Goal: Task Accomplishment & Management: Use online tool/utility

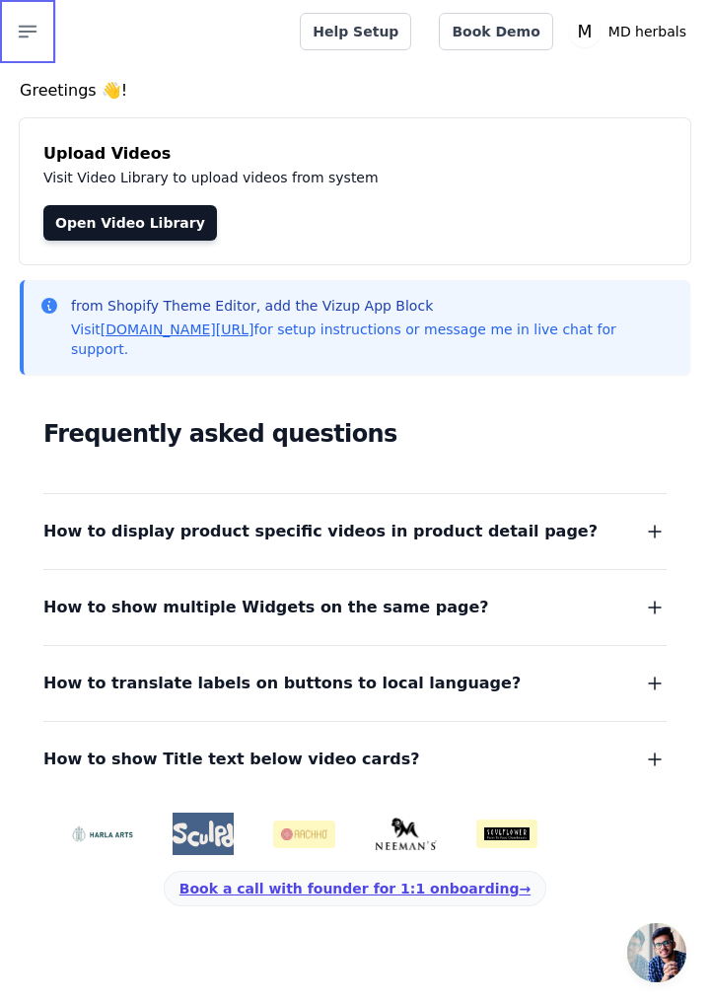
click at [24, 32] on icon "button" at bounding box center [28, 32] width 17 height 11
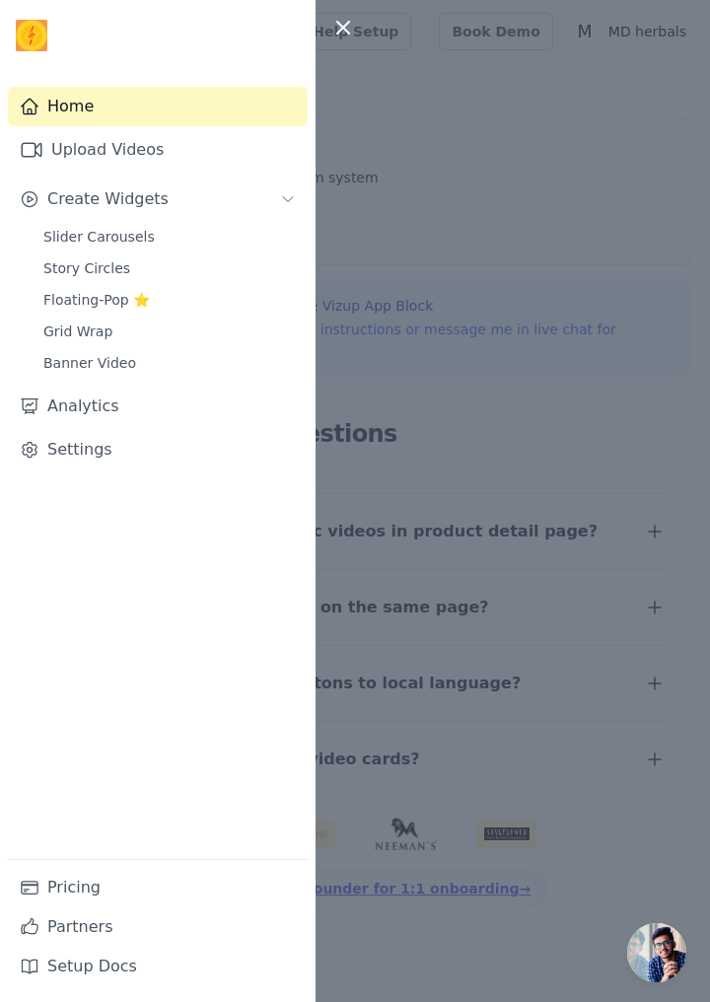
click at [91, 342] on link "Grid Wrap" at bounding box center [170, 332] width 276 height 28
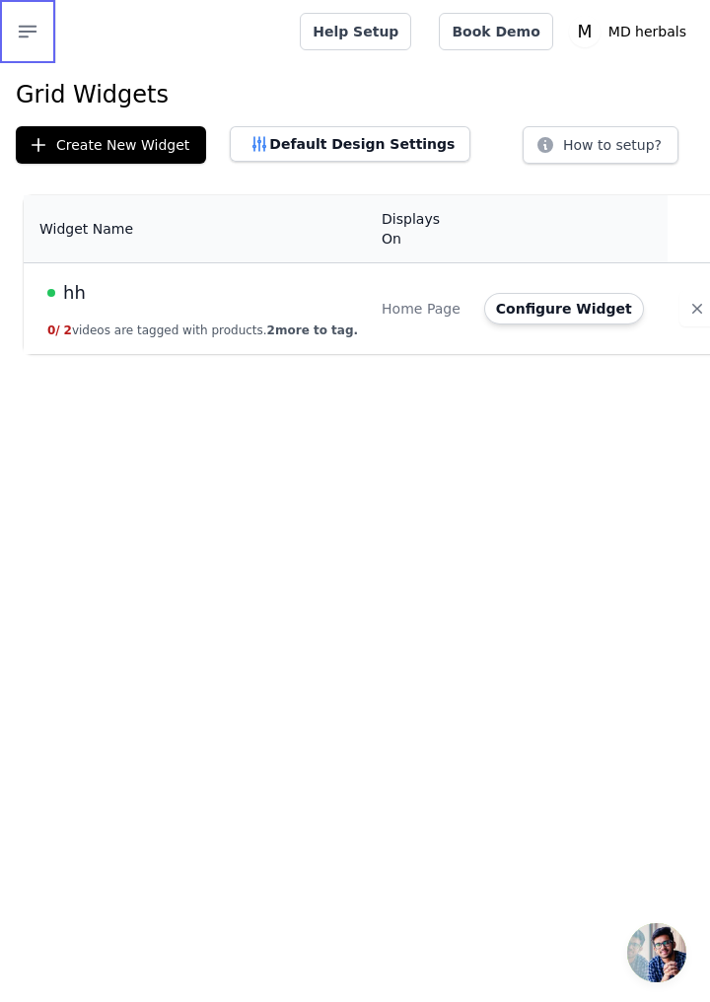
click at [18, 24] on icon "button" at bounding box center [28, 32] width 24 height 24
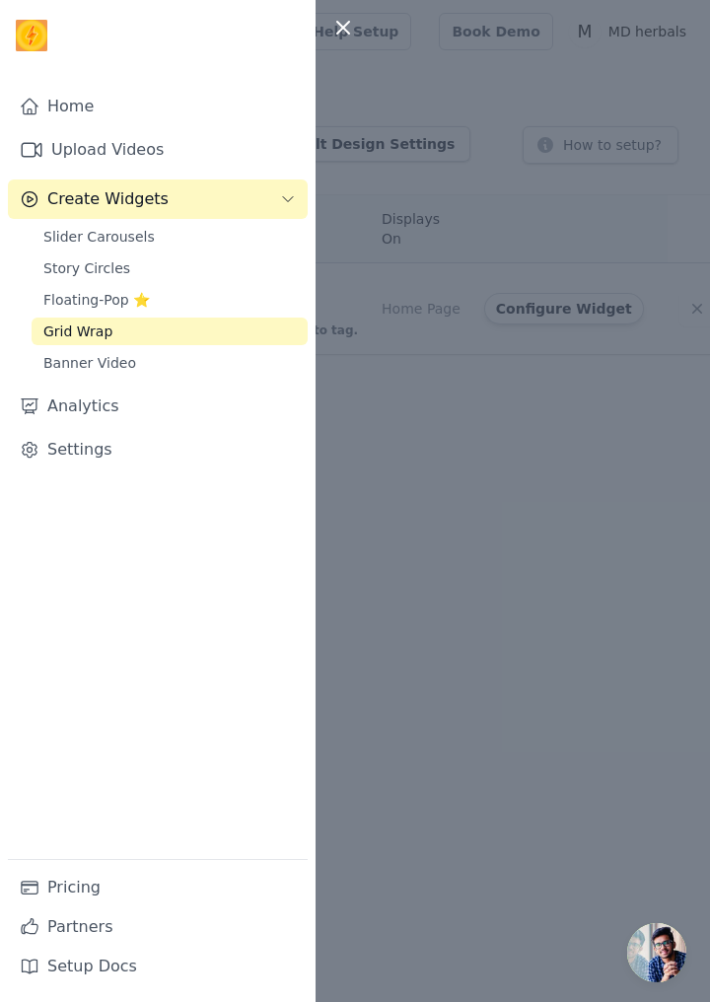
click at [132, 241] on span "Slider Carousels" at bounding box center [98, 237] width 111 height 20
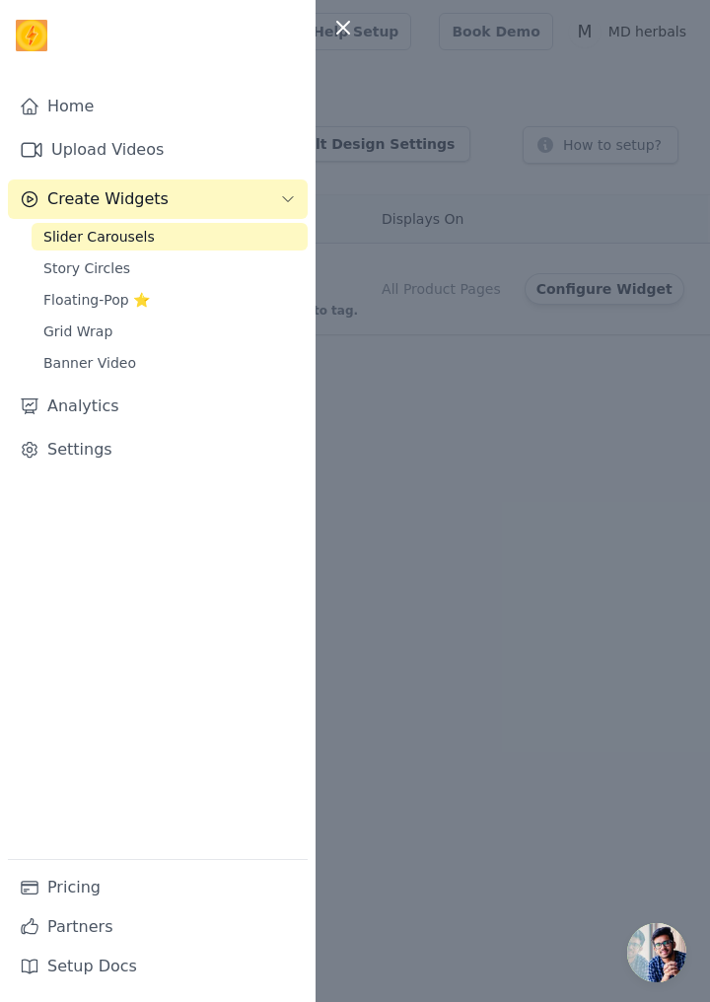
click at [496, 456] on div at bounding box center [355, 501] width 710 height 1002
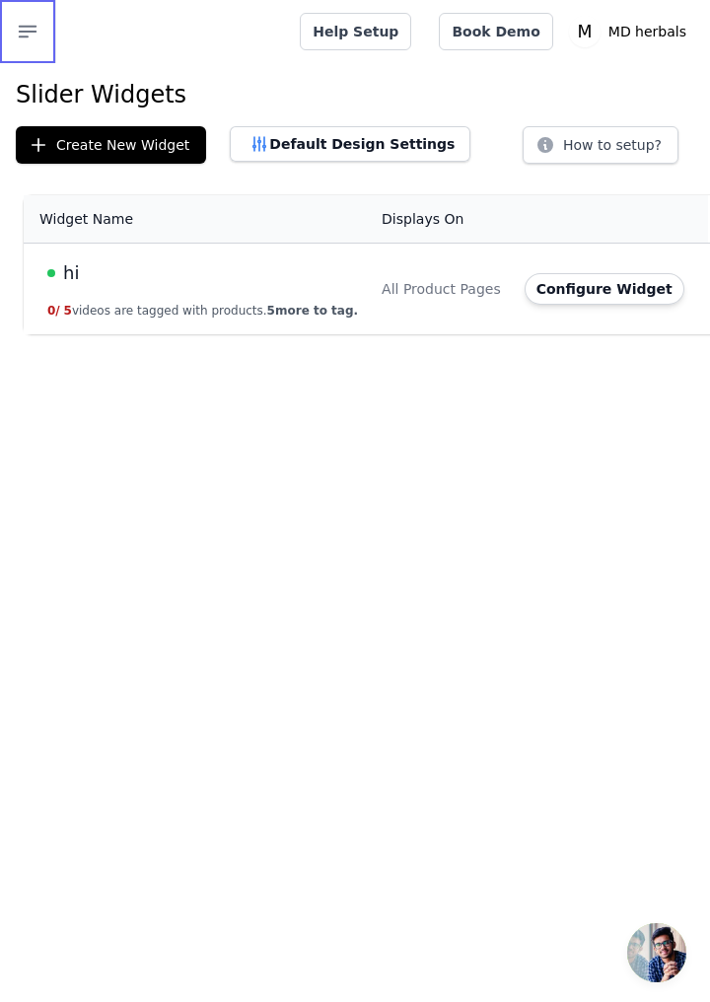
click at [20, 15] on button "Open sidebar" at bounding box center [28, 31] width 56 height 63
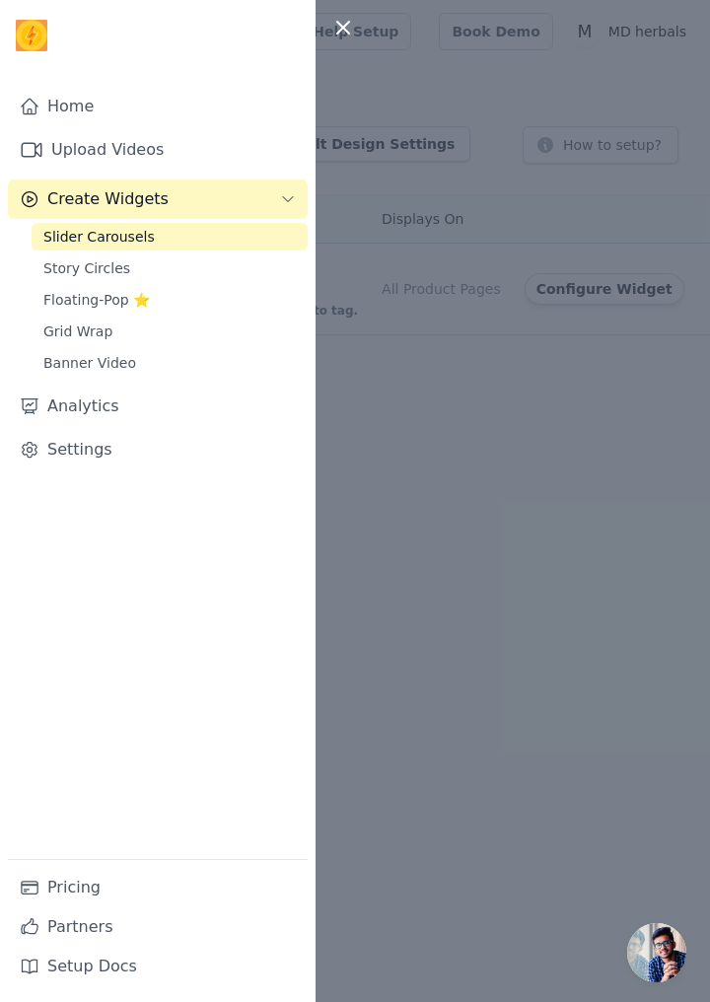
click at [288, 209] on button "Create Widgets" at bounding box center [158, 199] width 300 height 39
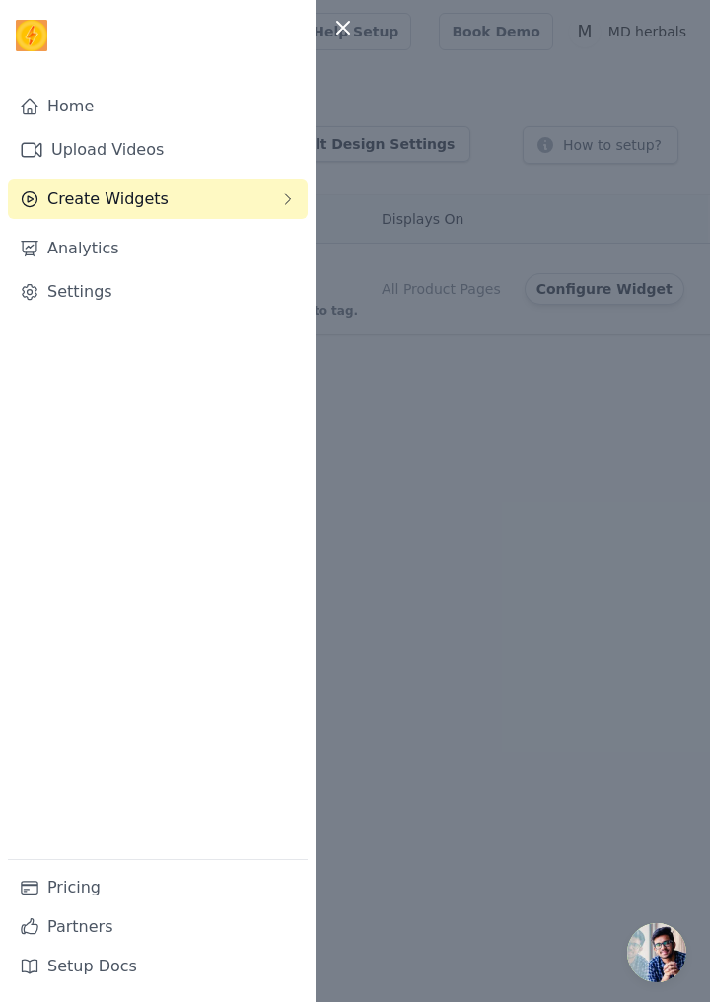
click at [294, 202] on icon "Sidebar" at bounding box center [288, 199] width 16 height 16
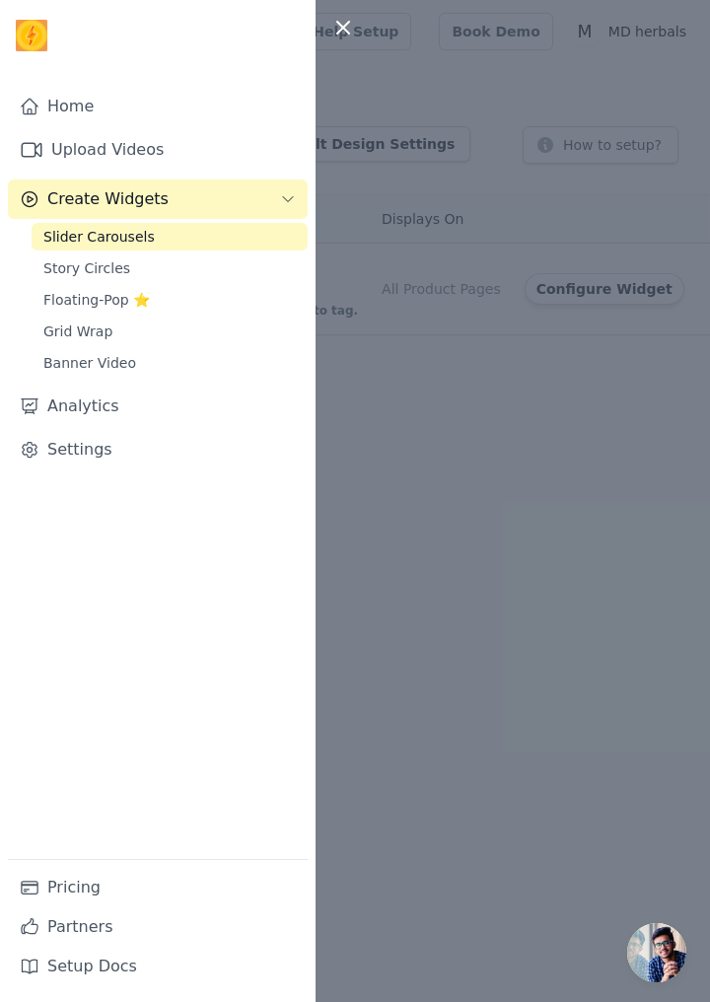
click at [95, 336] on span "Grid Wrap" at bounding box center [77, 332] width 69 height 20
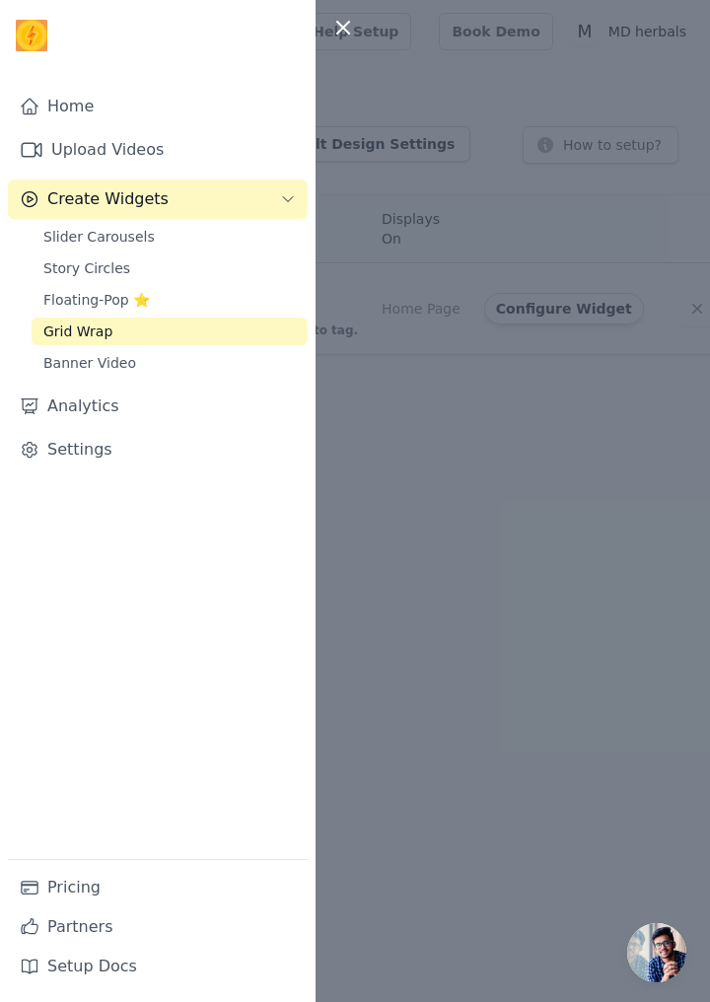
click at [589, 542] on div at bounding box center [355, 501] width 710 height 1002
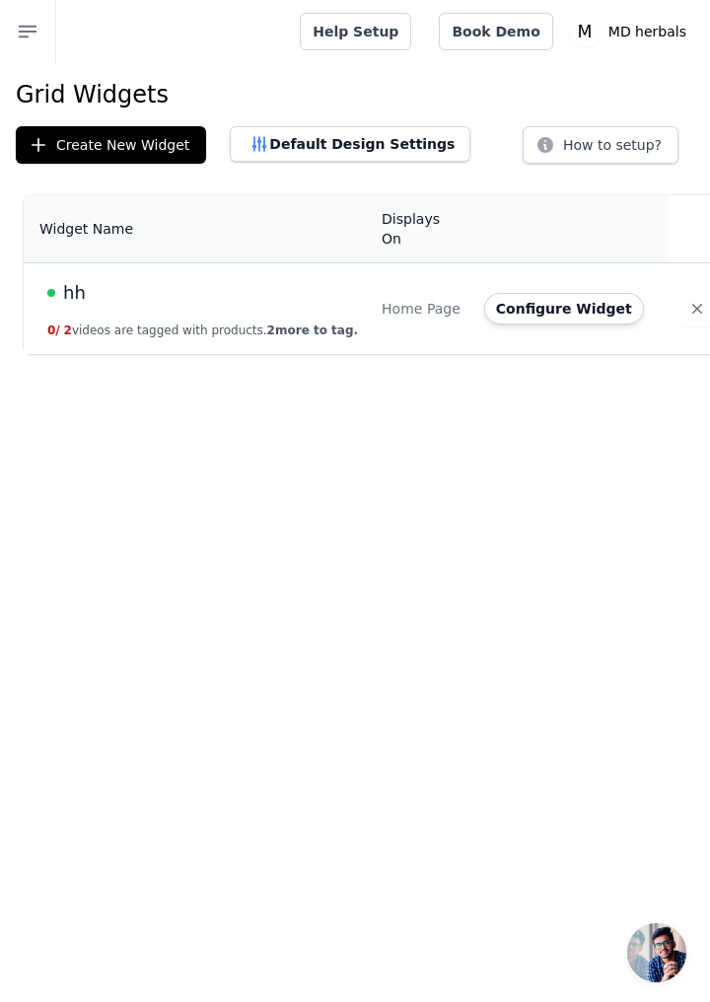
click at [493, 303] on button "Configure Widget" at bounding box center [564, 309] width 160 height 32
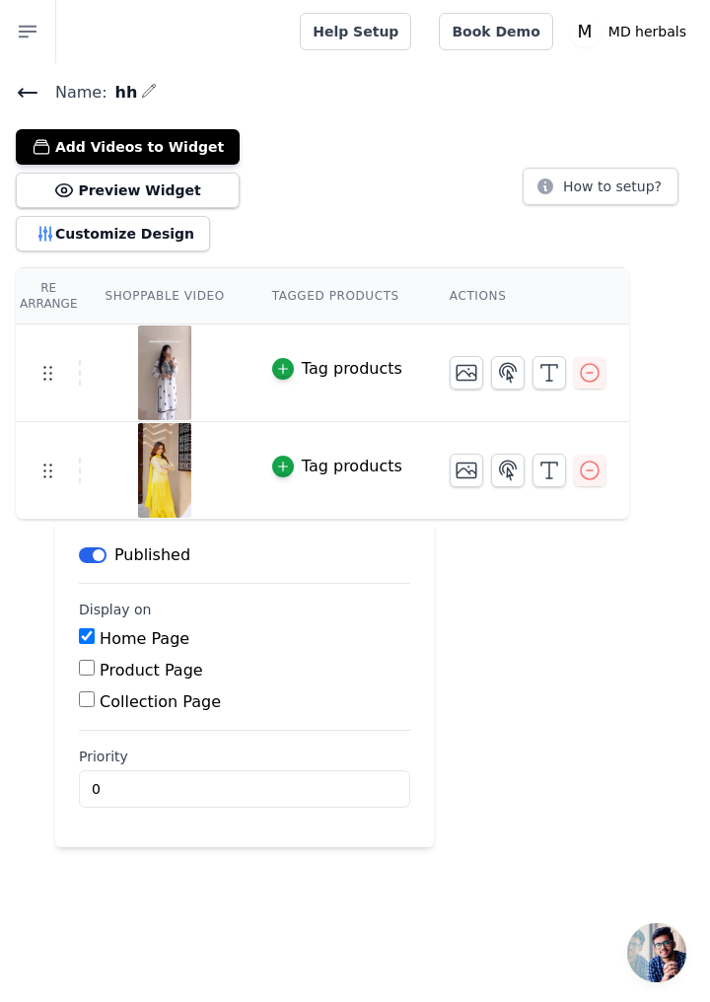
click at [578, 479] on icon "button" at bounding box center [590, 471] width 24 height 24
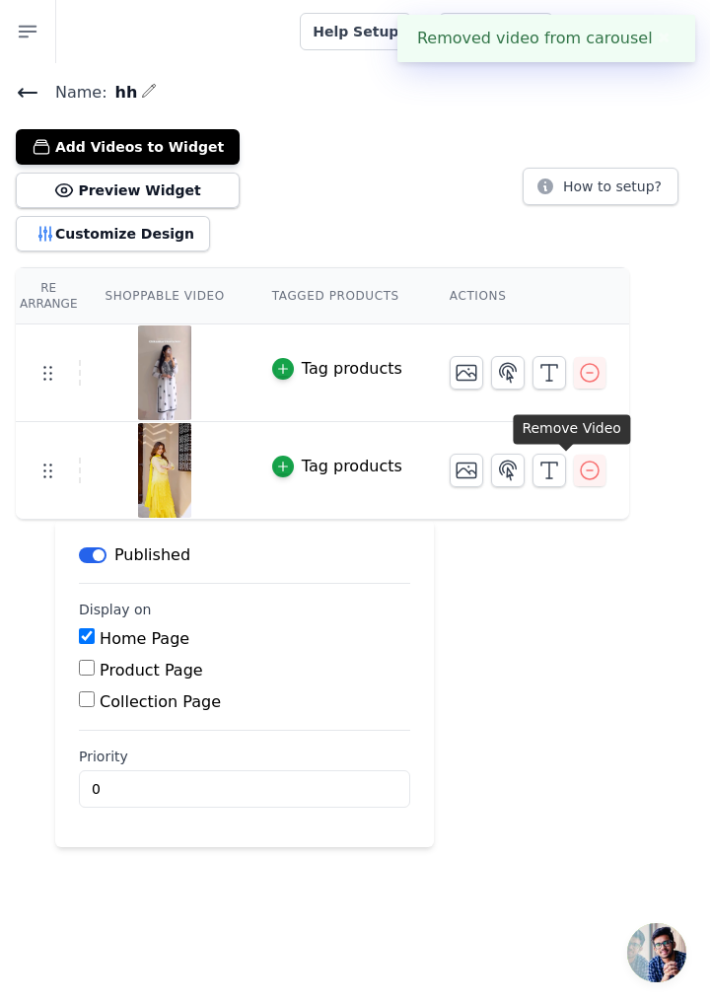
click at [578, 467] on icon "button" at bounding box center [590, 471] width 24 height 24
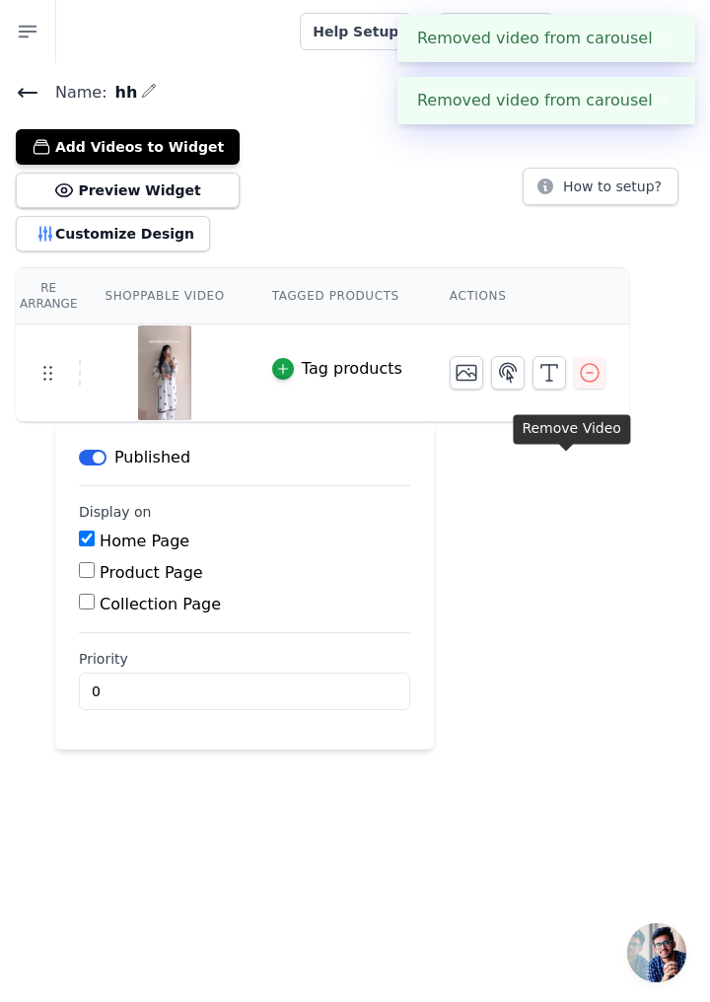
click at [445, 195] on div "Add Videos to Widget Preview Widget Customize Design How to setup?" at bounding box center [355, 186] width 679 height 130
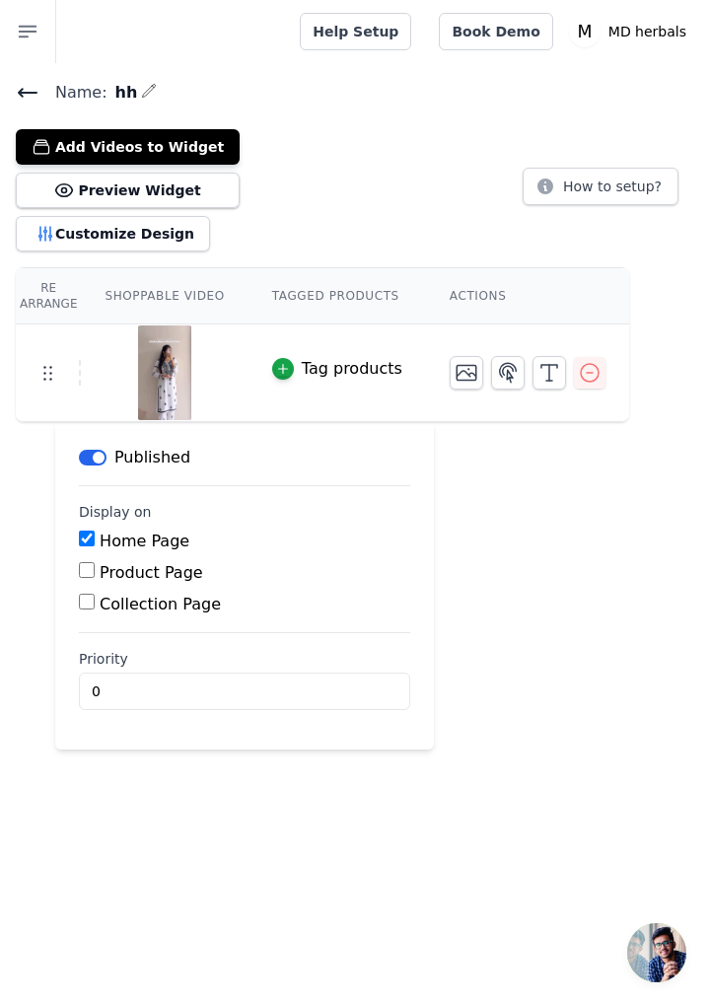
click at [433, 194] on div "Add Videos to Widget Preview Widget Customize Design How to setup?" at bounding box center [355, 186] width 679 height 130
click at [217, 379] on div at bounding box center [164, 373] width 165 height 95
click at [152, 374] on img at bounding box center [164, 373] width 55 height 95
click at [457, 371] on icon "button" at bounding box center [467, 373] width 20 height 15
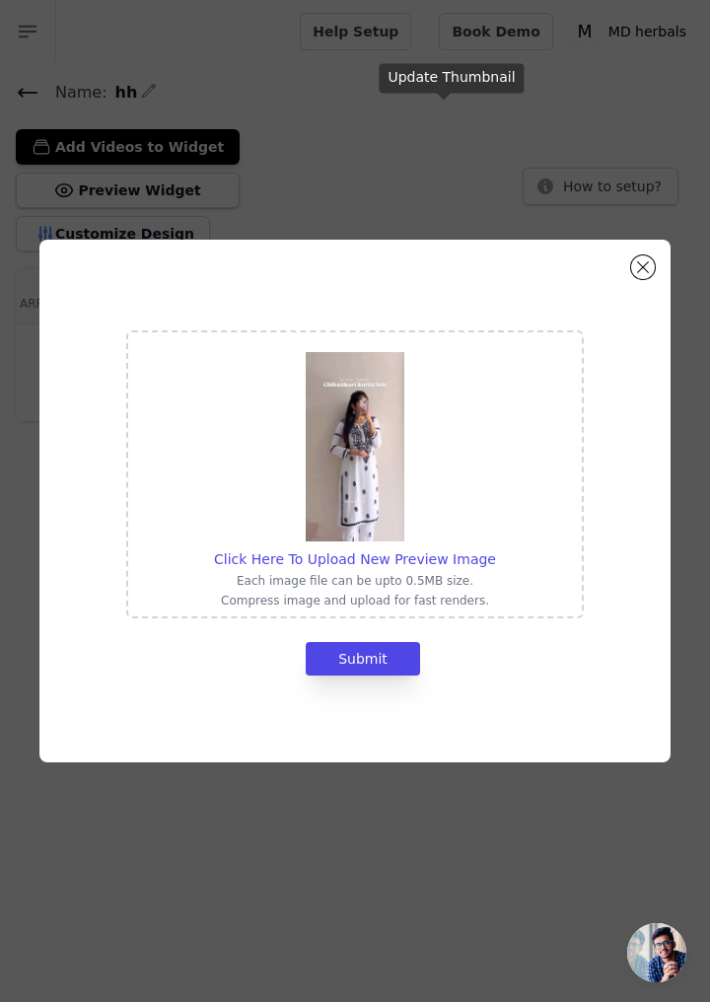
click at [632, 303] on div "Click Here To Upload New Preview Image Each image file can be upto 0.5MB size. …" at bounding box center [354, 501] width 631 height 523
click at [643, 279] on button "Close modal" at bounding box center [643, 268] width 24 height 24
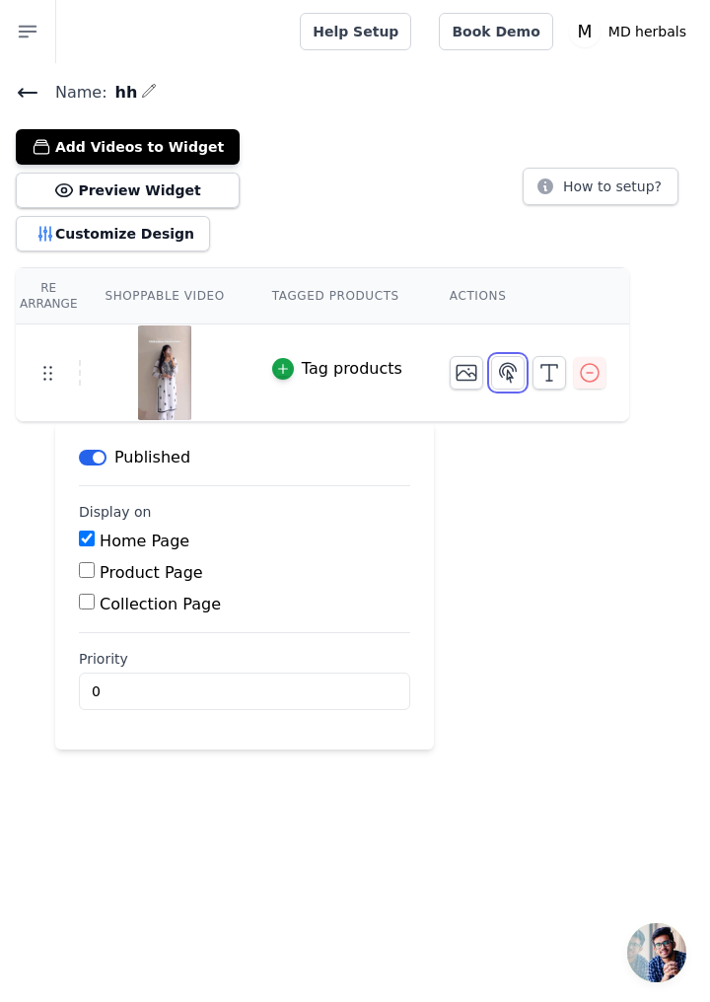
click at [500, 370] on icon "button" at bounding box center [508, 372] width 17 height 19
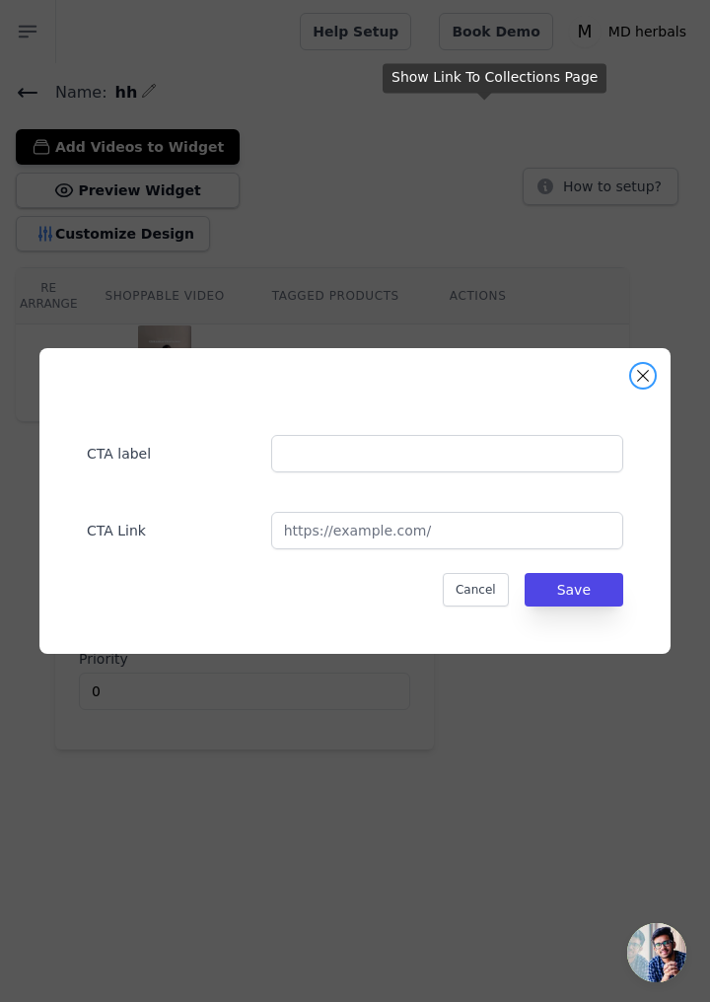
click at [642, 388] on button "Close modal" at bounding box center [643, 376] width 24 height 24
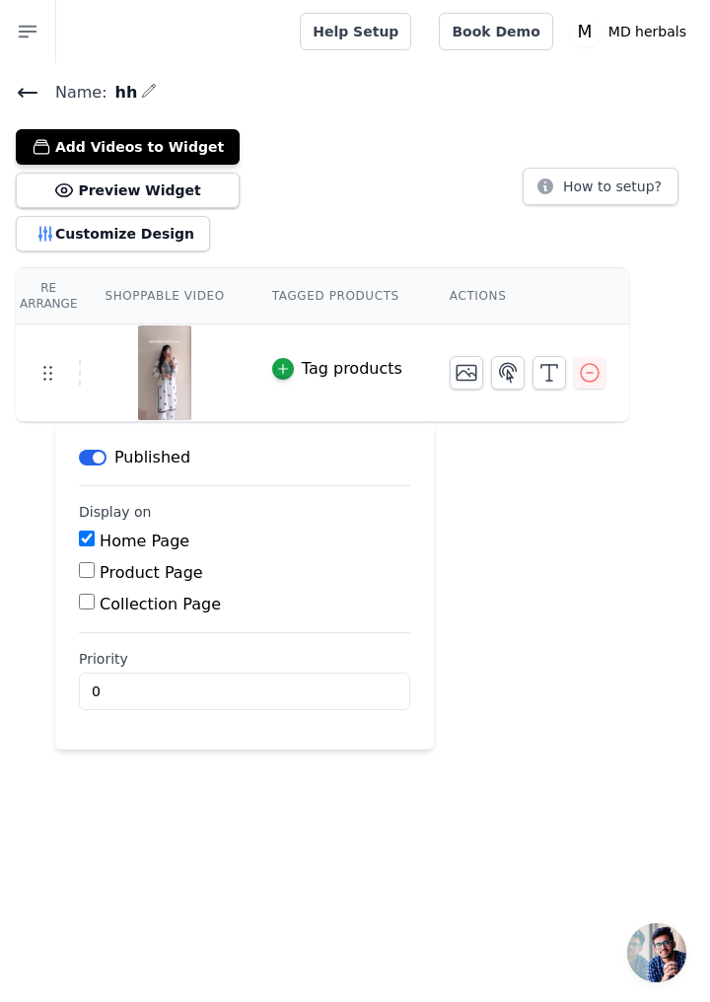
click at [55, 369] on icon at bounding box center [48, 373] width 24 height 24
click at [159, 373] on img at bounding box center [164, 373] width 55 height 95
click at [166, 367] on img at bounding box center [164, 373] width 55 height 95
click at [173, 144] on button "Add Videos to Widget" at bounding box center [128, 147] width 224 height 36
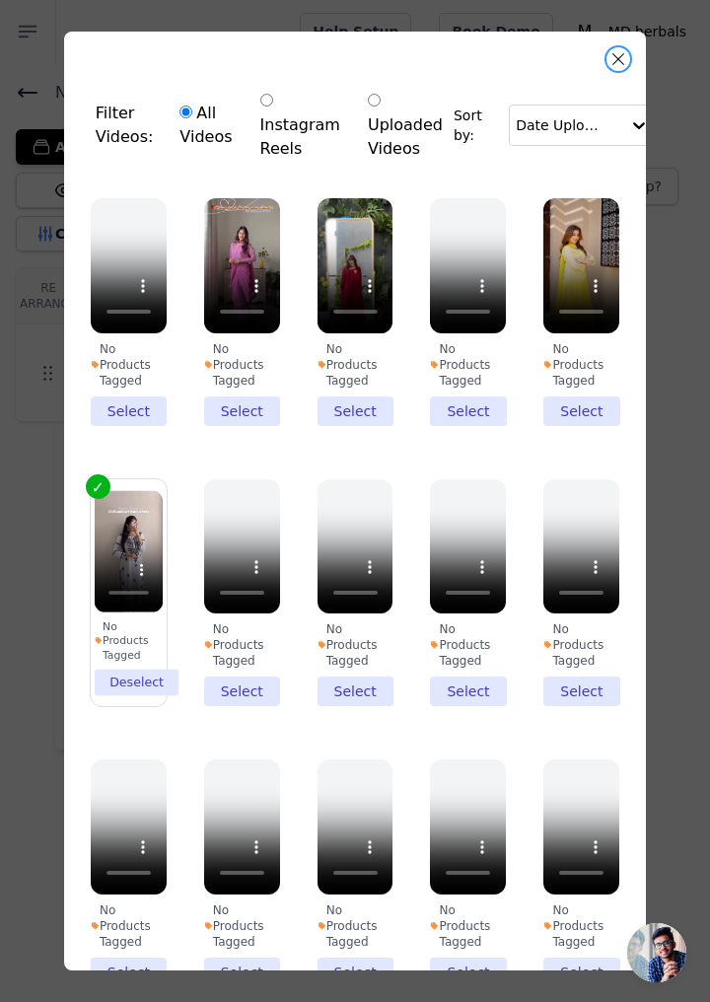
click at [619, 59] on button "Close modal" at bounding box center [619, 59] width 24 height 24
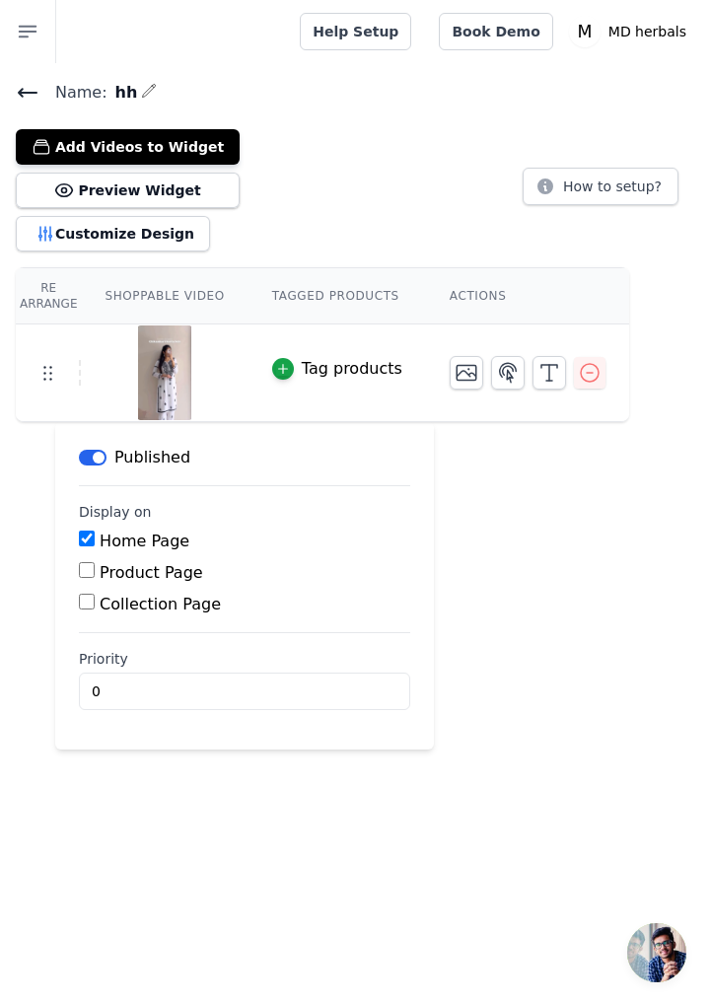
click at [578, 375] on icon "button" at bounding box center [590, 373] width 24 height 24
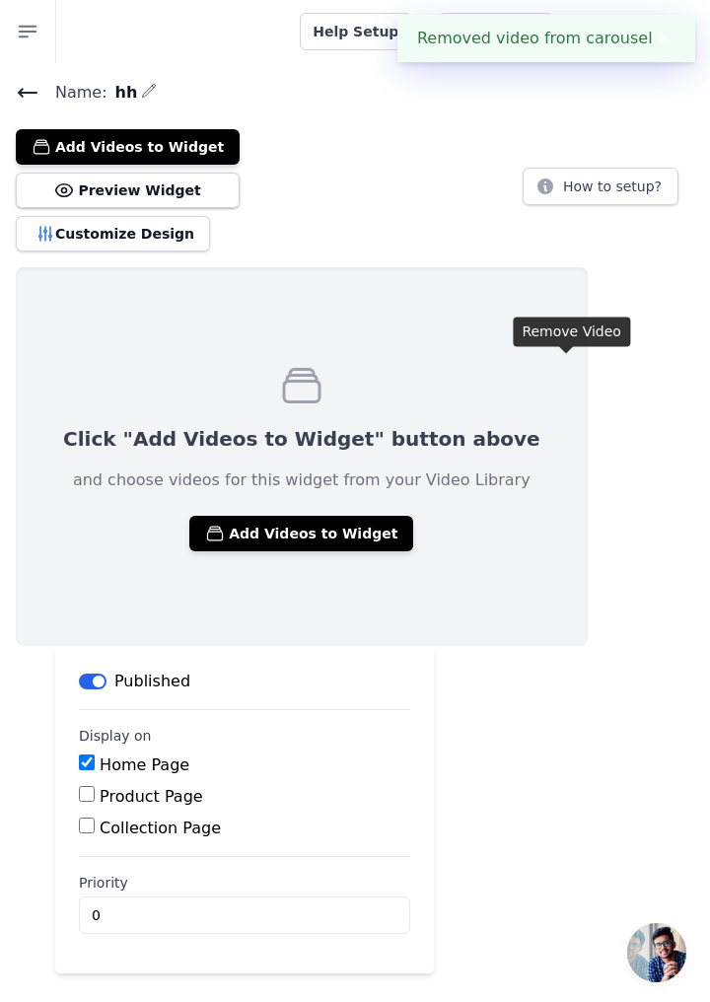
click at [279, 539] on button "Add Videos to Widget" at bounding box center [301, 534] width 224 height 36
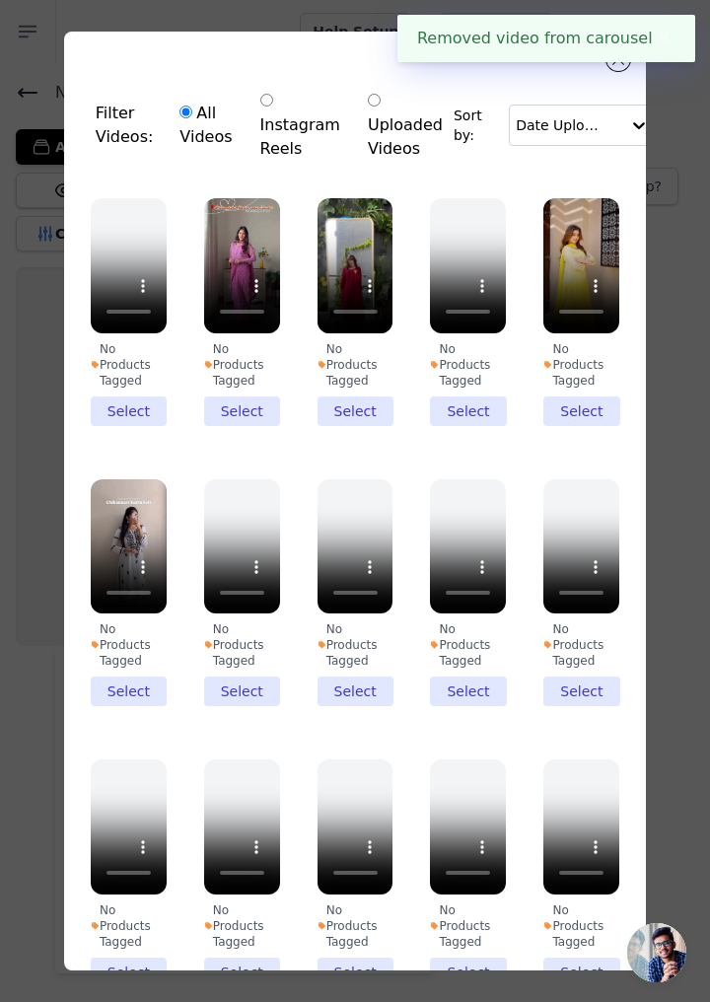
click at [338, 80] on div "All Videos Instagram Reels Uploaded Videos" at bounding box center [311, 125] width 285 height 93
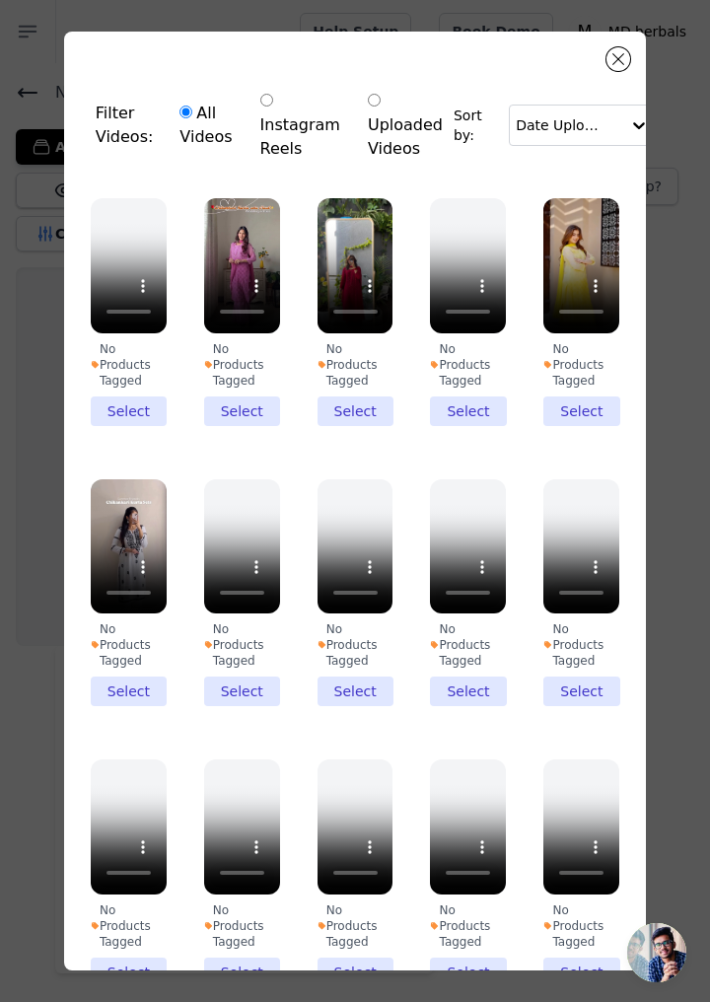
click at [368, 96] on input "Uploaded Videos" at bounding box center [374, 100] width 13 height 13
radio input "true"
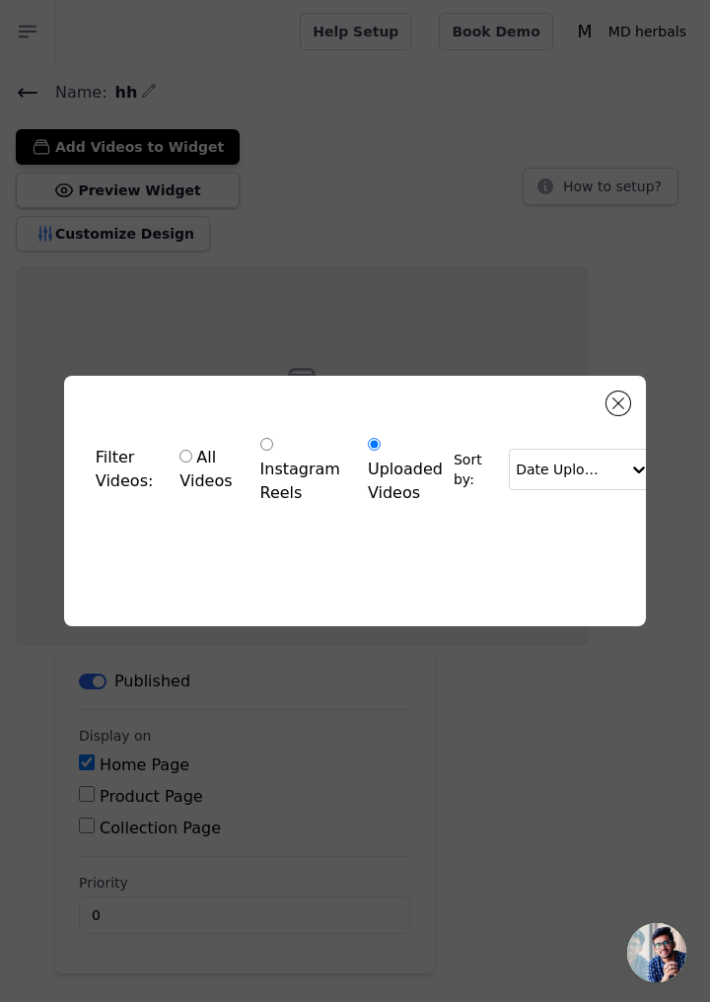
click at [185, 463] on input "All Videos" at bounding box center [186, 456] width 13 height 13
radio input "true"
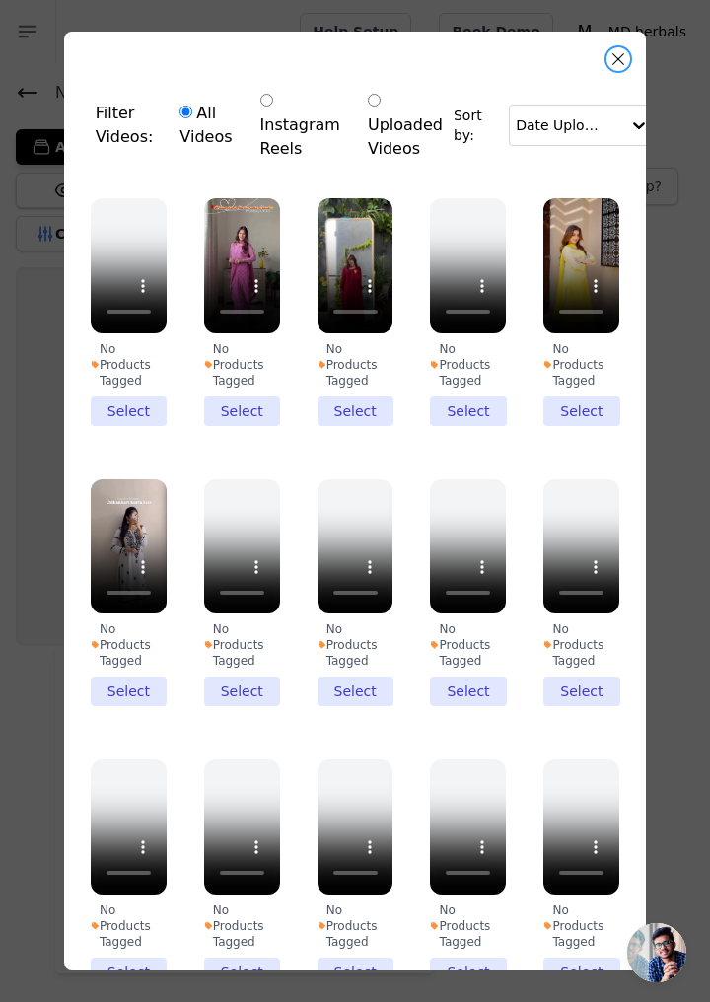
click at [619, 59] on button "Close modal" at bounding box center [619, 59] width 24 height 24
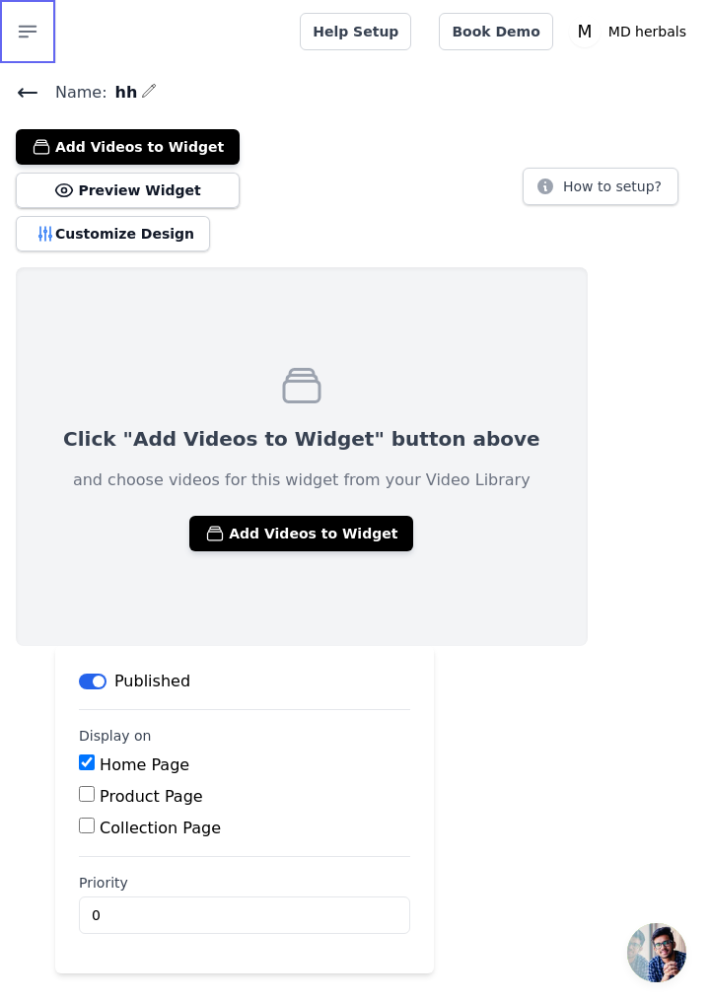
click at [32, 27] on icon "button" at bounding box center [28, 32] width 17 height 11
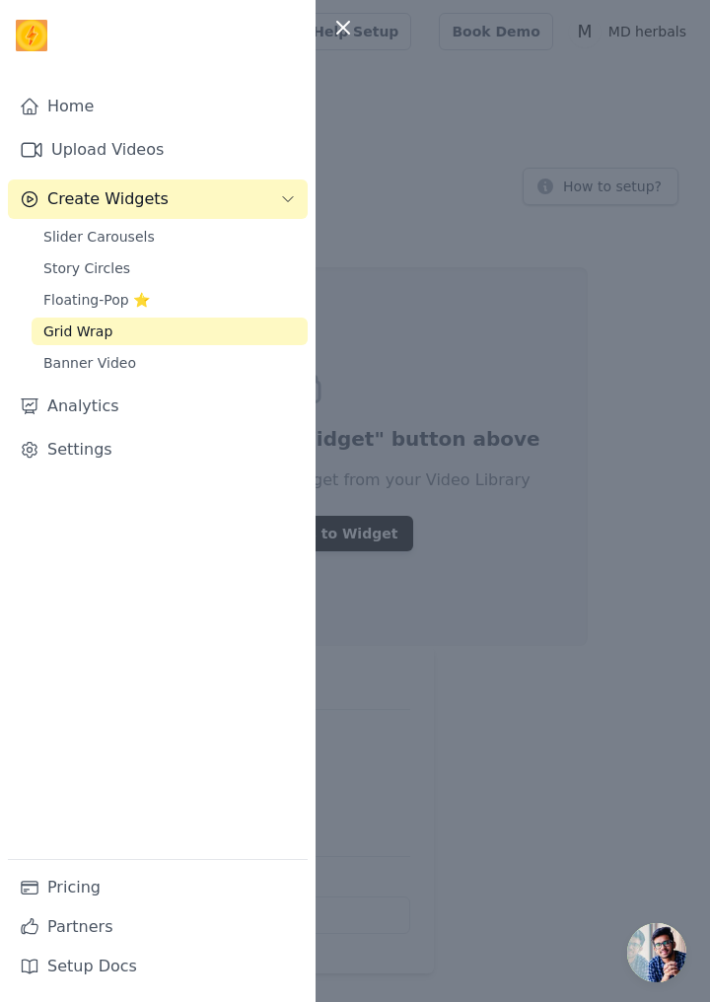
click at [110, 146] on link "Upload Videos" at bounding box center [158, 149] width 300 height 39
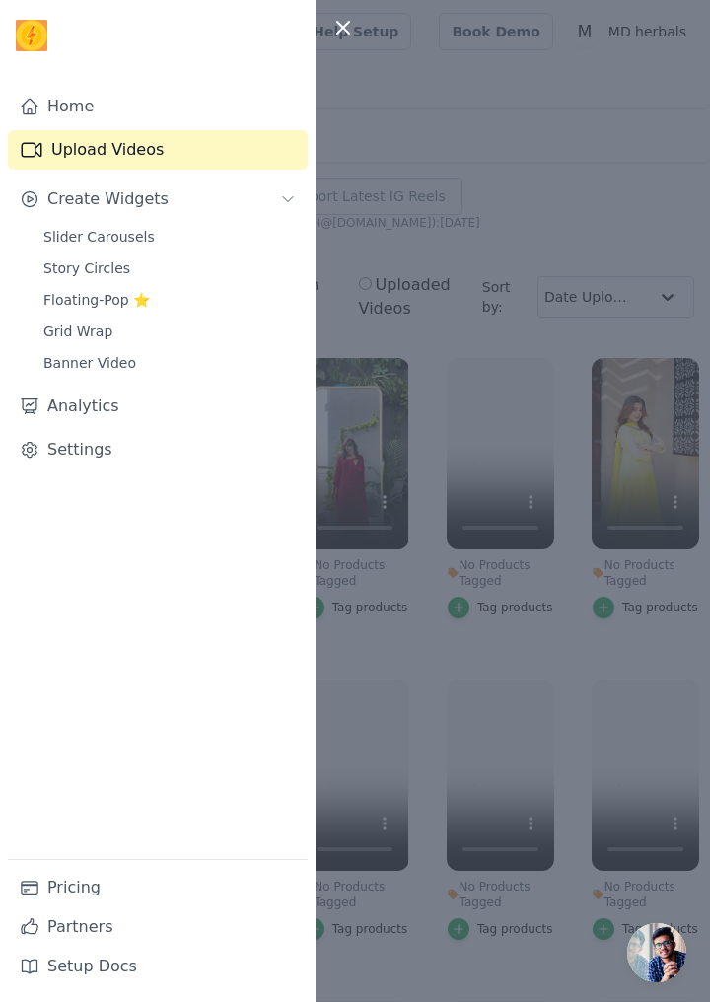
click at [592, 212] on div at bounding box center [355, 501] width 710 height 1002
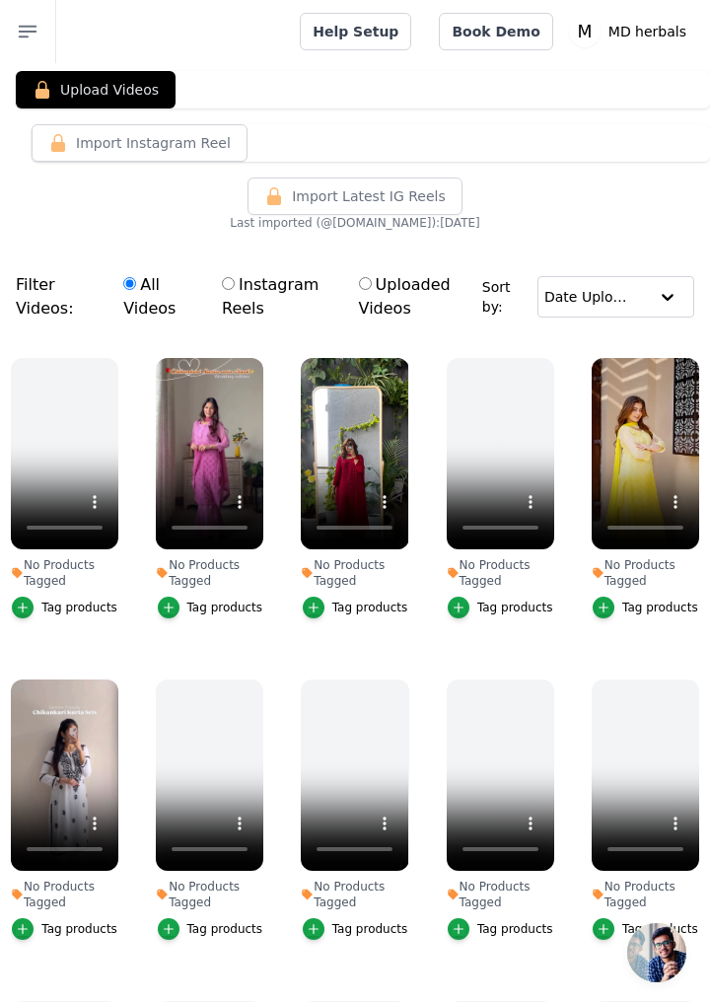
click at [132, 85] on button "Upload Videos" at bounding box center [96, 89] width 160 height 37
click at [372, 277] on input "Uploaded Videos" at bounding box center [365, 283] width 13 height 13
radio input "true"
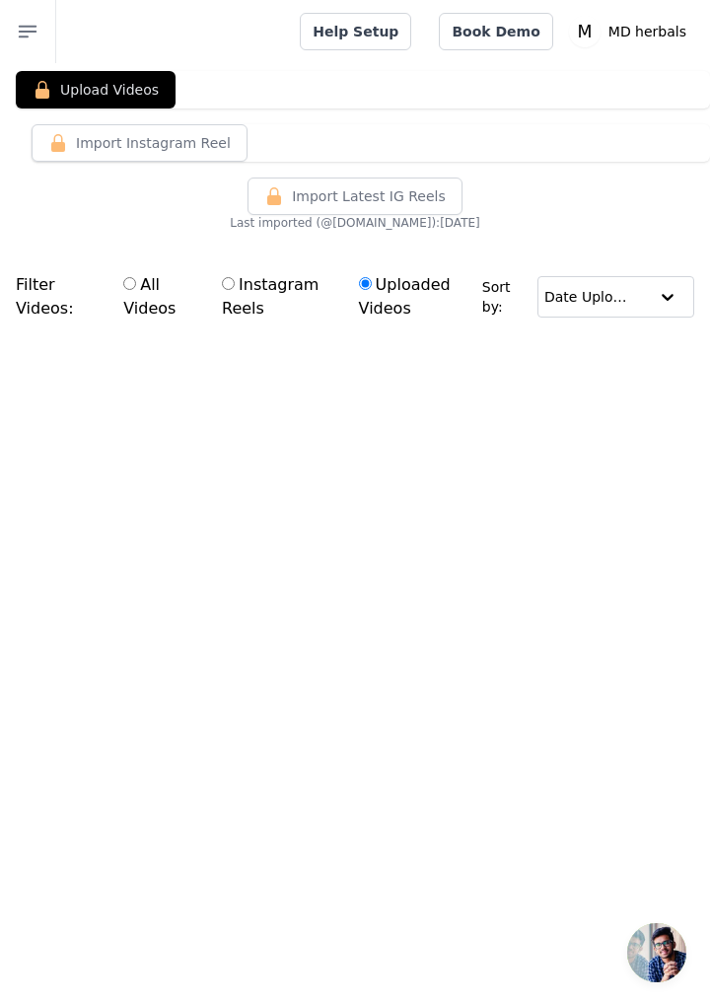
click at [610, 426] on html "Vizup Shoppable Videos Home Upload Videos Create Widgets Slider Carousels Story…" at bounding box center [355, 213] width 710 height 426
click at [27, 27] on icon "button" at bounding box center [28, 32] width 17 height 11
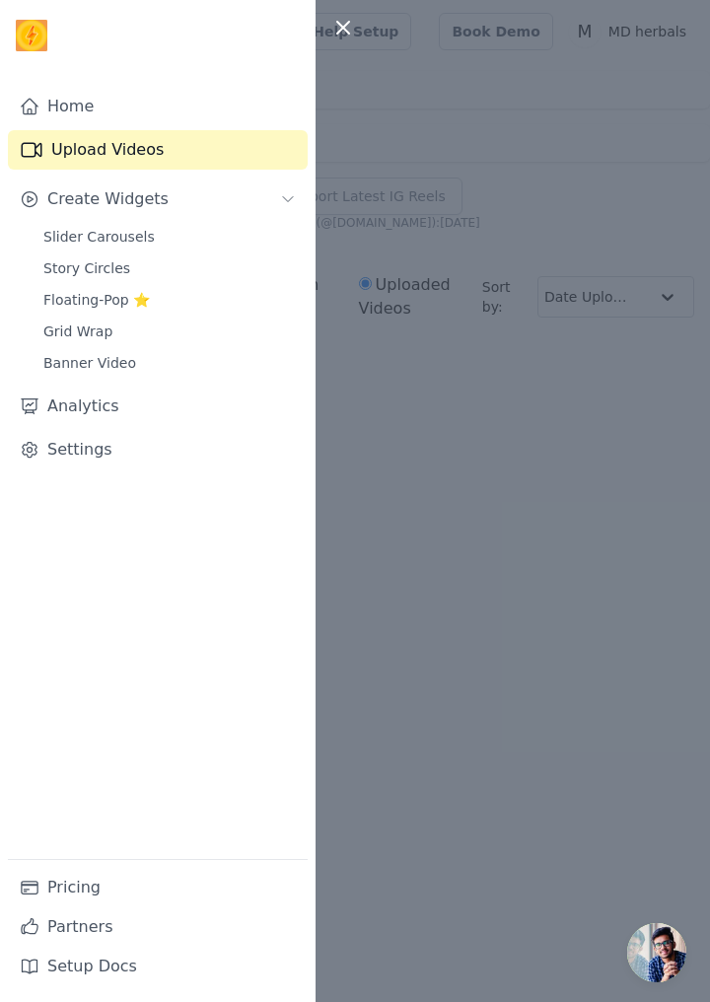
click at [65, 198] on span "Create Widgets" at bounding box center [107, 199] width 121 height 24
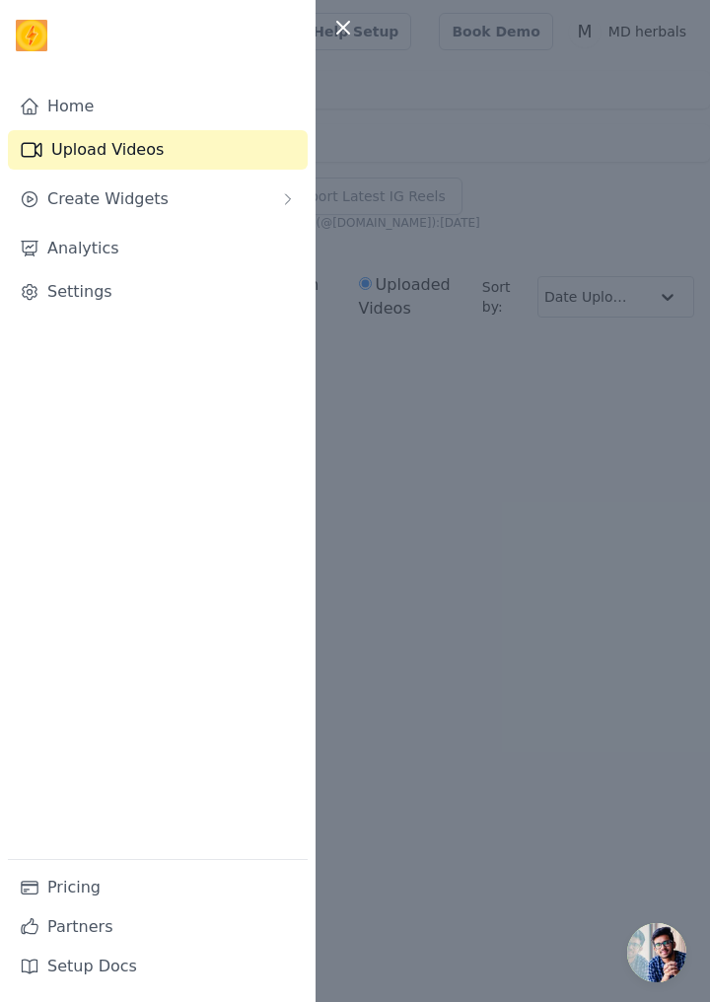
click at [167, 148] on link "Upload Videos" at bounding box center [158, 149] width 300 height 39
click at [96, 96] on link "Home" at bounding box center [158, 106] width 300 height 39
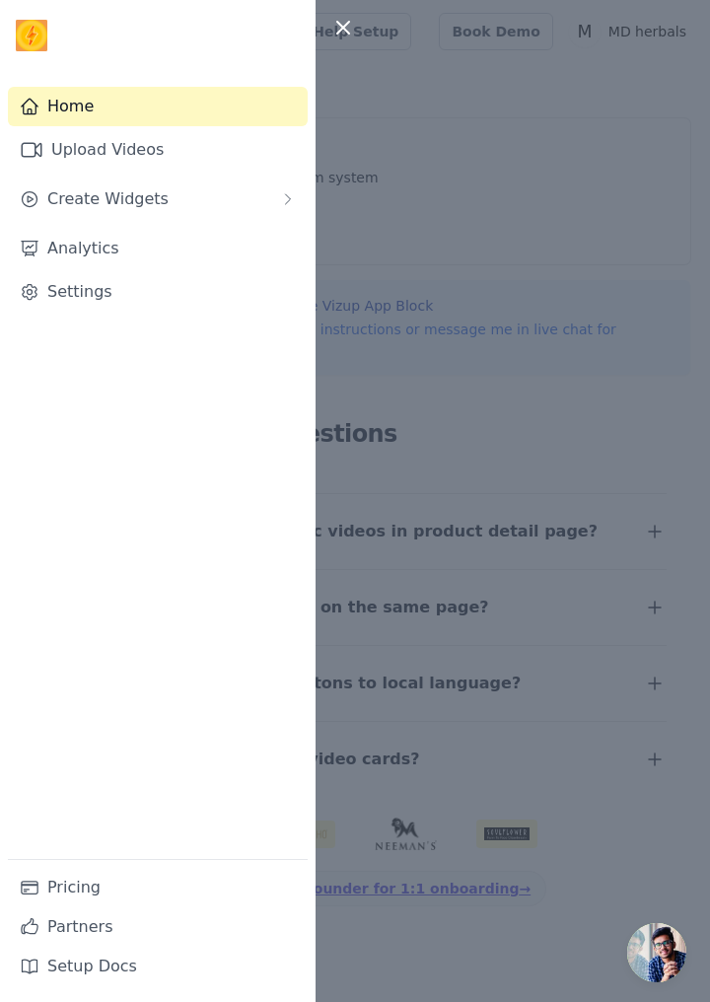
click at [556, 531] on div at bounding box center [355, 501] width 710 height 1002
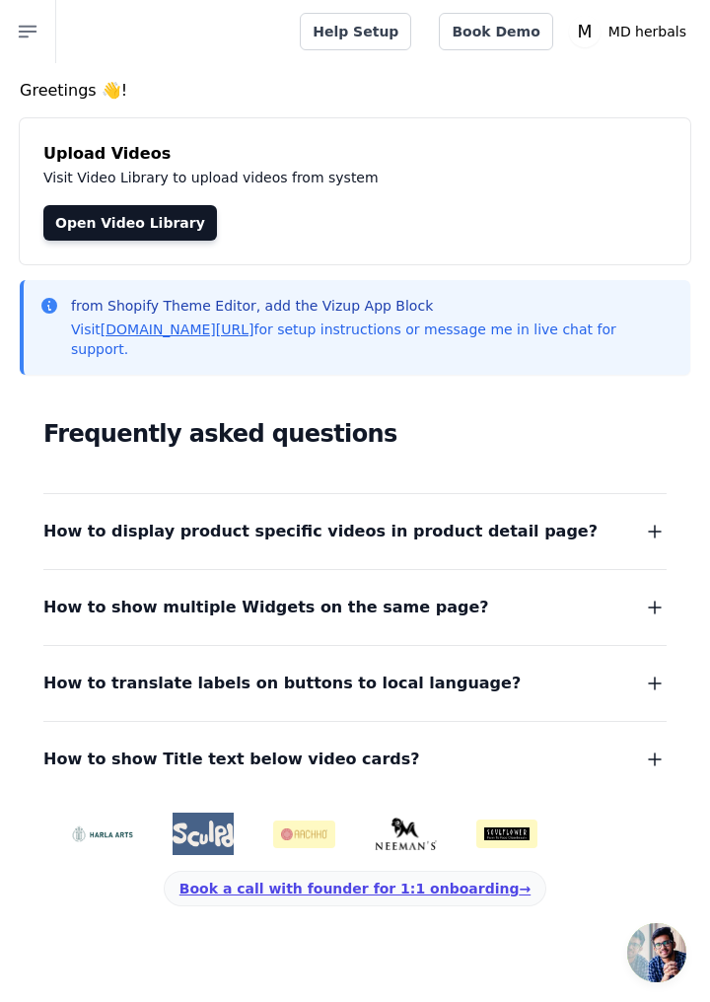
click at [157, 221] on link "Open Video Library" at bounding box center [130, 223] width 174 height 36
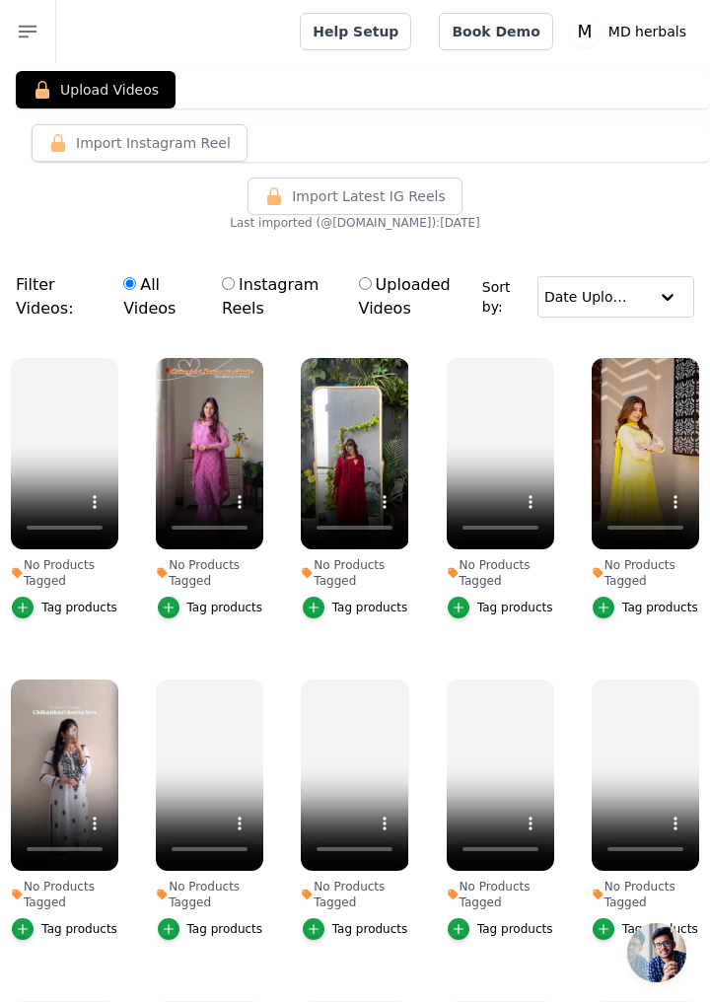
click at [113, 96] on button "Upload Videos" at bounding box center [96, 89] width 160 height 37
click at [659, 300] on div at bounding box center [667, 296] width 39 height 39
click at [645, 304] on input "text" at bounding box center [597, 296] width 104 height 39
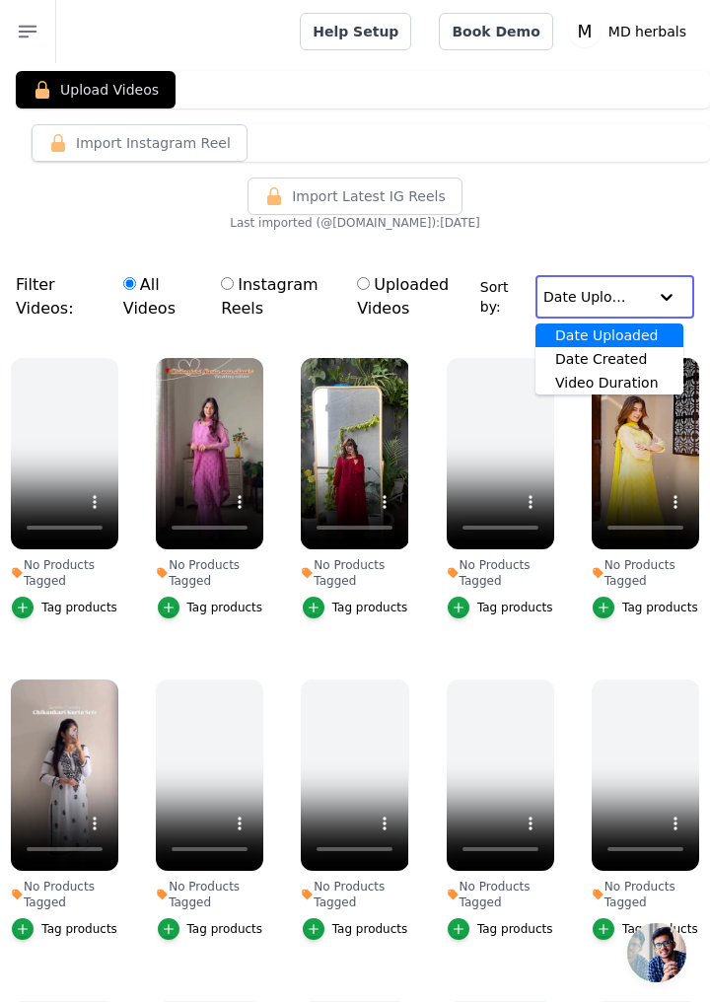
click at [632, 379] on div "Video Duration" at bounding box center [610, 383] width 148 height 24
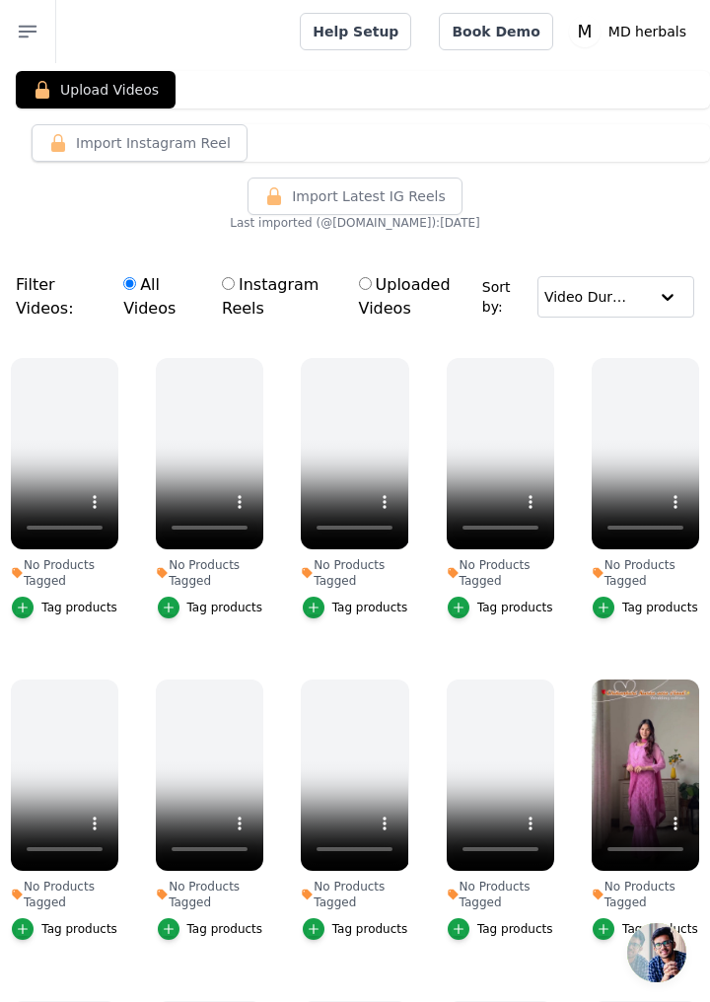
click at [385, 195] on span "Import Latest IG Reels" at bounding box center [369, 196] width 154 height 20
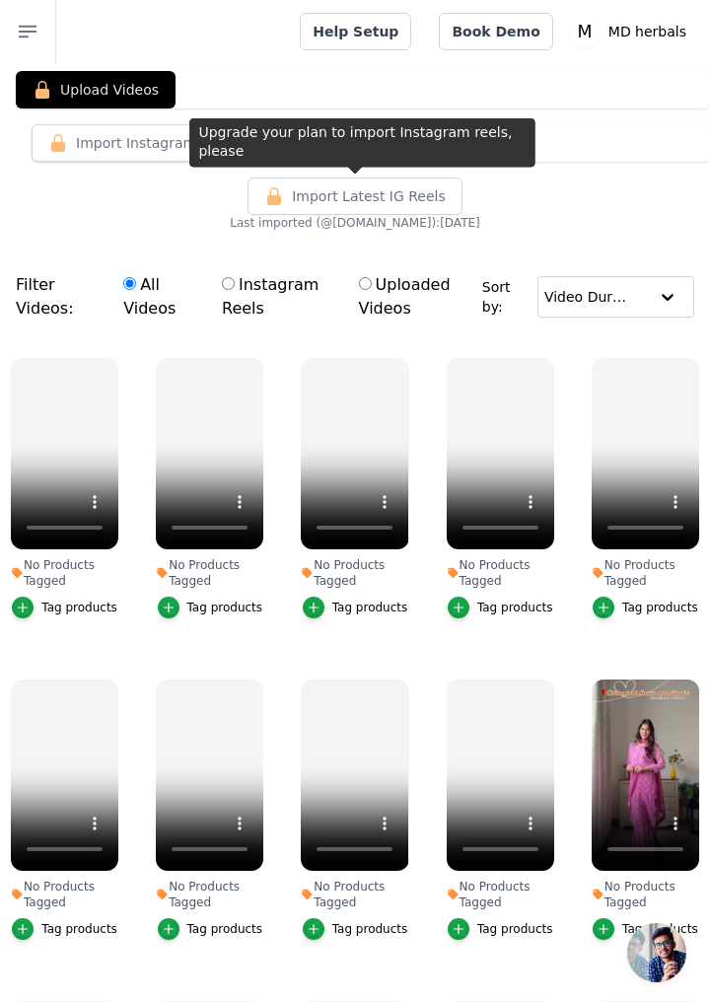
click at [345, 186] on span "Import Latest IG Reels" at bounding box center [369, 196] width 154 height 20
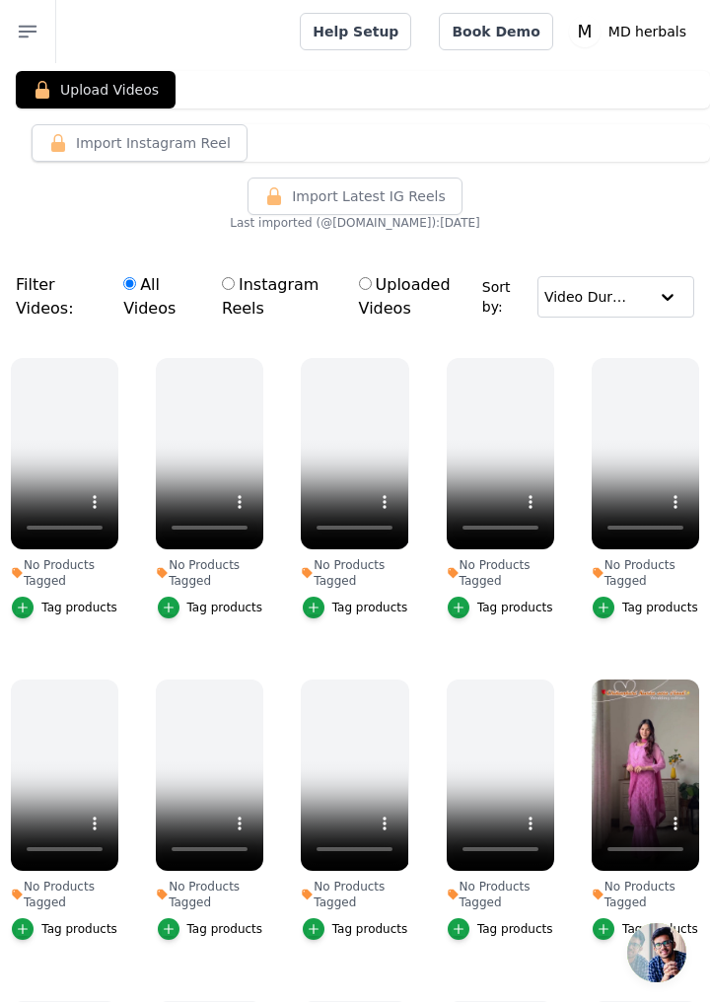
click at [156, 137] on button "Import Instagram Reel" at bounding box center [140, 142] width 216 height 37
click at [110, 83] on button "Upload Videos" at bounding box center [96, 89] width 160 height 37
click at [75, 93] on button "Upload Videos" at bounding box center [96, 89] width 160 height 37
click at [40, 15] on button "Open sidebar" at bounding box center [28, 31] width 56 height 63
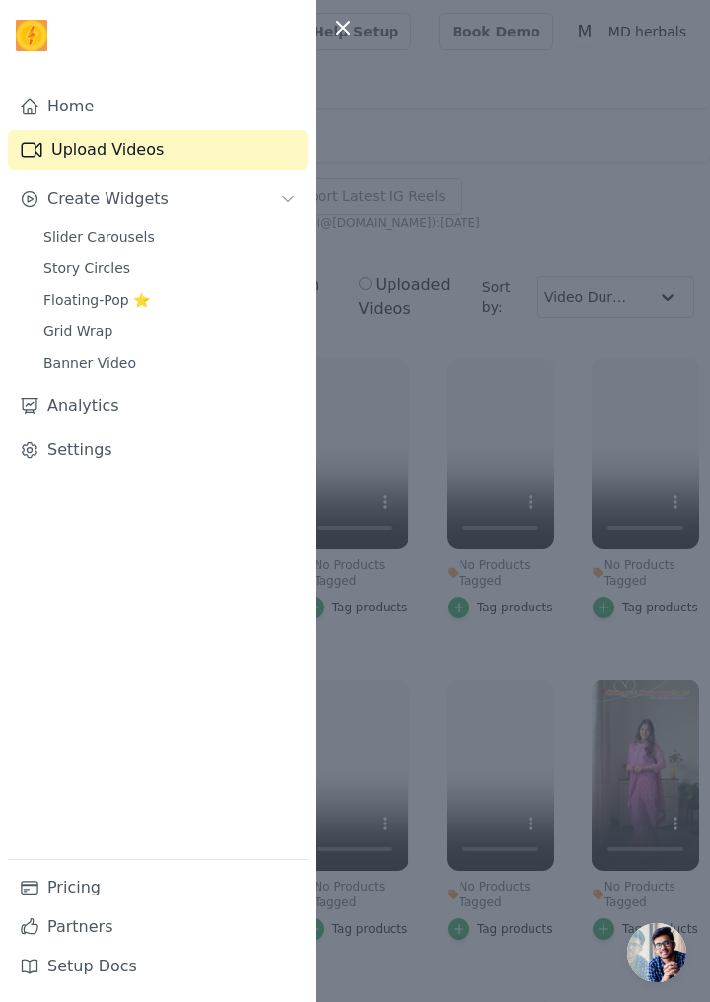
click at [621, 264] on div at bounding box center [355, 501] width 710 height 1002
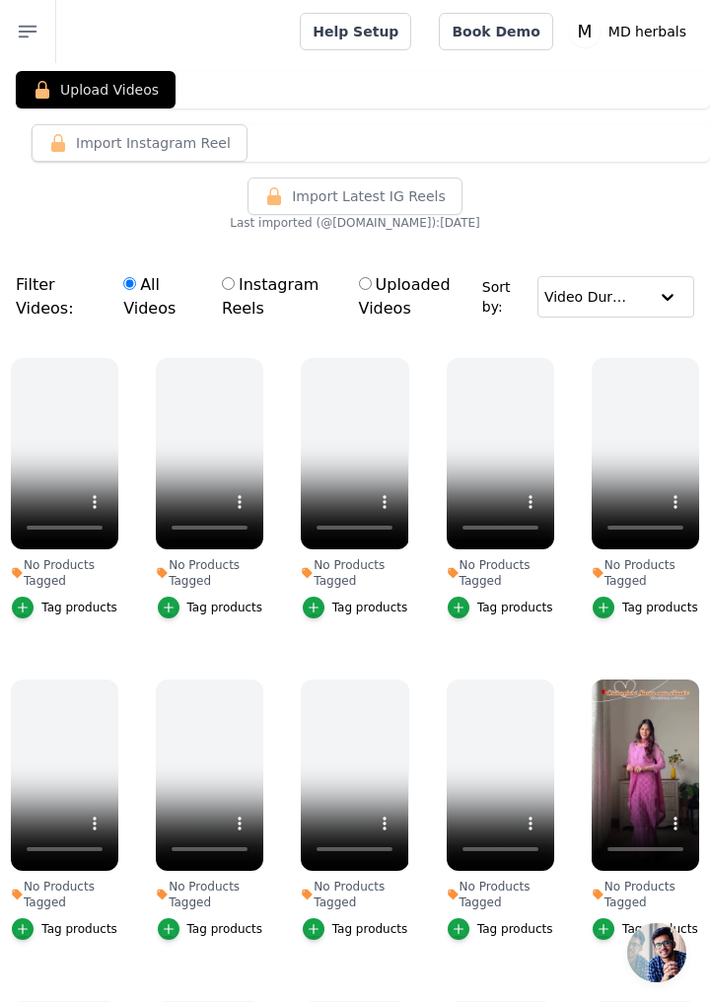
click at [258, 296] on label "Instagram Reels" at bounding box center [276, 296] width 111 height 49
click at [235, 290] on input "Instagram Reels" at bounding box center [228, 283] width 13 height 13
radio input "true"
click at [394, 198] on span "Import Latest IG Reels" at bounding box center [369, 196] width 154 height 20
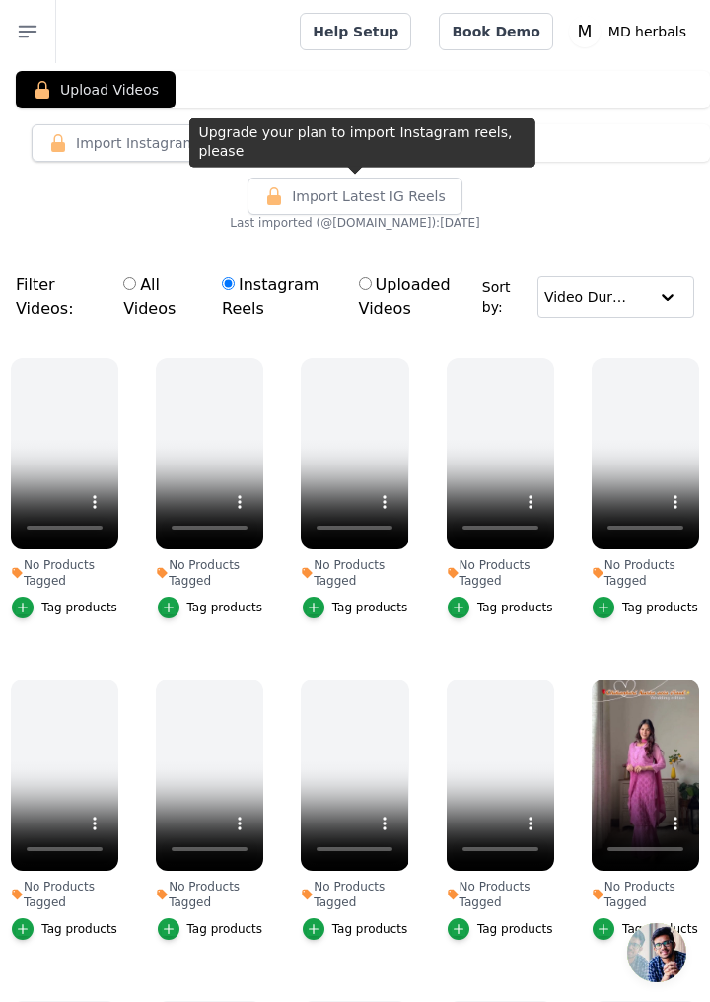
click at [355, 212] on button "Import Latest IG Reels" at bounding box center [355, 196] width 215 height 37
click at [450, 163] on div "Upload Videos Import Instagram Reel Import Latest Instagram Reels Import Latest…" at bounding box center [355, 151] width 710 height 160
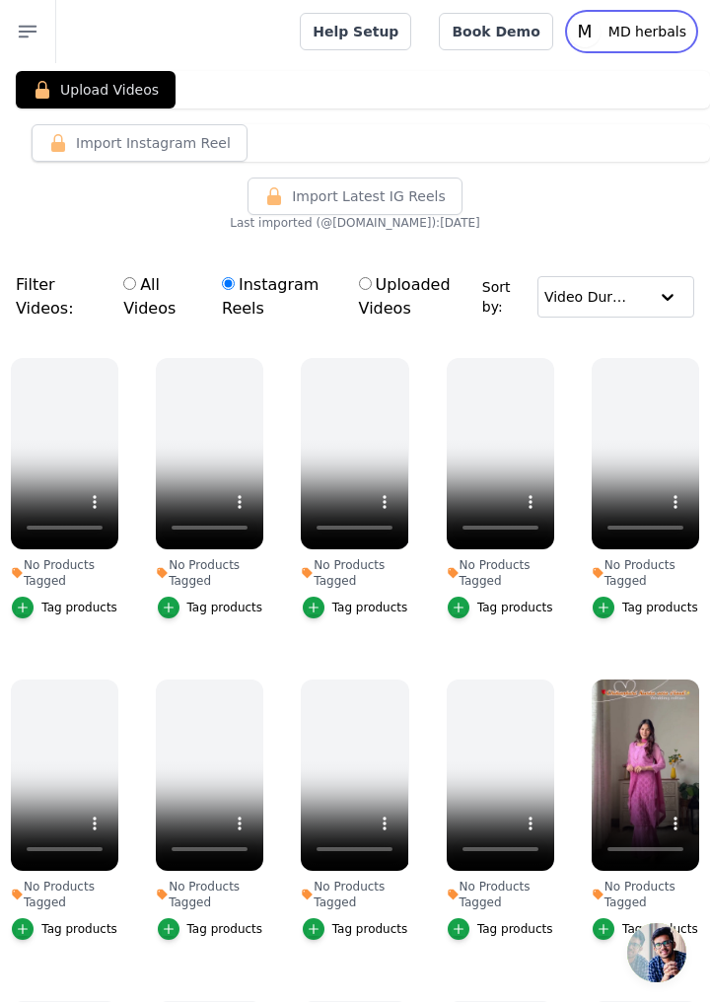
click at [665, 39] on p "MD herbals" at bounding box center [648, 32] width 94 height 36
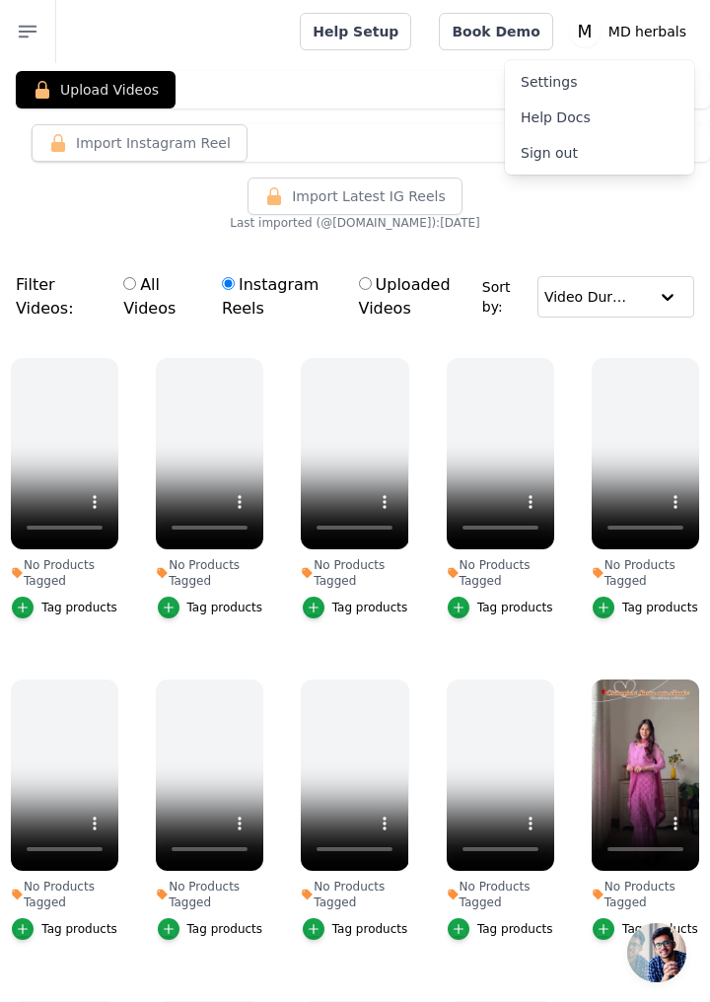
click at [597, 157] on link "Sign out" at bounding box center [599, 153] width 189 height 36
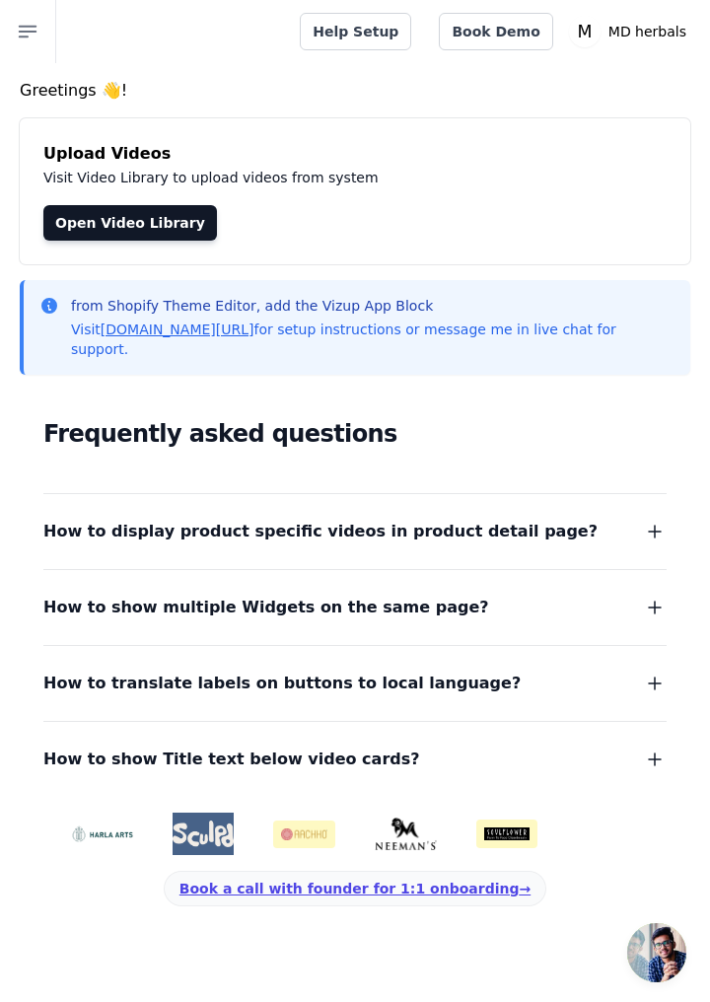
click at [146, 229] on link "Open Video Library" at bounding box center [130, 223] width 174 height 36
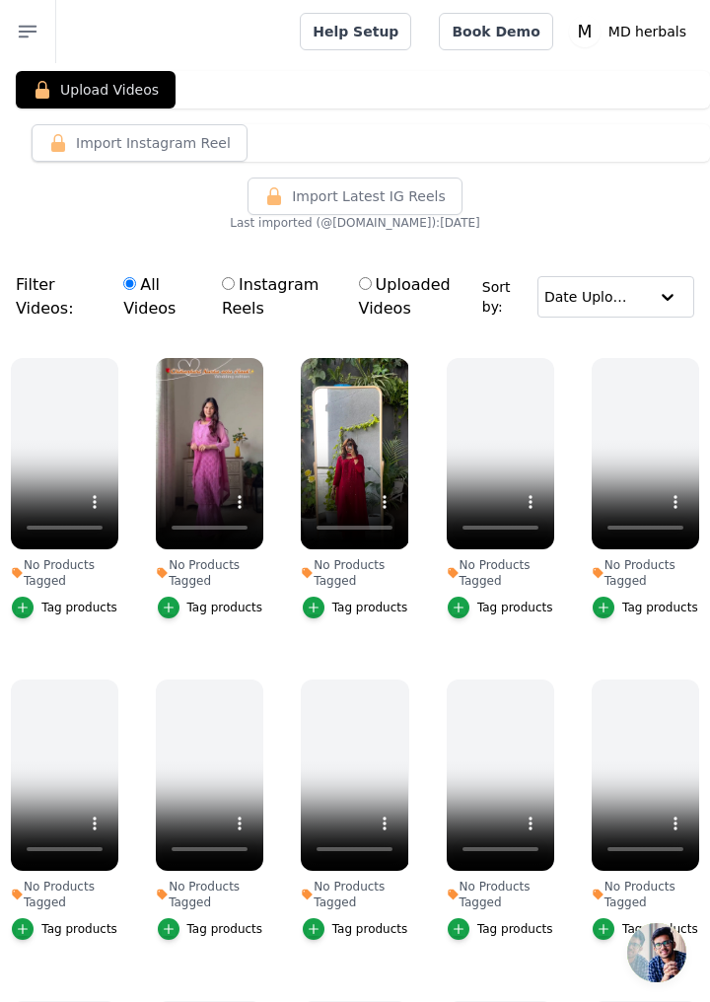
click at [332, 200] on span "Import Latest IG Reels" at bounding box center [369, 196] width 154 height 20
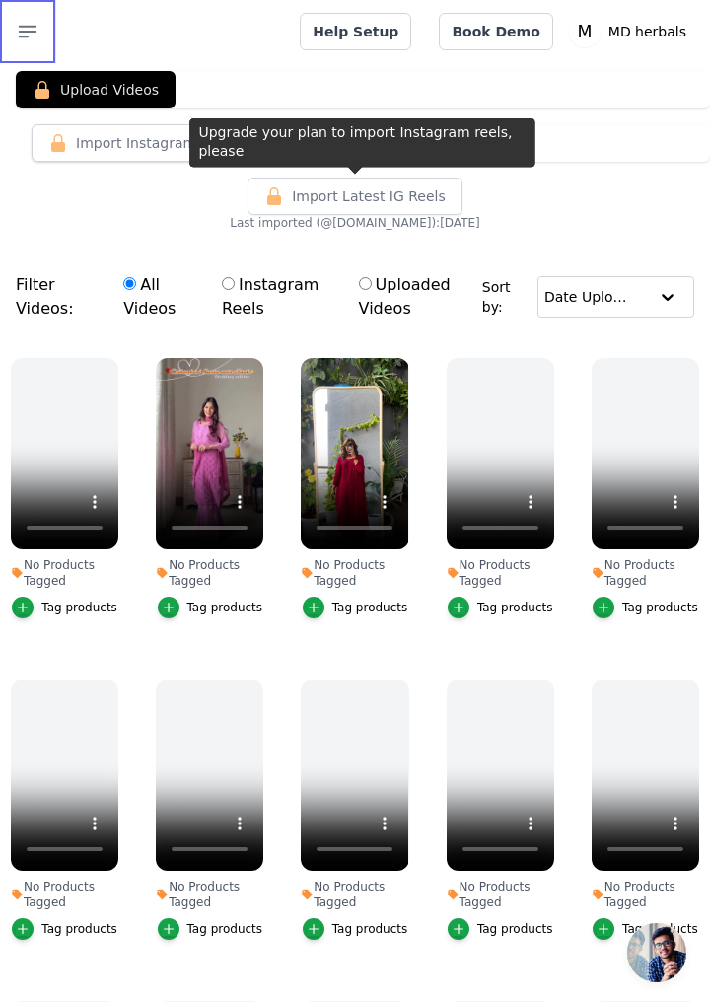
click at [26, 30] on icon "button" at bounding box center [28, 32] width 24 height 24
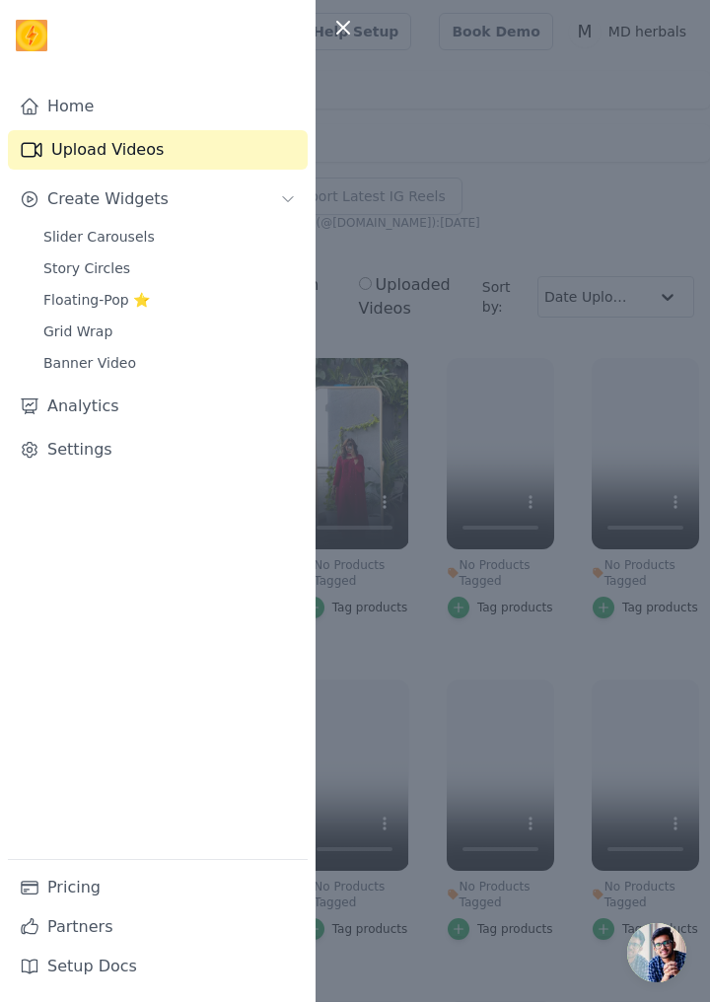
click at [116, 444] on link "Settings" at bounding box center [158, 449] width 300 height 39
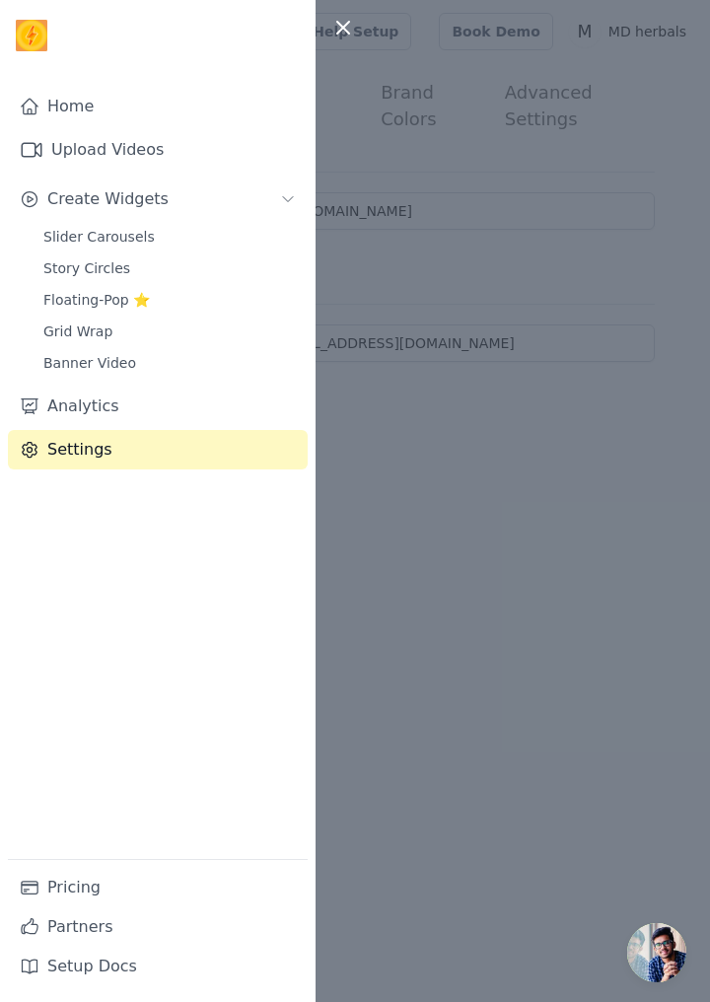
click at [407, 504] on div at bounding box center [355, 501] width 710 height 1002
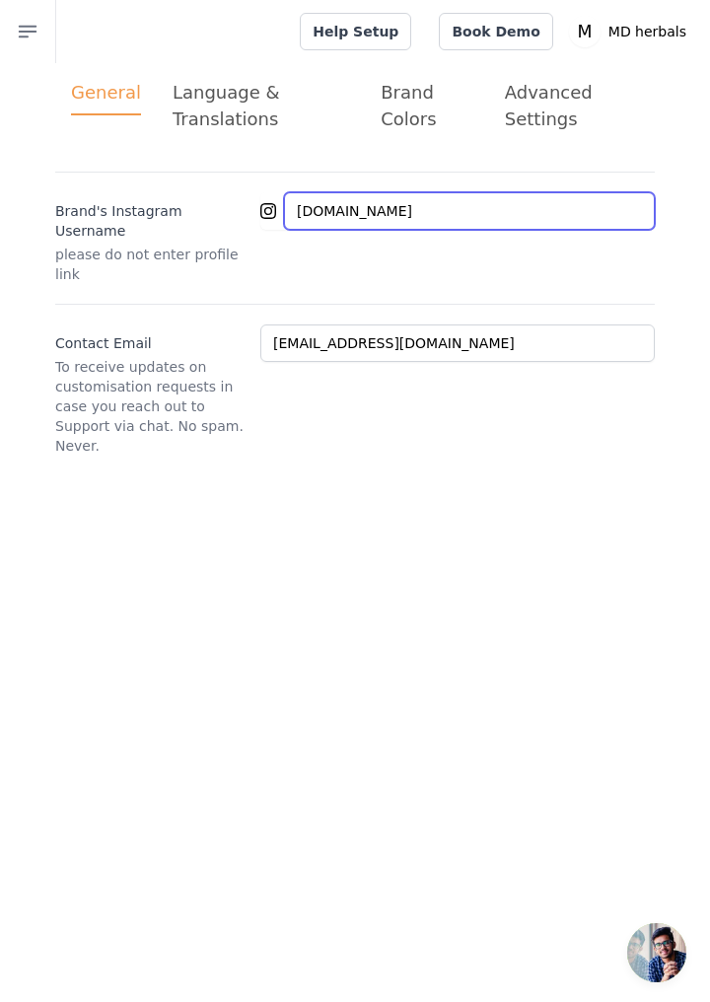
click at [438, 213] on input "lucknowbazar.in" at bounding box center [469, 210] width 371 height 37
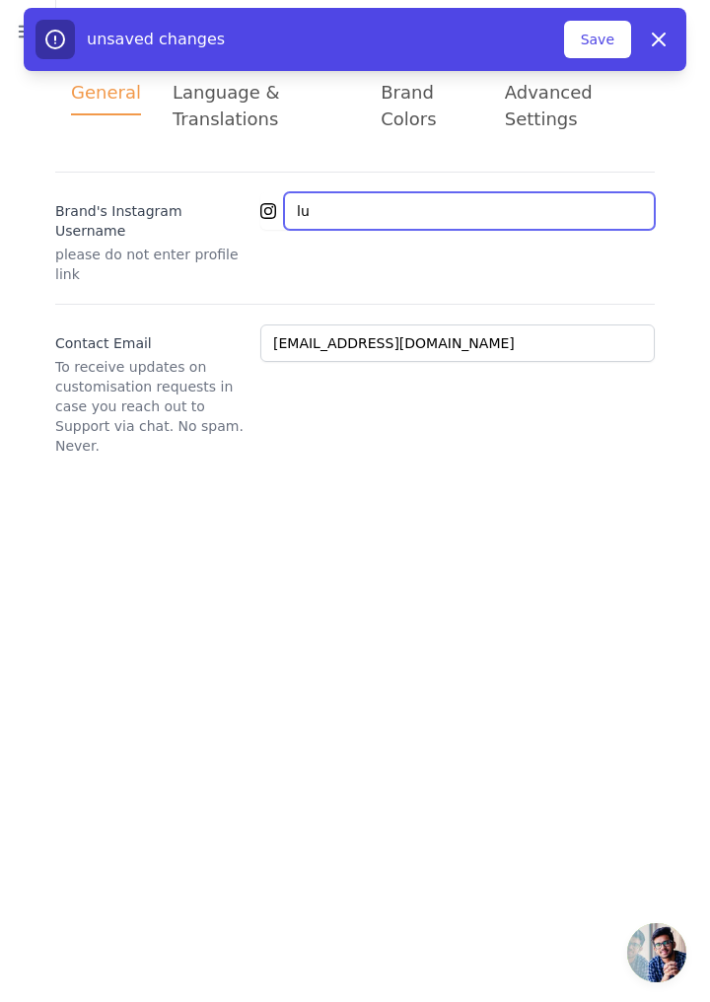
type input "l"
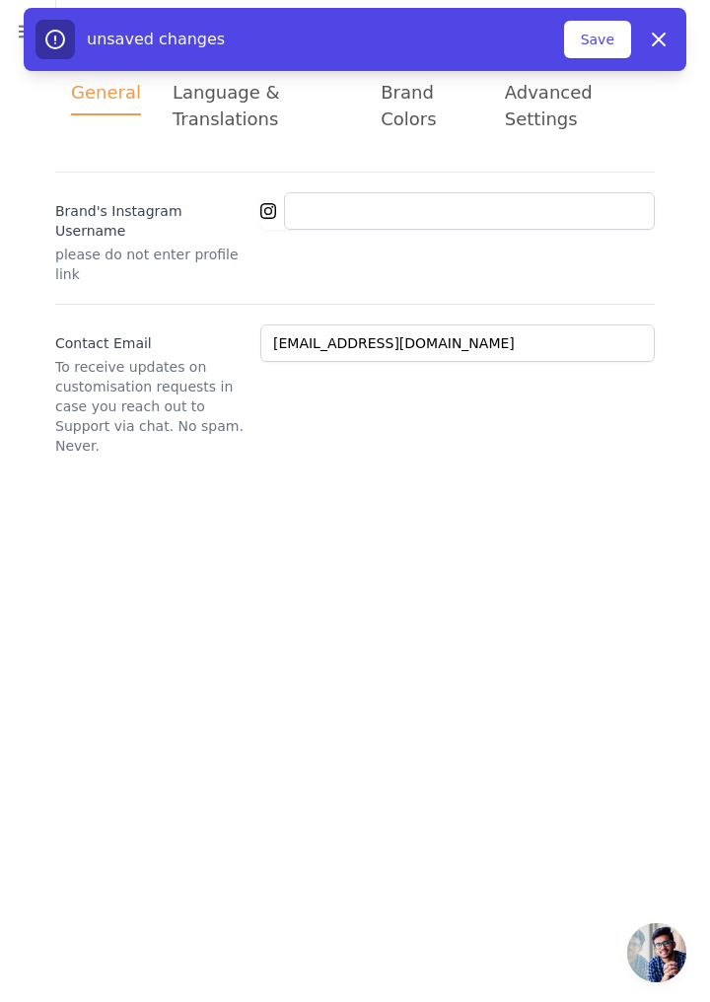
click at [606, 56] on button "Save" at bounding box center [597, 39] width 67 height 37
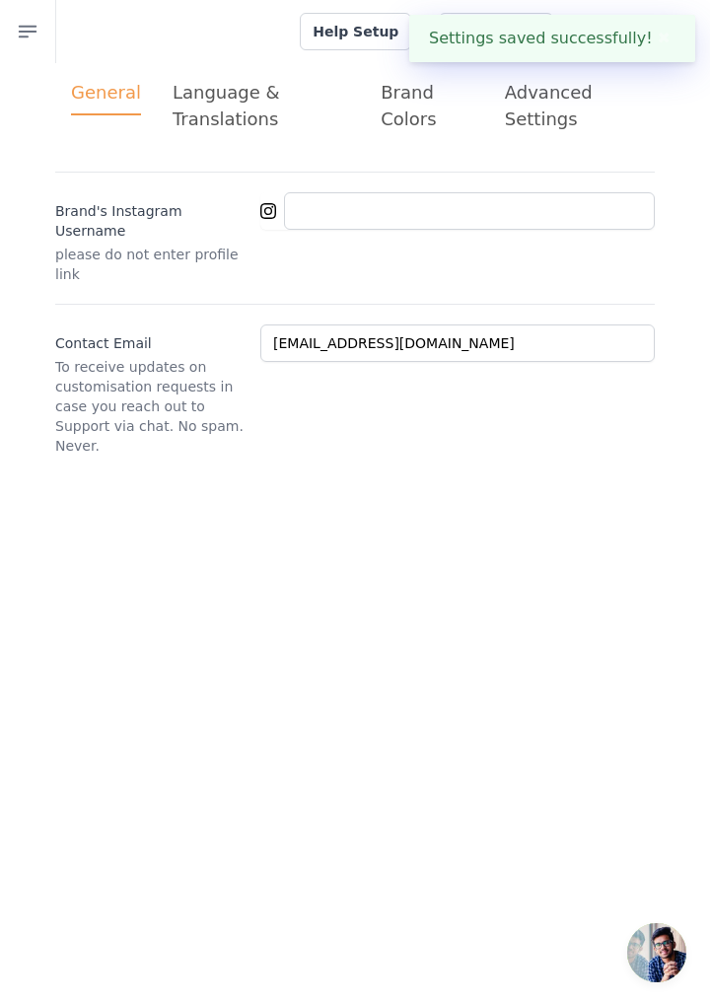
click at [539, 117] on div "Advanced Settings" at bounding box center [572, 105] width 134 height 53
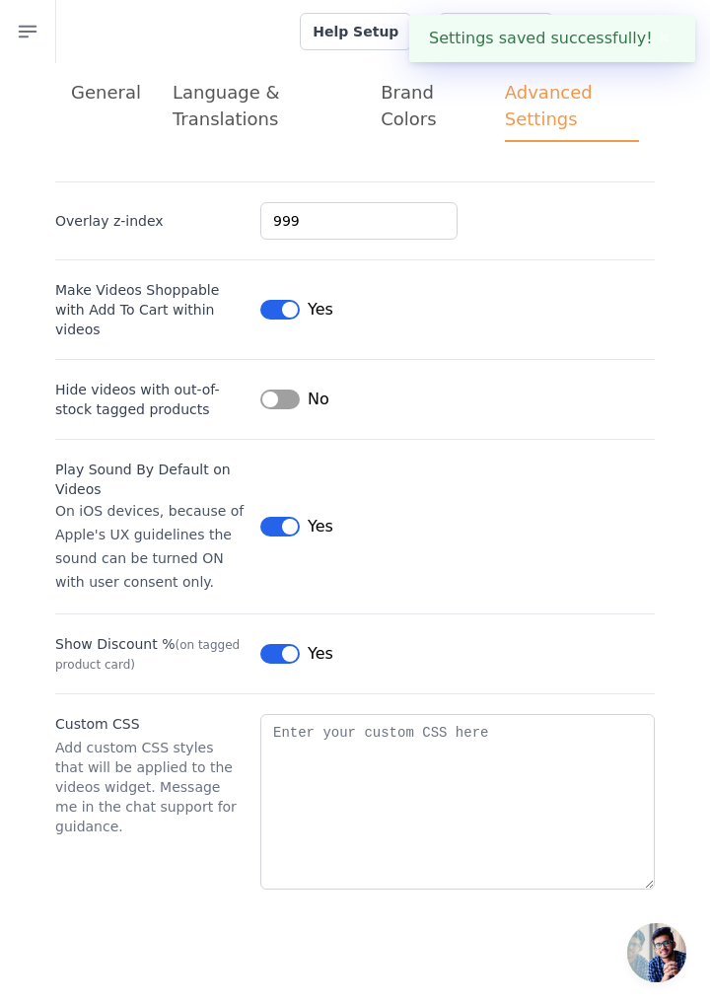
click at [413, 110] on div "Brand Colors" at bounding box center [427, 105] width 93 height 53
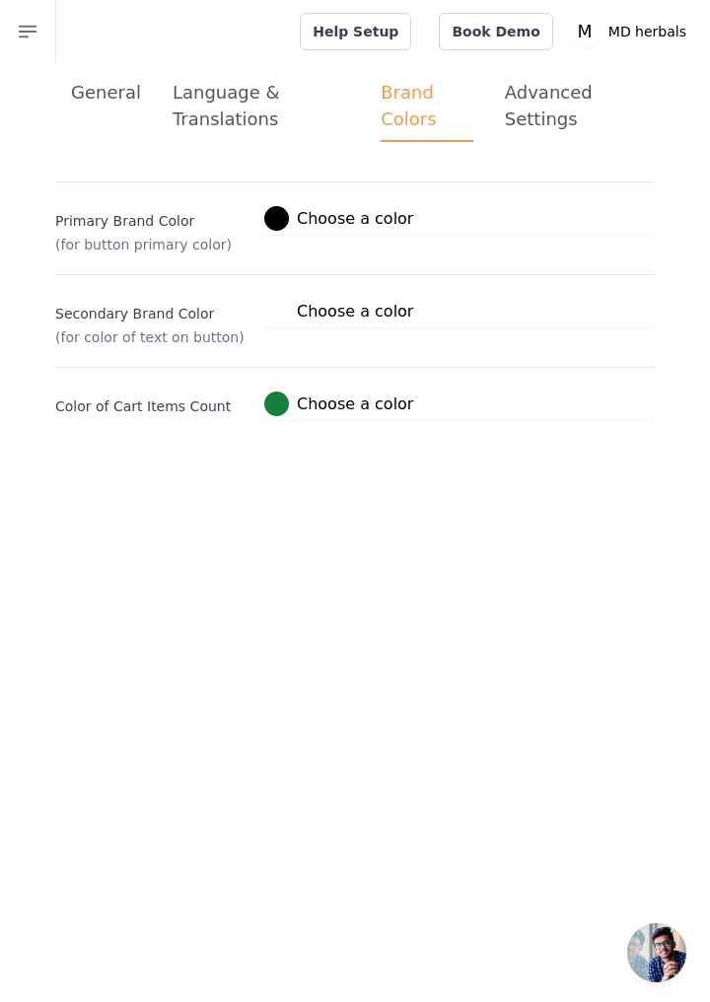
click at [224, 107] on div "Language & Translations" at bounding box center [261, 105] width 177 height 53
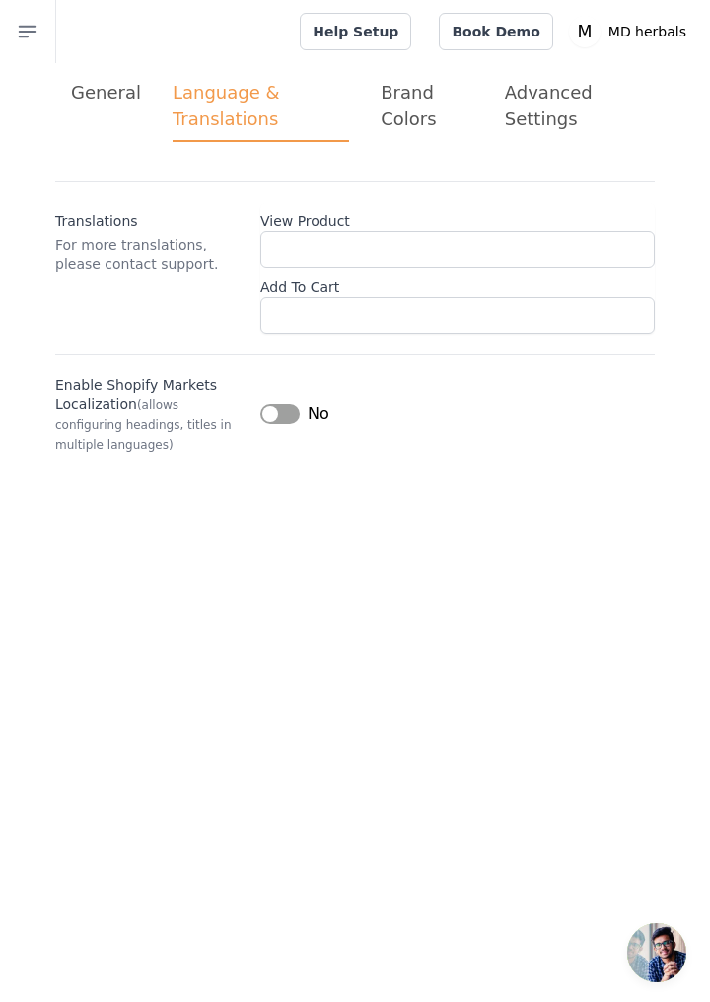
click at [128, 101] on div "General" at bounding box center [106, 92] width 70 height 27
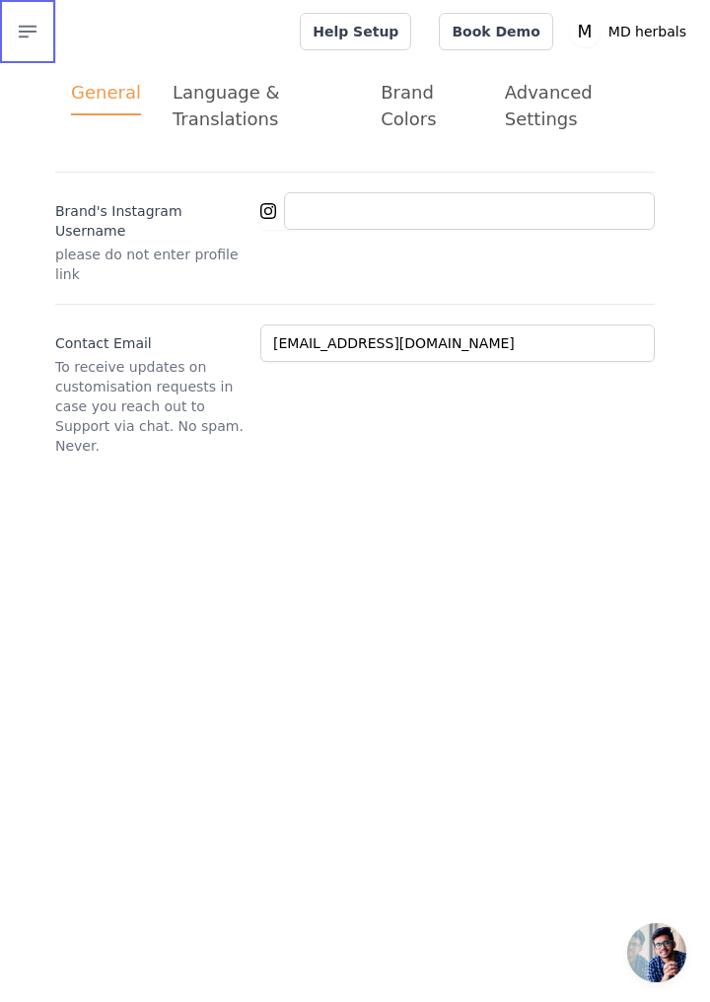
click at [35, 31] on icon "button" at bounding box center [28, 32] width 17 height 11
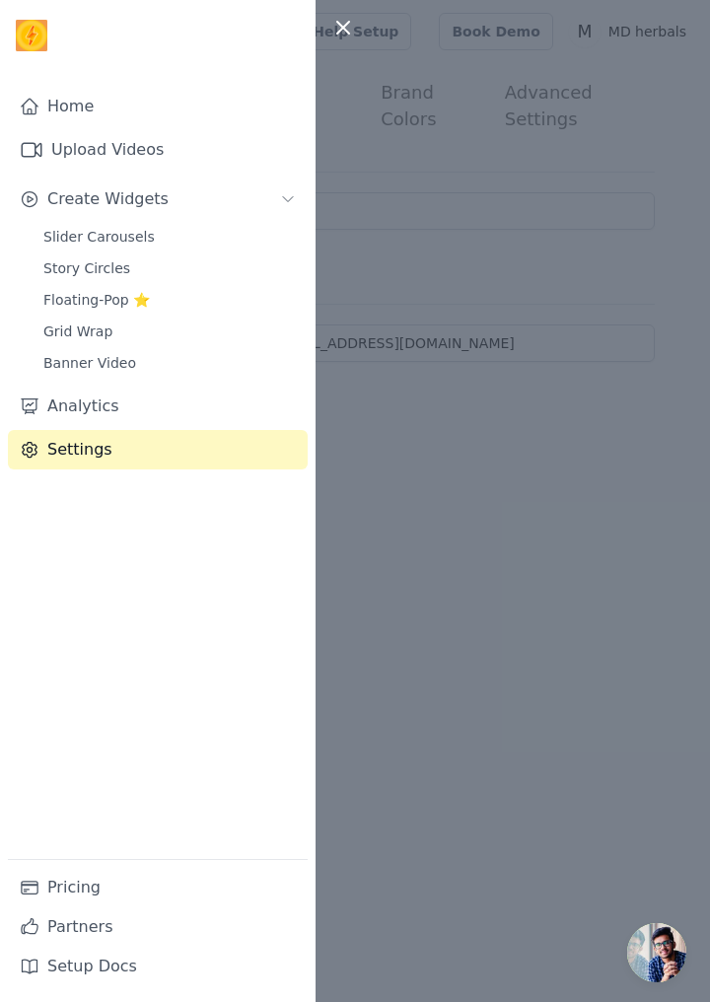
click at [164, 156] on link "Upload Videos" at bounding box center [158, 149] width 300 height 39
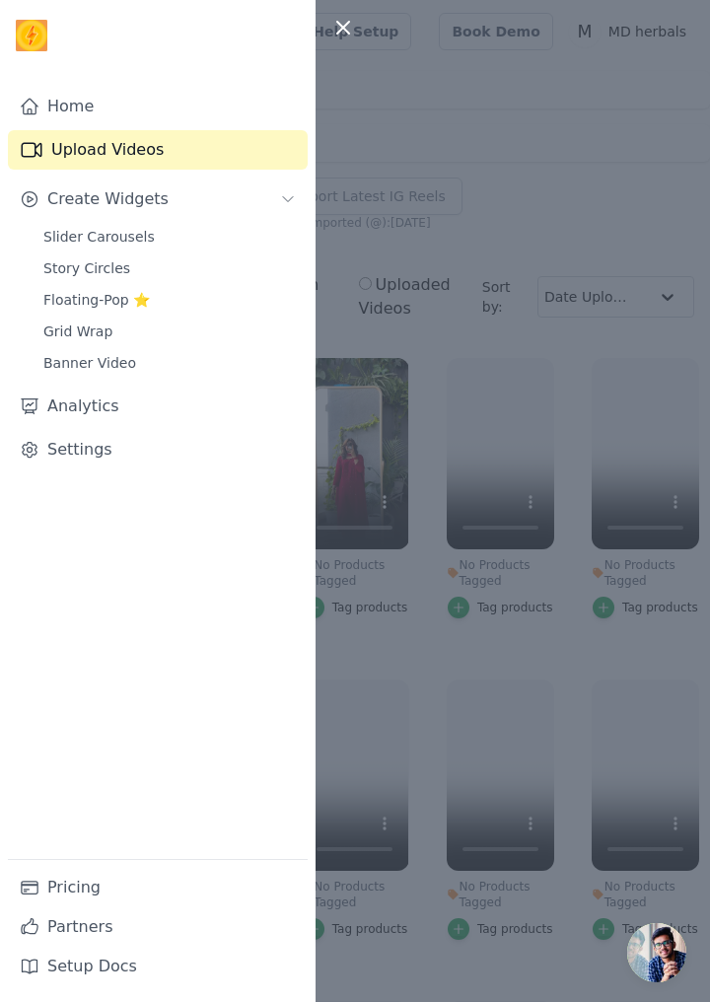
click at [611, 210] on div at bounding box center [355, 501] width 710 height 1002
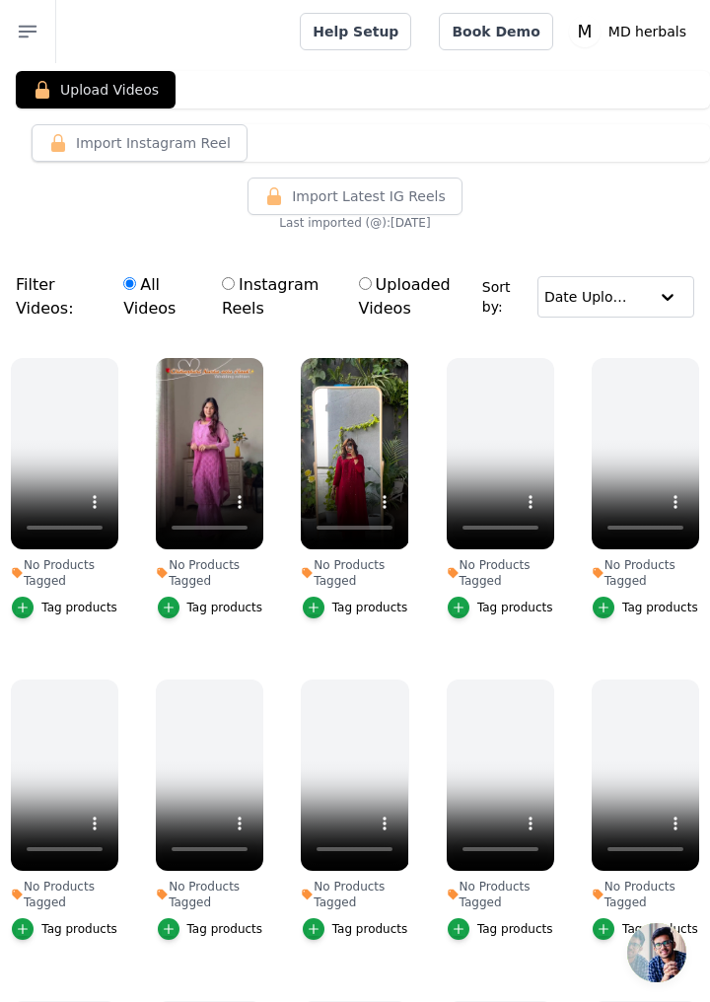
click at [372, 288] on input "Uploaded Videos" at bounding box center [365, 283] width 13 height 13
radio input "true"
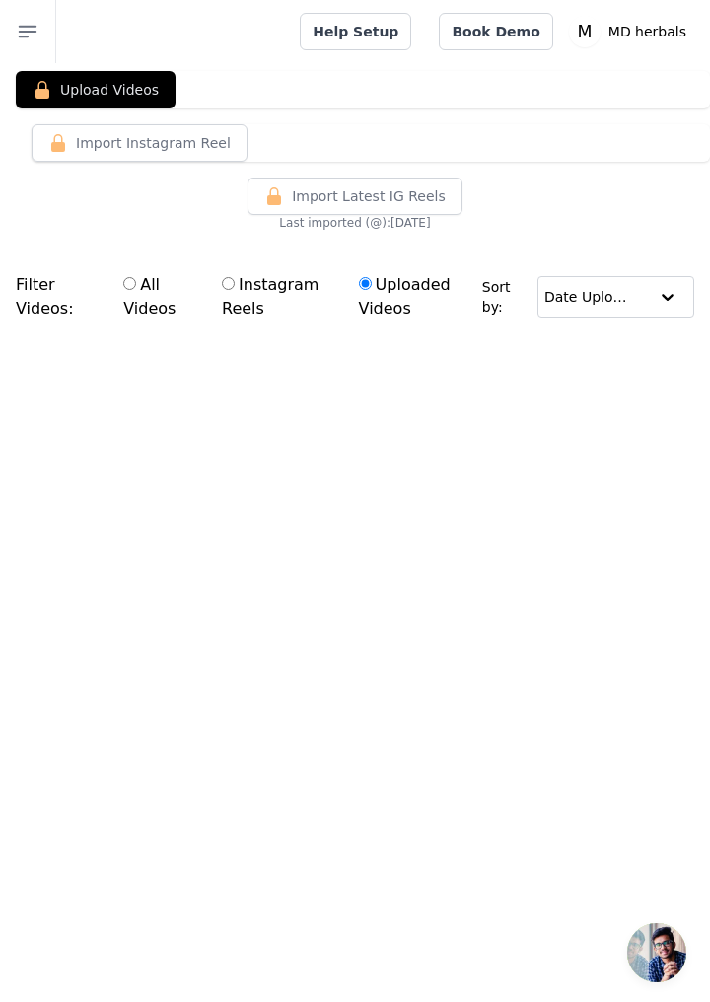
click at [259, 277] on label "Instagram Reels" at bounding box center [276, 296] width 111 height 49
click at [235, 277] on input "Instagram Reels" at bounding box center [228, 283] width 13 height 13
radio input "true"
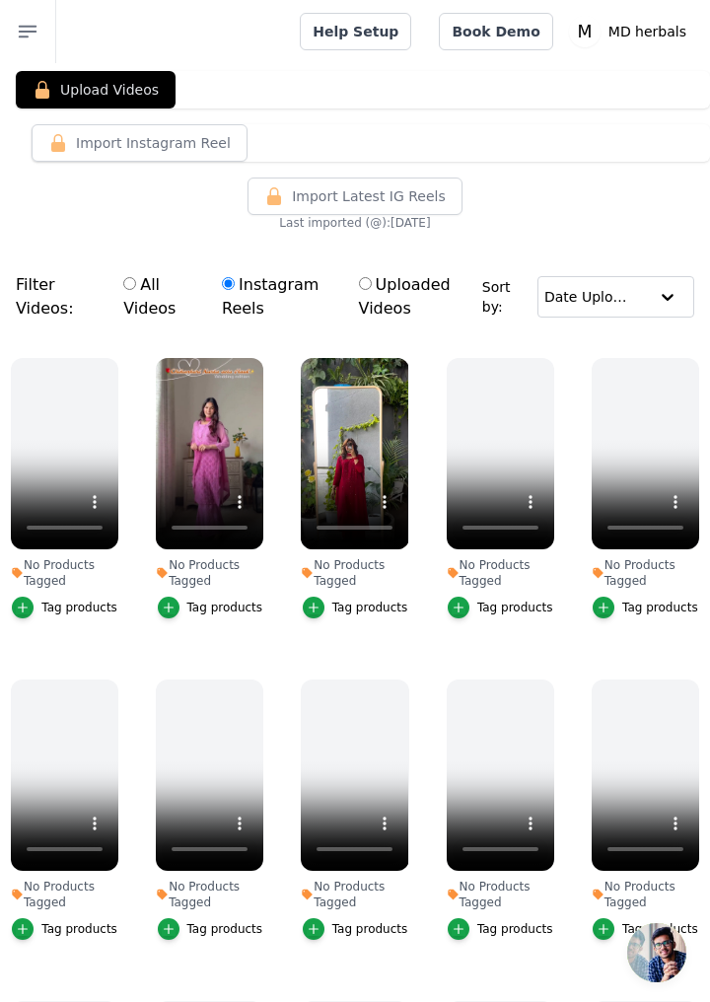
click at [136, 279] on input "All Videos" at bounding box center [129, 283] width 13 height 13
radio input "true"
click at [20, 24] on icon "button" at bounding box center [28, 32] width 24 height 24
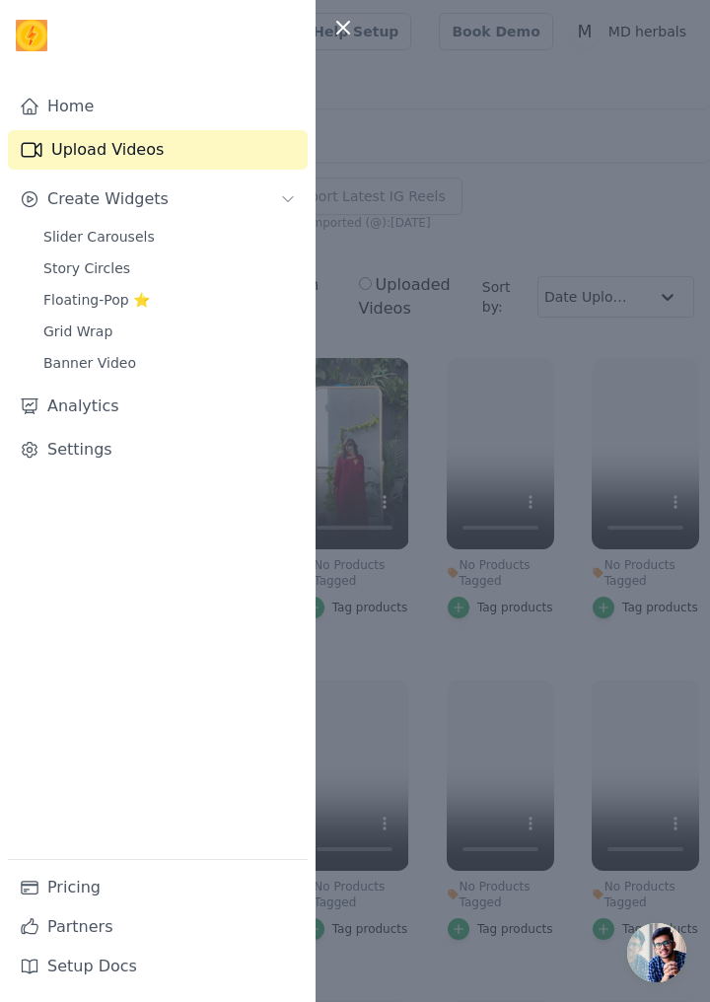
click at [88, 461] on link "Settings" at bounding box center [158, 449] width 300 height 39
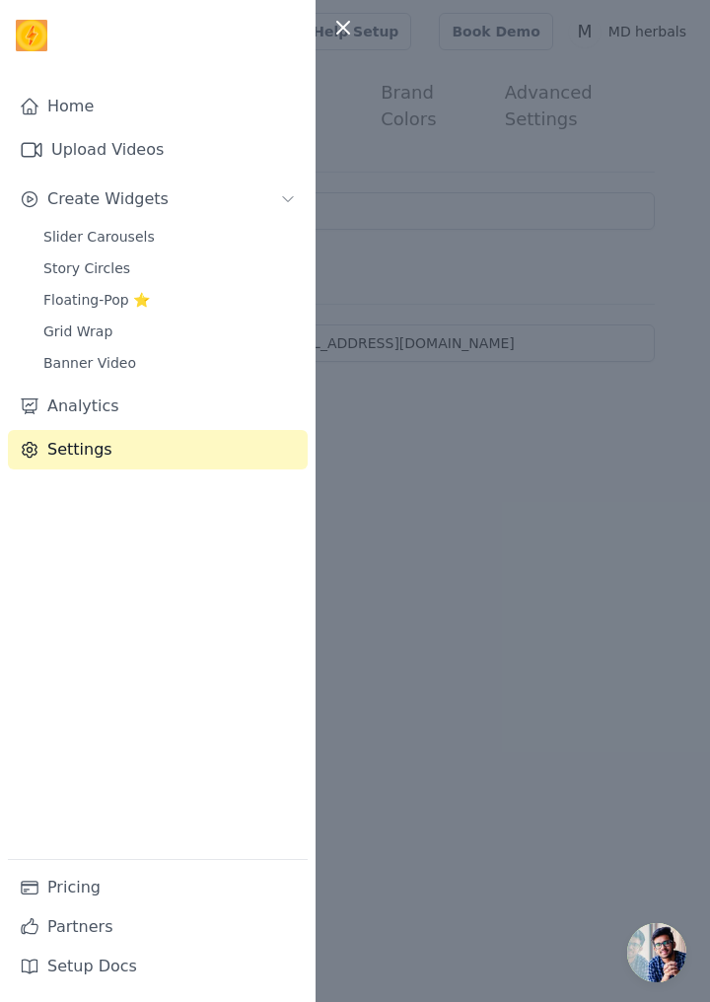
click at [481, 601] on div at bounding box center [355, 501] width 710 height 1002
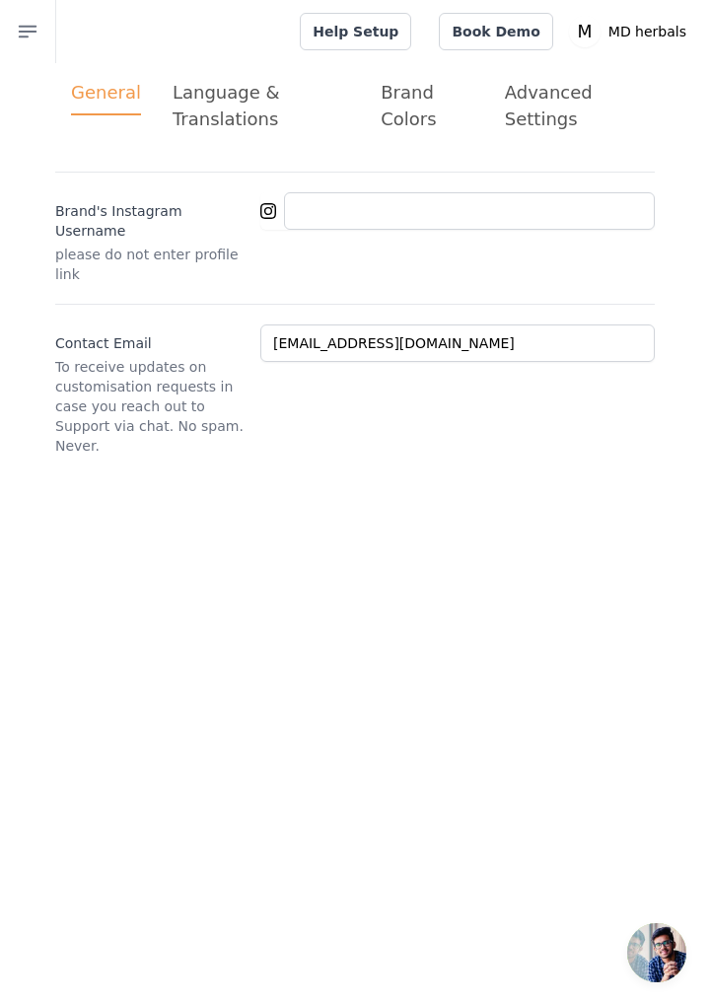
click at [216, 127] on div "Language & Translations" at bounding box center [261, 105] width 177 height 53
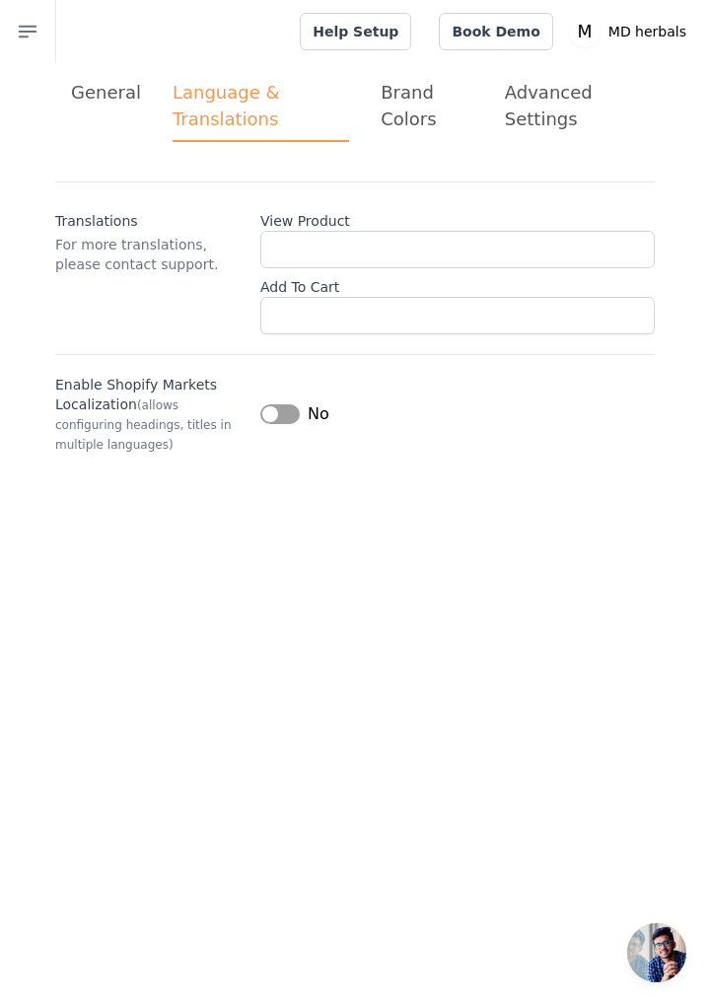
click at [387, 128] on div "Brand Colors" at bounding box center [427, 105] width 93 height 53
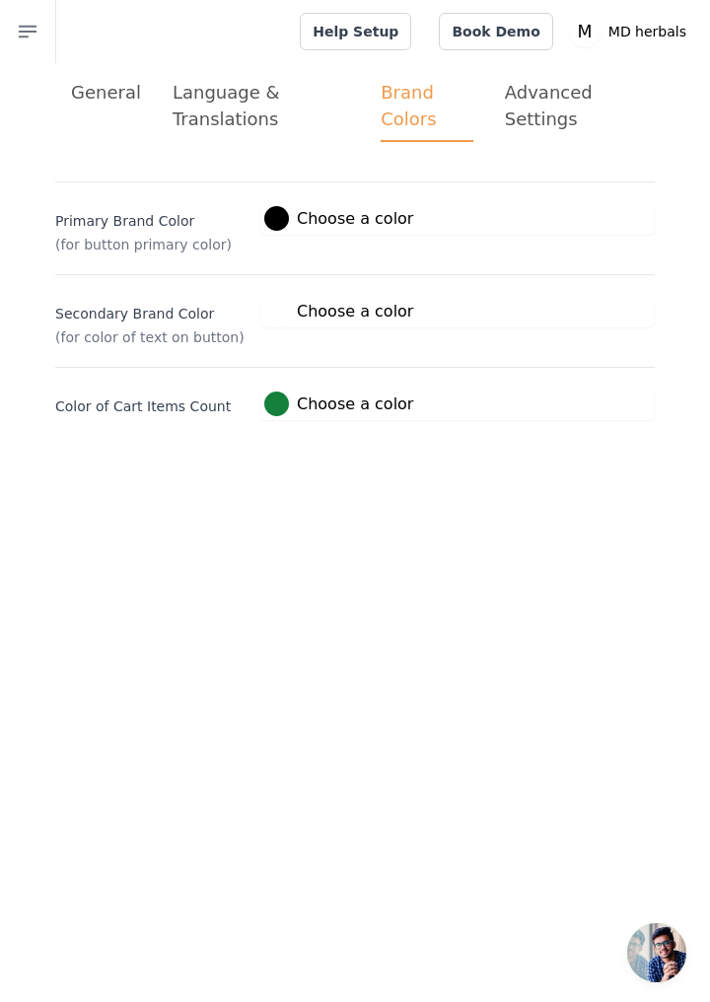
click at [529, 124] on div "Advanced Settings" at bounding box center [572, 105] width 134 height 53
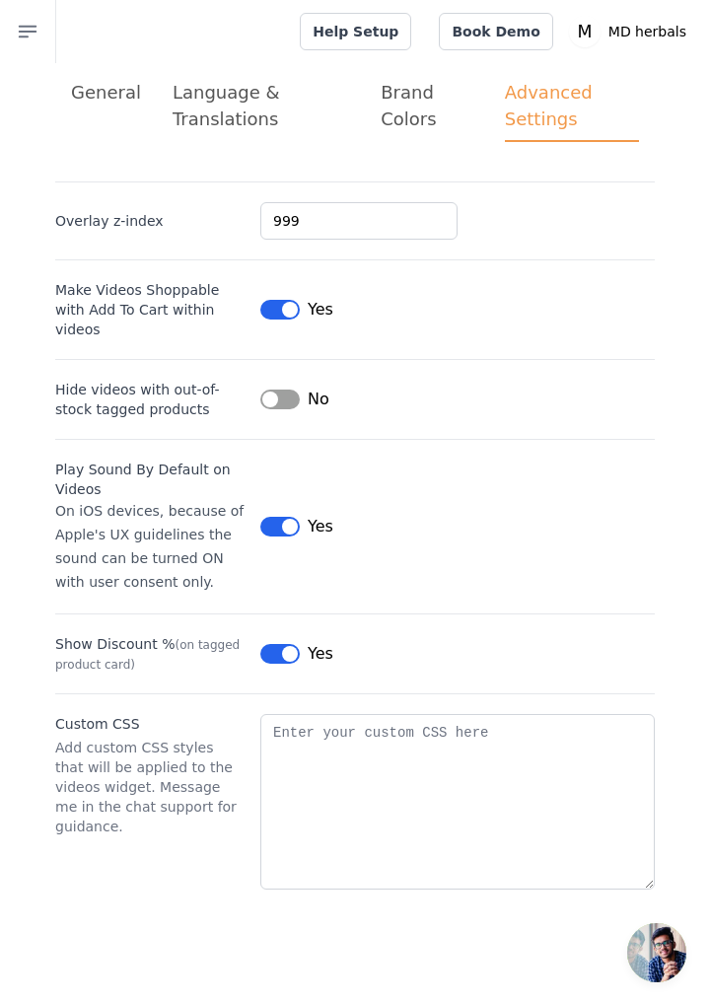
click at [85, 98] on div "General" at bounding box center [106, 92] width 70 height 27
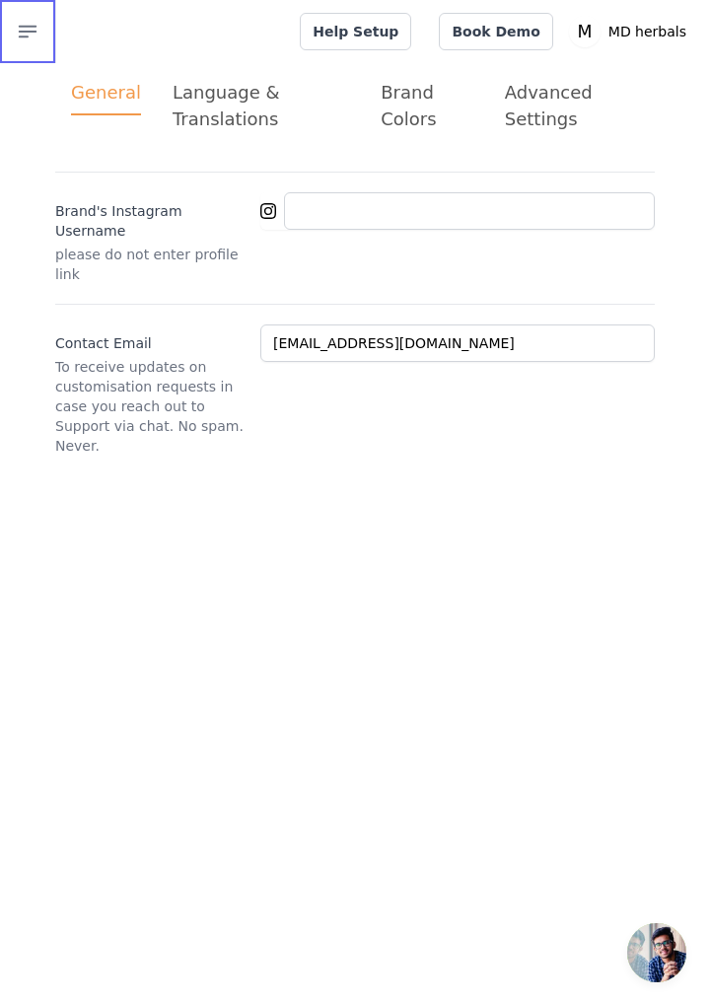
click at [19, 29] on icon "button" at bounding box center [28, 32] width 24 height 24
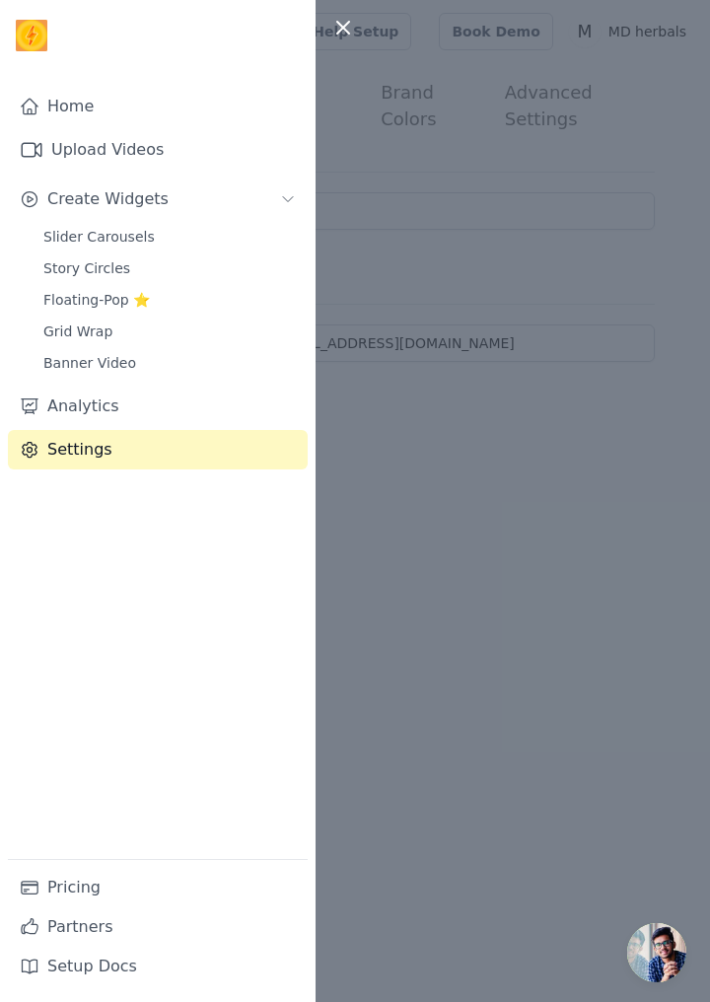
click at [398, 413] on div at bounding box center [355, 501] width 710 height 1002
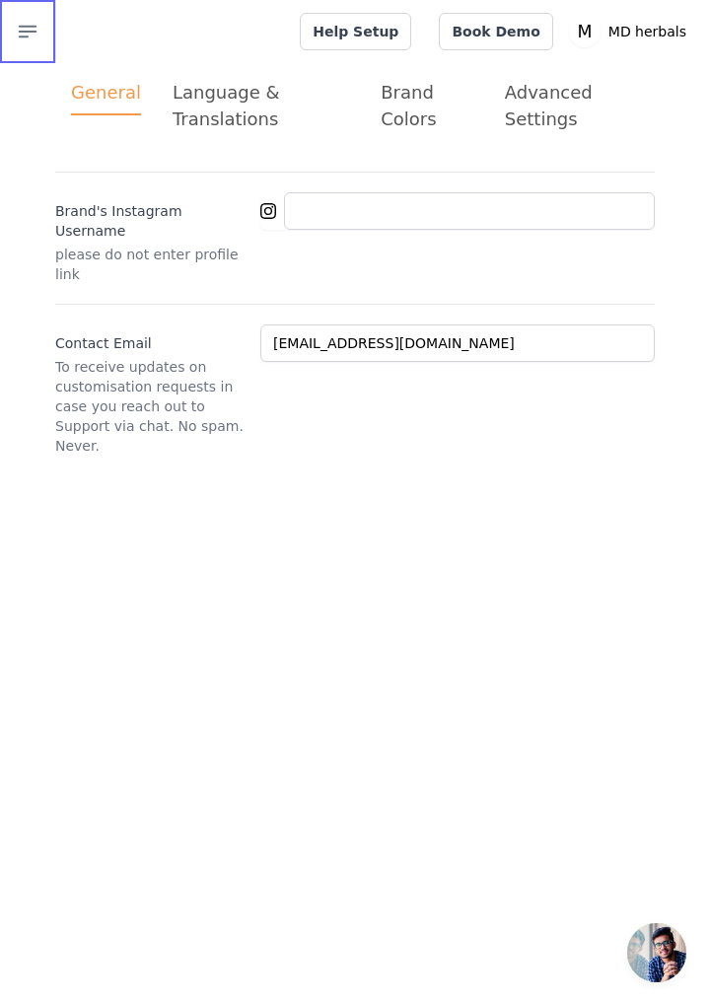
click at [20, 29] on icon "button" at bounding box center [28, 32] width 24 height 24
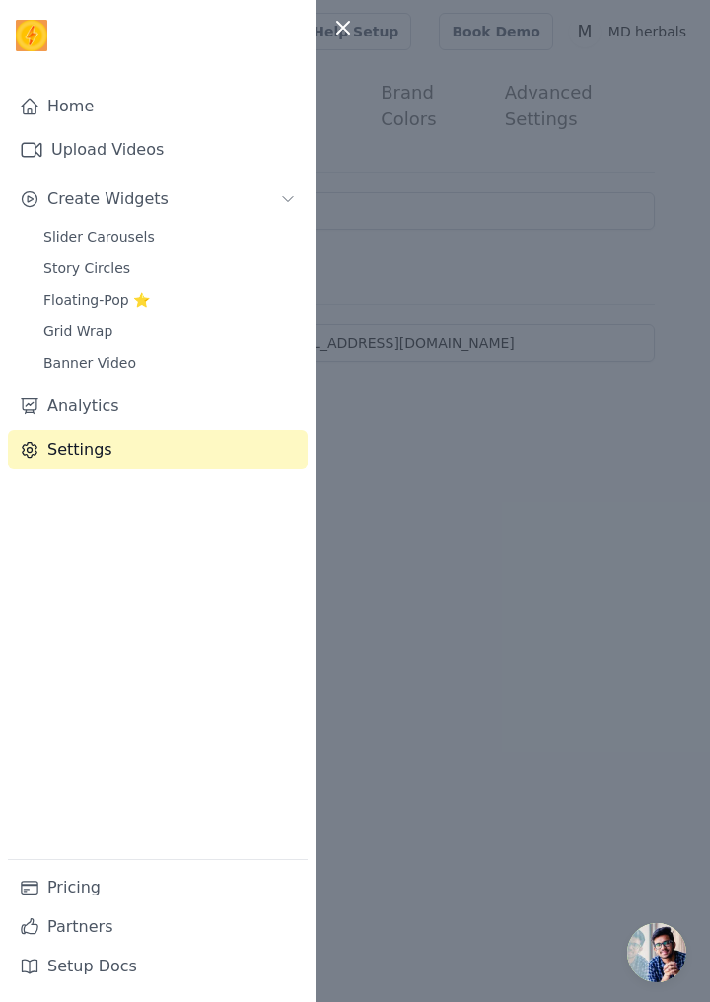
click at [124, 367] on link "Banner Video" at bounding box center [170, 363] width 276 height 28
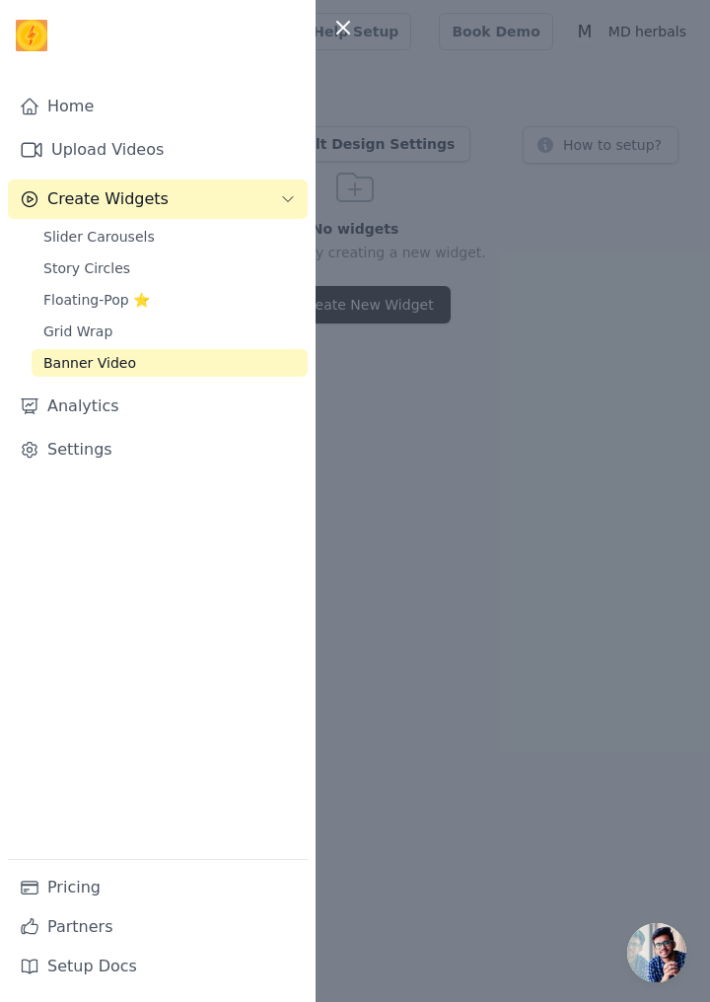
click at [487, 554] on div at bounding box center [355, 501] width 710 height 1002
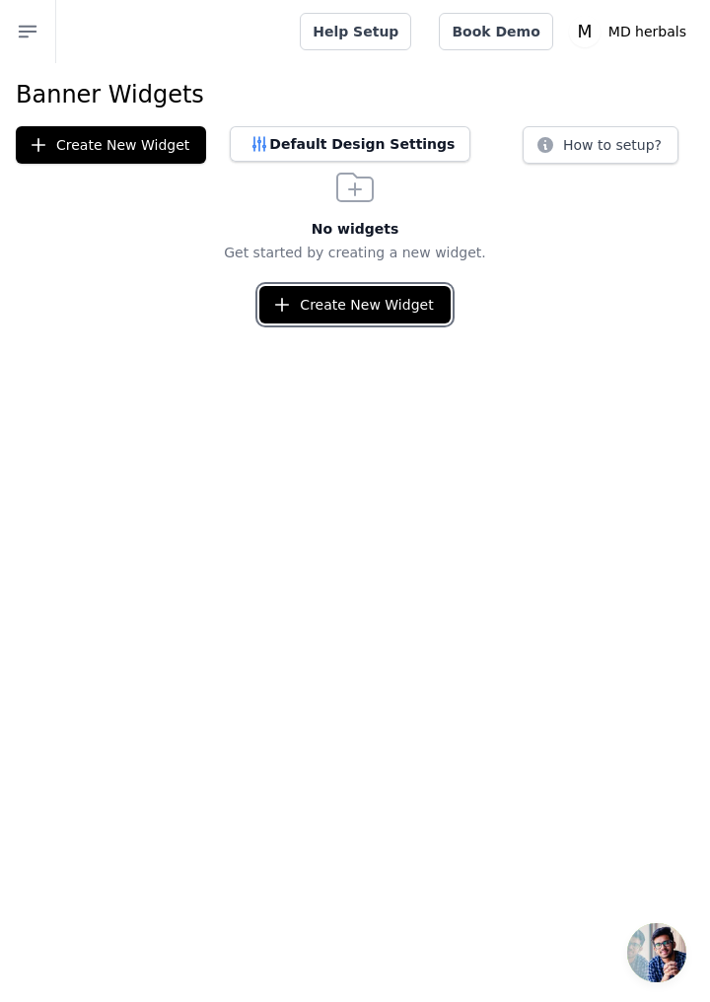
click at [339, 298] on button "Create New Widget" at bounding box center [354, 304] width 190 height 37
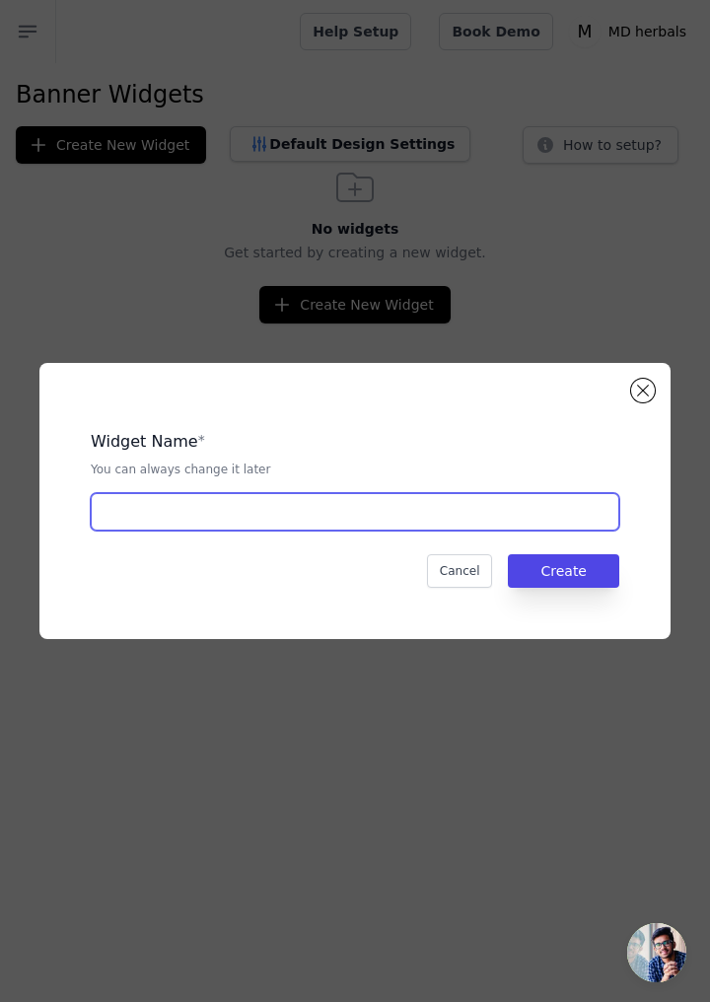
click at [321, 531] on input "text" at bounding box center [355, 511] width 529 height 37
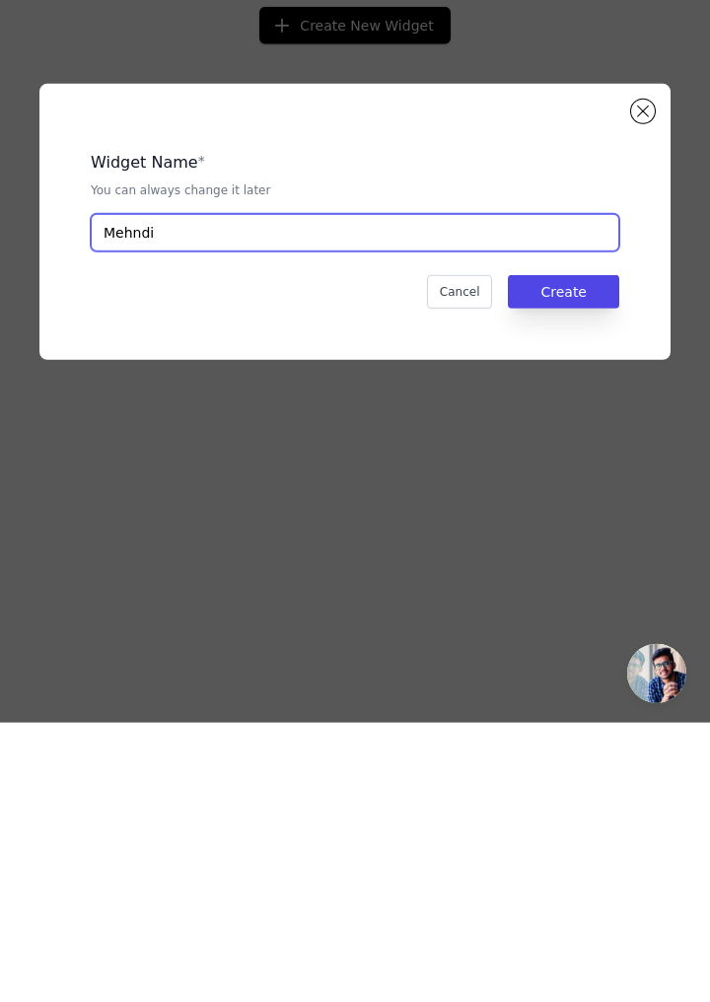
type input "Mehndi"
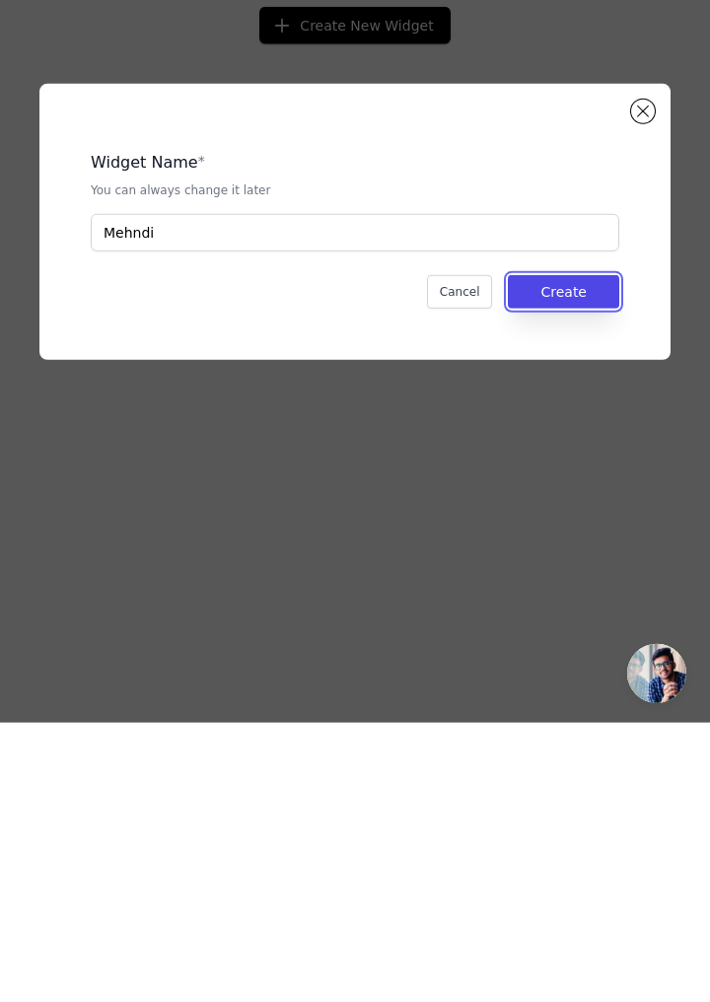
click at [575, 588] on button "Create" at bounding box center [563, 571] width 111 height 34
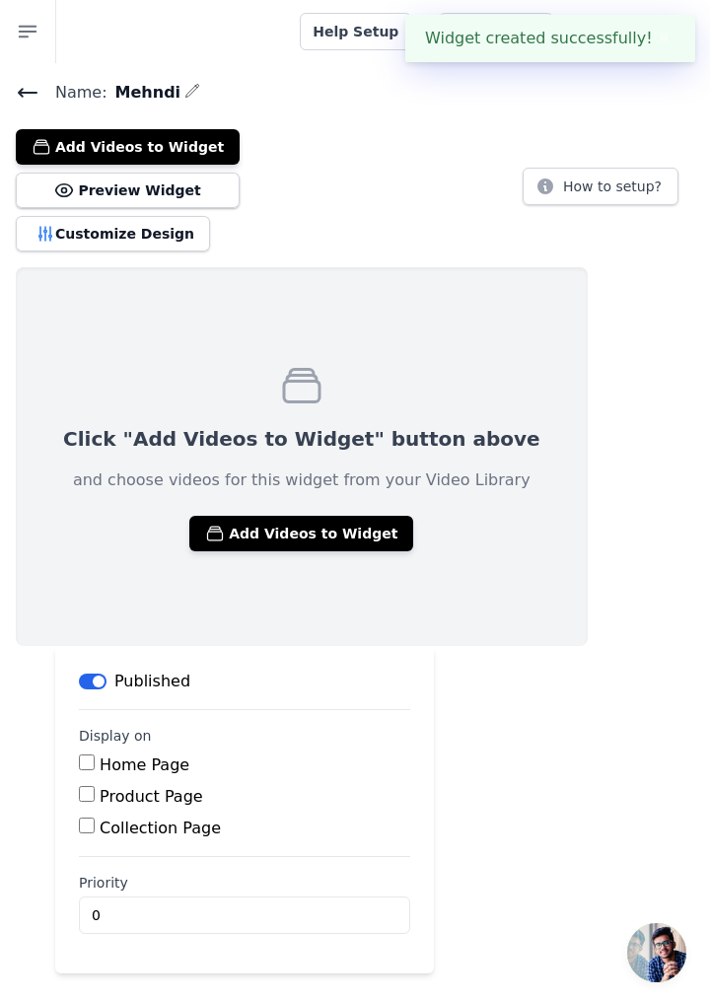
click at [295, 529] on button "Add Videos to Widget" at bounding box center [301, 534] width 224 height 36
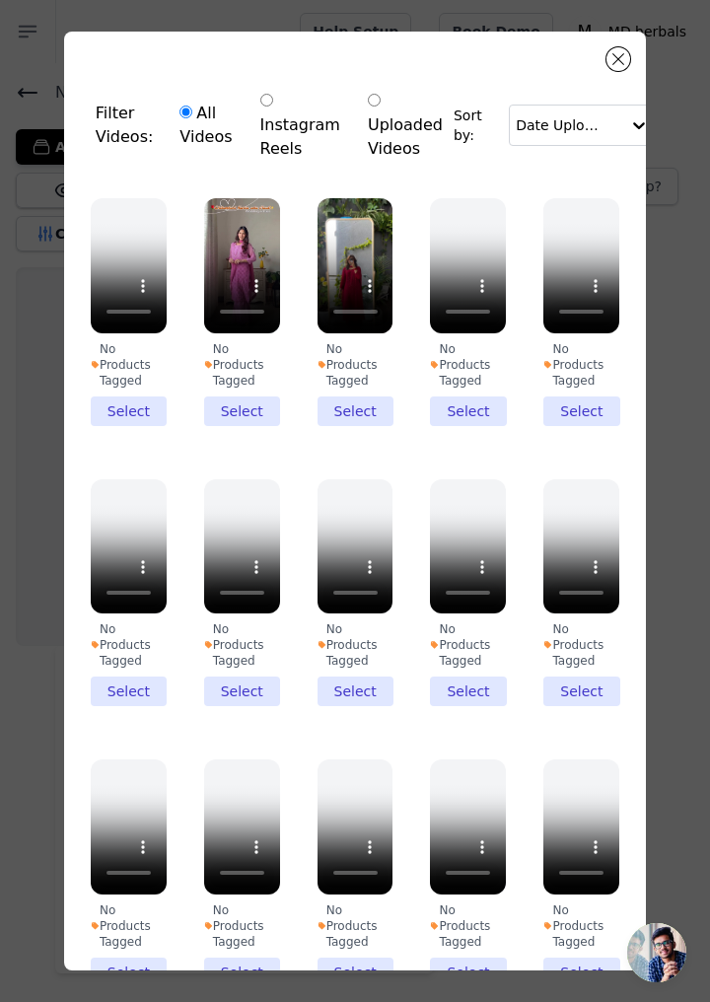
click at [403, 109] on label "Uploaded Videos" at bounding box center [405, 125] width 77 height 73
click at [381, 107] on input "Uploaded Videos" at bounding box center [374, 100] width 13 height 13
radio input "true"
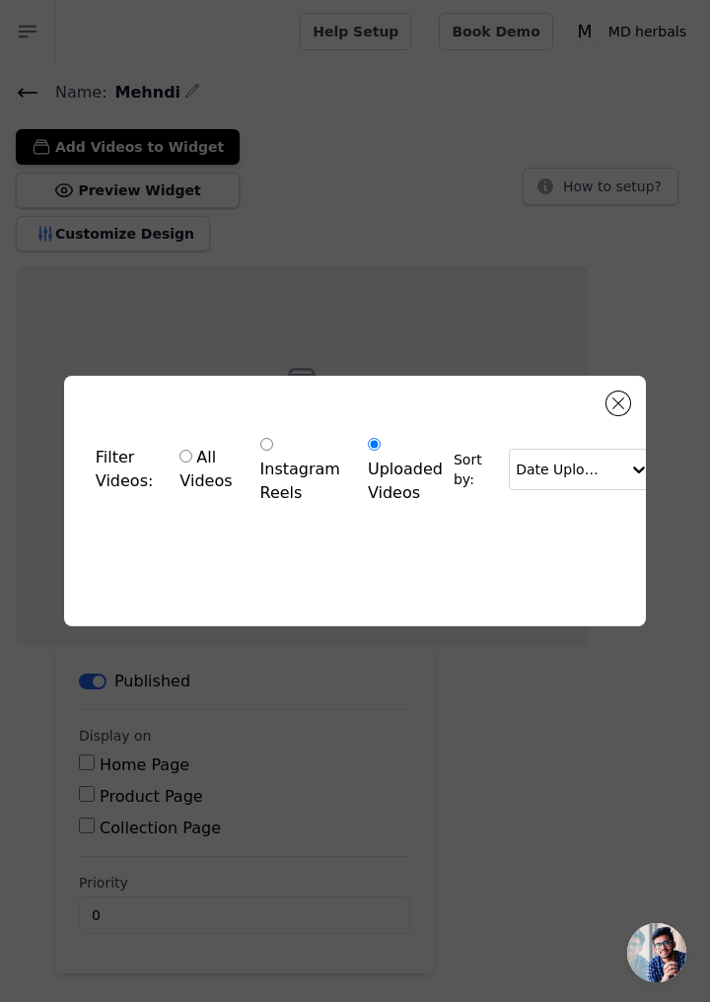
click at [493, 624] on div "Filter Videos: All Videos Instagram Reels Uploaded Videos Sort by: Date Uploade…" at bounding box center [355, 501] width 582 height 251
click at [499, 617] on div "Filter Videos: All Videos Instagram Reels Uploaded Videos Sort by: Date Uploade…" at bounding box center [355, 501] width 582 height 251
click at [622, 415] on button "Close modal" at bounding box center [619, 404] width 24 height 24
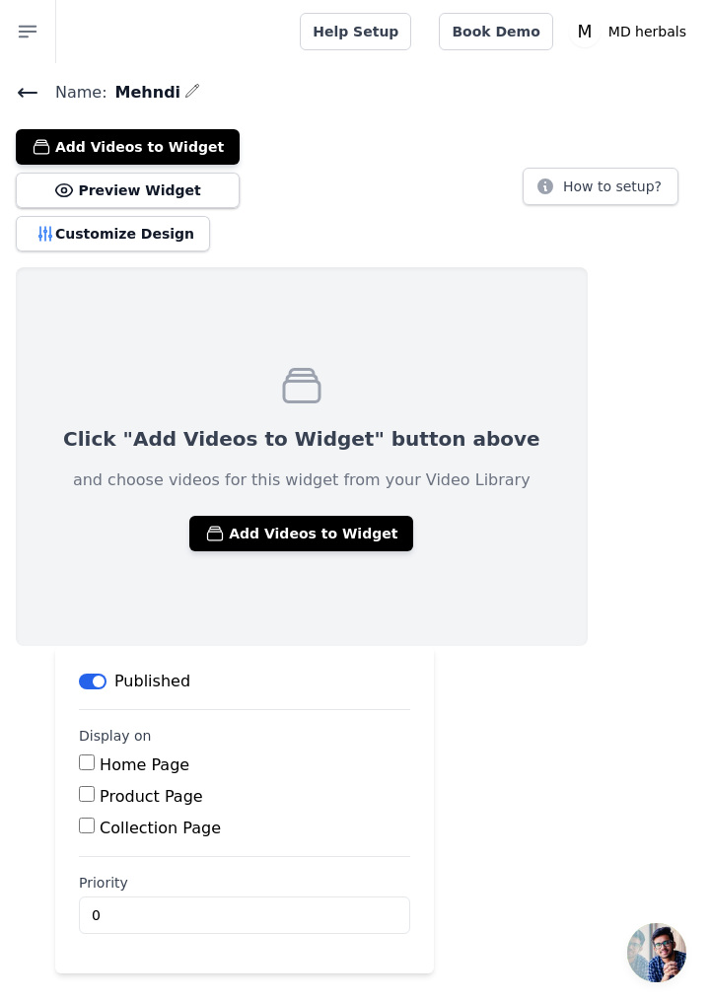
click at [666, 966] on span "Open chat" at bounding box center [656, 952] width 59 height 59
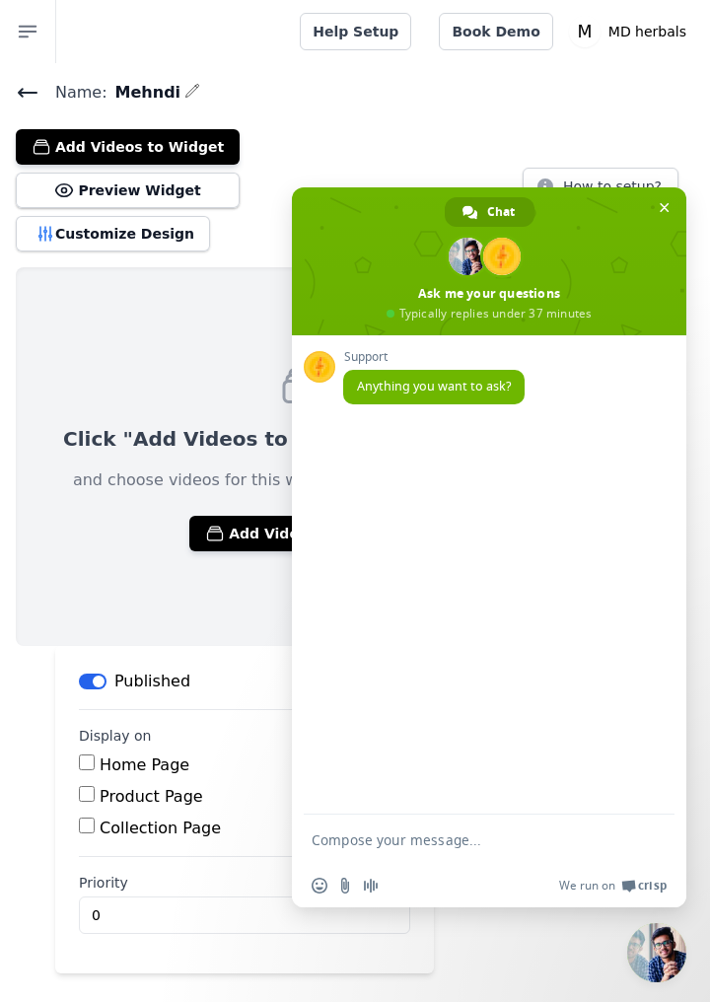
click at [658, 195] on span at bounding box center [489, 261] width 395 height 148
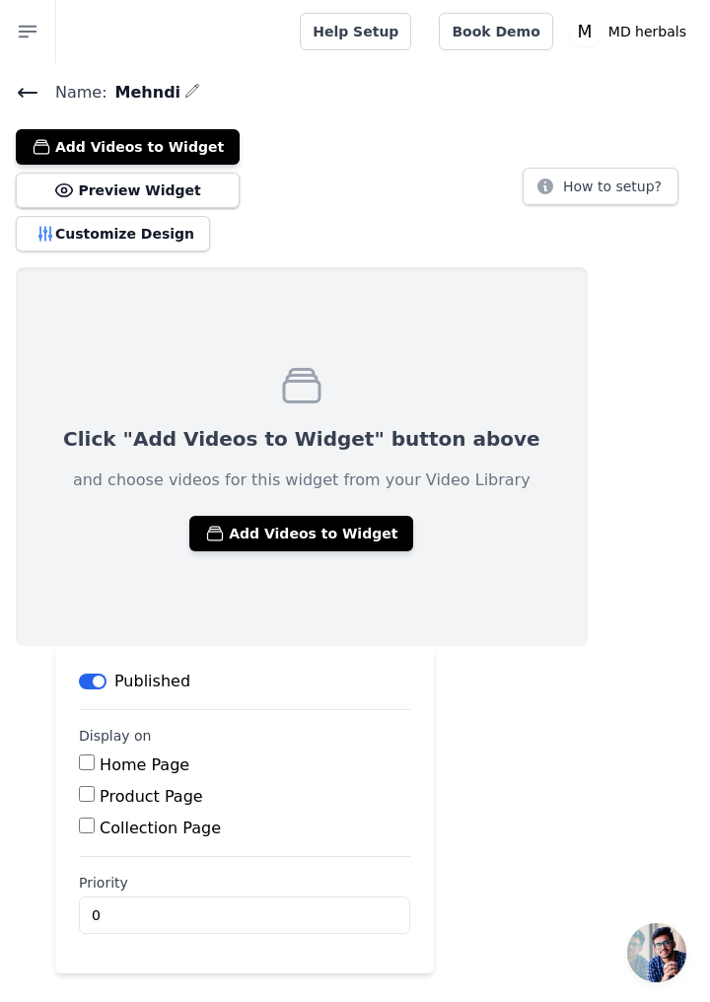
click at [148, 232] on button "Customize Design" at bounding box center [113, 234] width 194 height 36
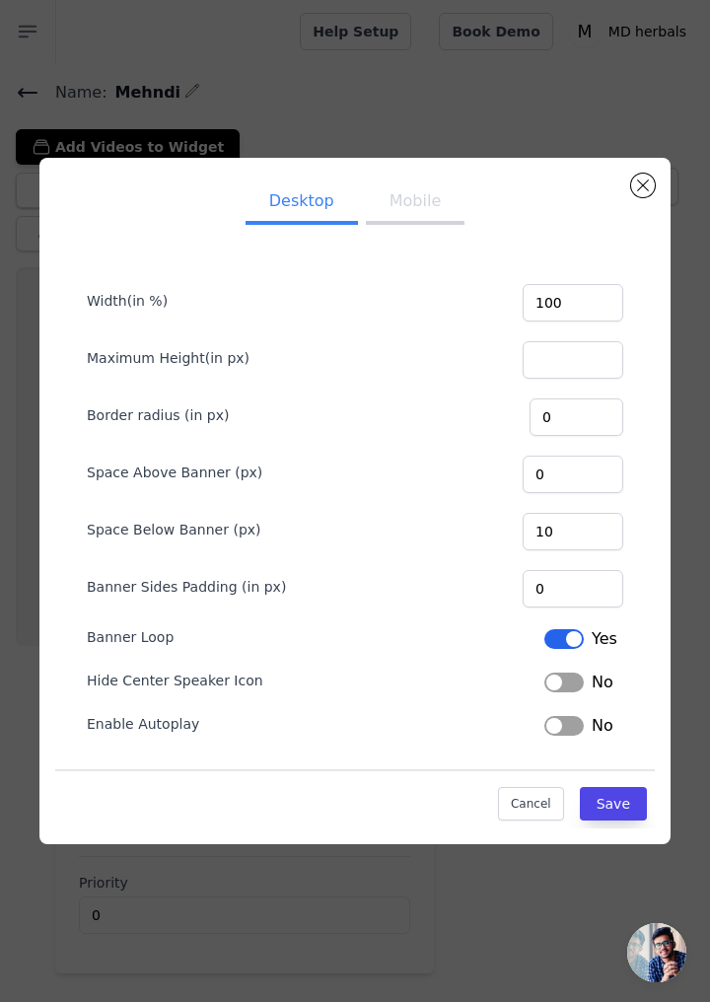
click at [436, 225] on button "Mobile" at bounding box center [415, 203] width 99 height 43
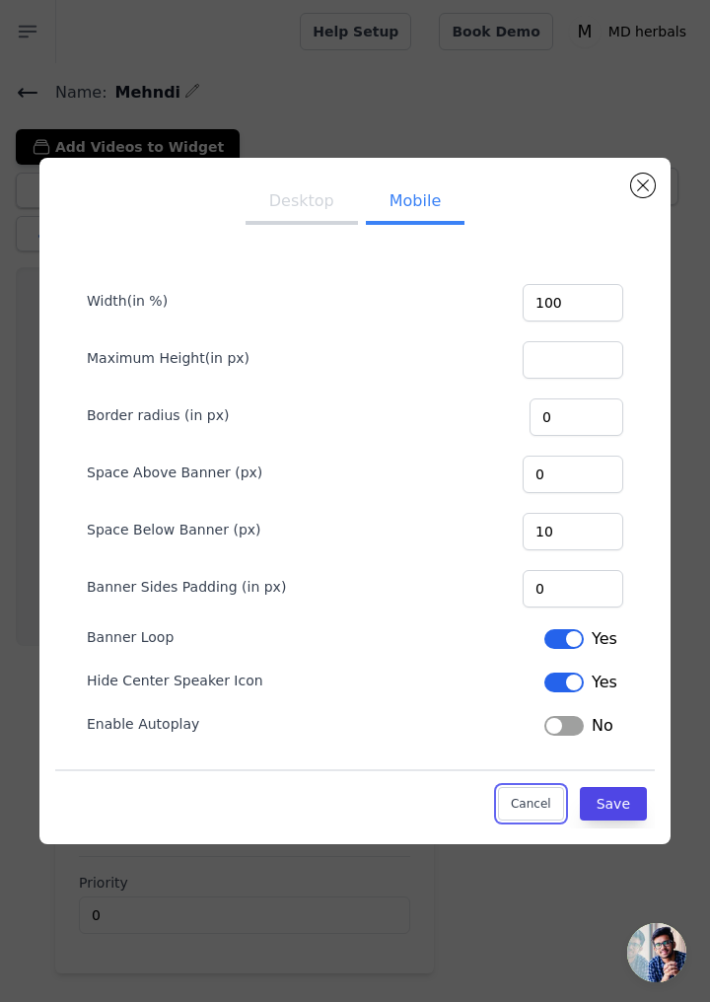
click at [539, 821] on button "Cancel" at bounding box center [531, 804] width 66 height 34
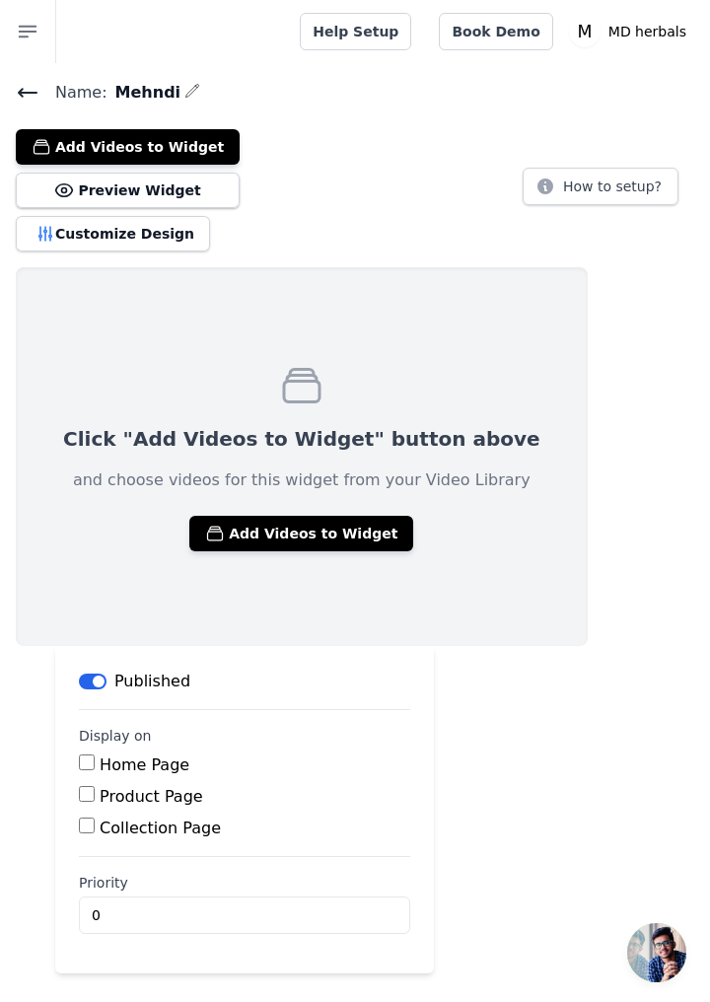
click at [156, 759] on label "Home Page" at bounding box center [145, 765] width 90 height 19
click at [95, 759] on input "Home Page" at bounding box center [87, 763] width 16 height 16
checkbox input "true"
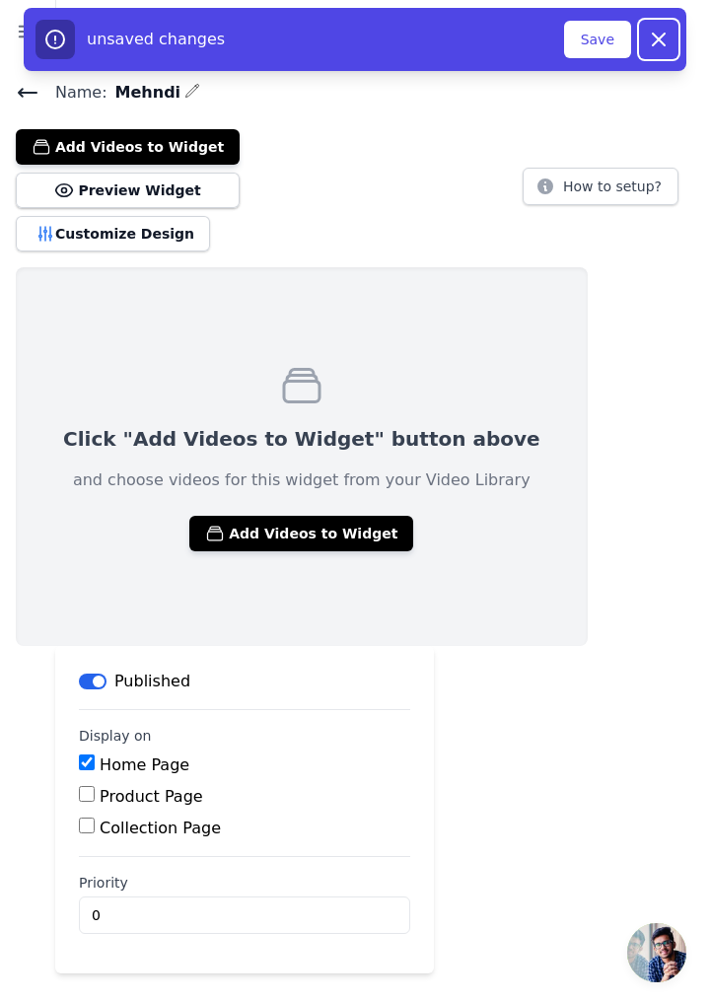
click at [661, 44] on icon "button" at bounding box center [659, 40] width 24 height 24
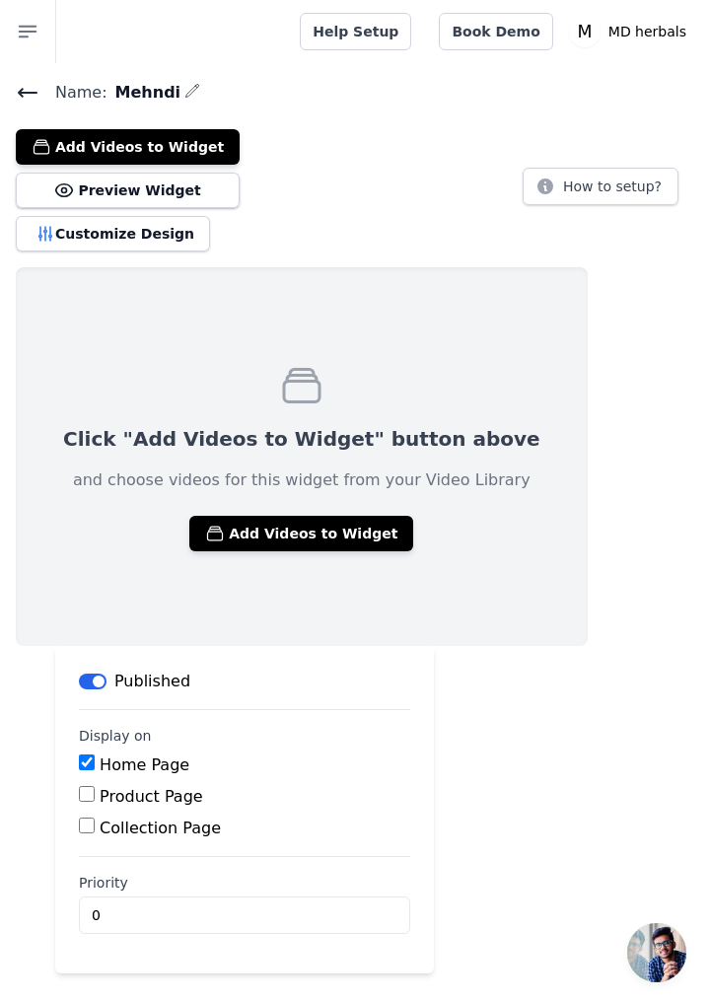
click at [20, 91] on icon at bounding box center [28, 93] width 18 height 8
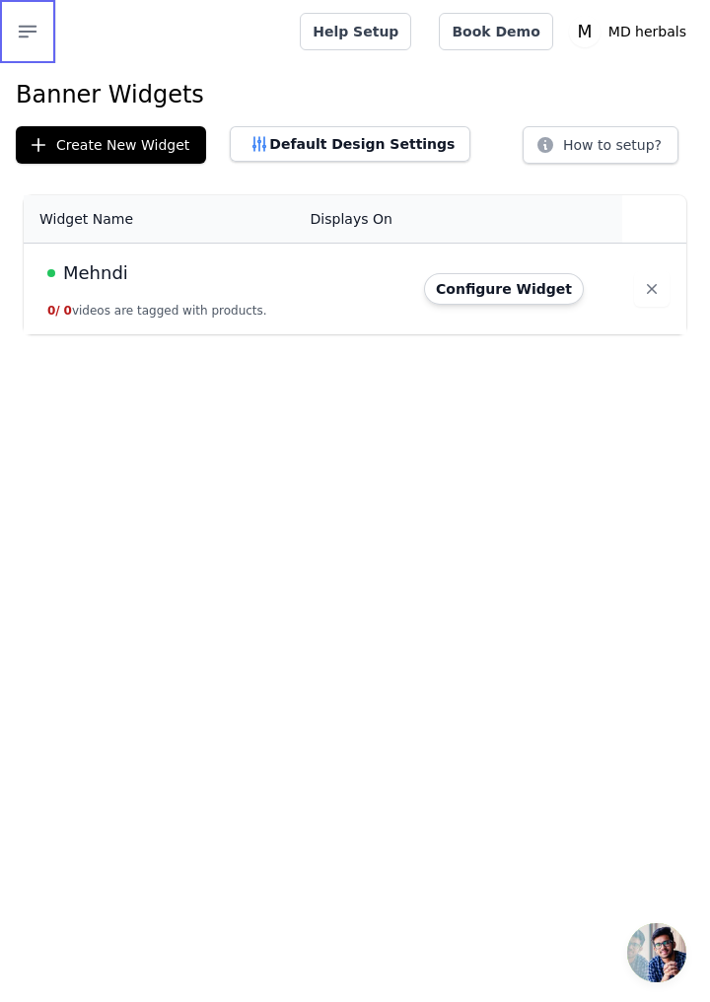
click at [42, 17] on button "Open sidebar" at bounding box center [28, 31] width 56 height 63
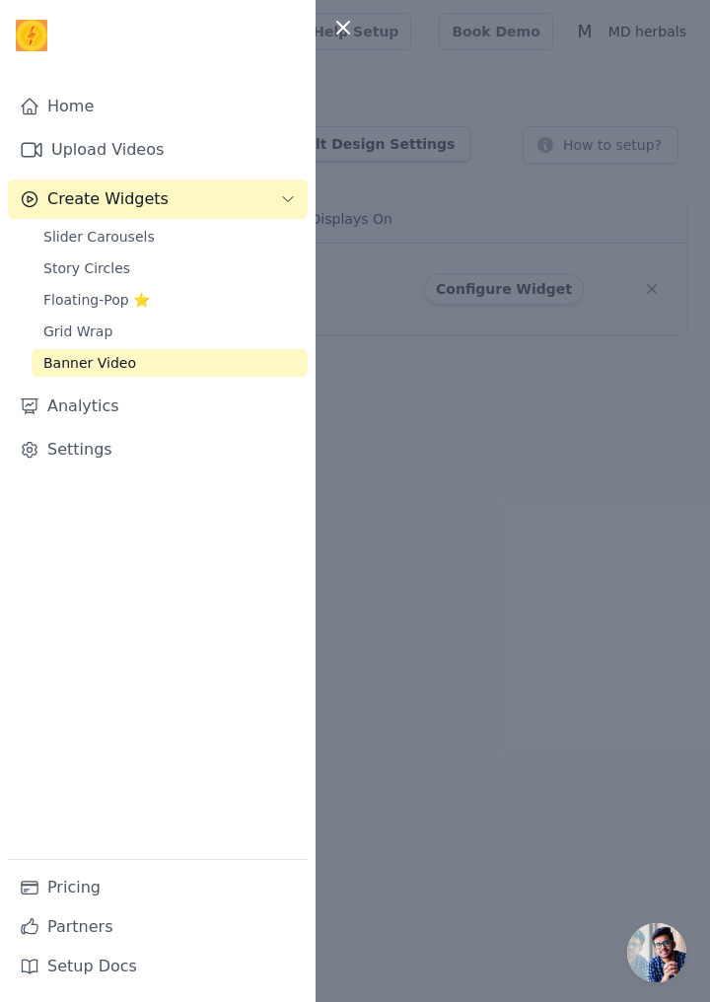
click at [94, 452] on link "Settings" at bounding box center [158, 449] width 300 height 39
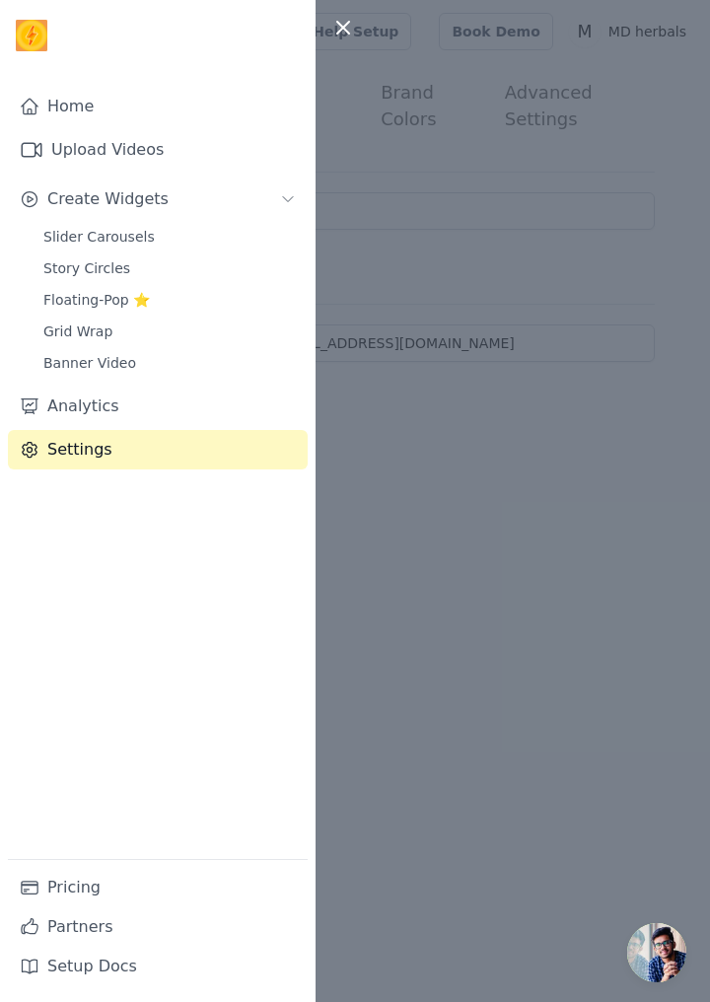
click at [387, 428] on div at bounding box center [355, 501] width 710 height 1002
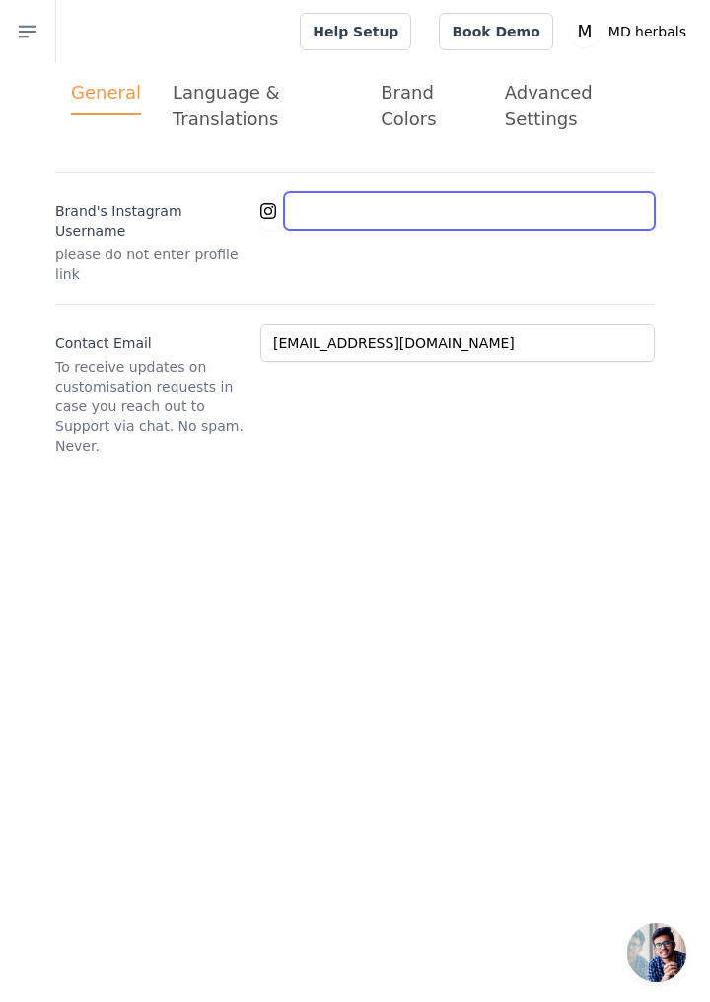
click at [421, 219] on input "Brand's Instagram Username" at bounding box center [469, 210] width 371 height 37
type input "https://www.instagram.com/_raunaque_mehndi?igsh=MXZ6a3hvNWh6aDhocw=="
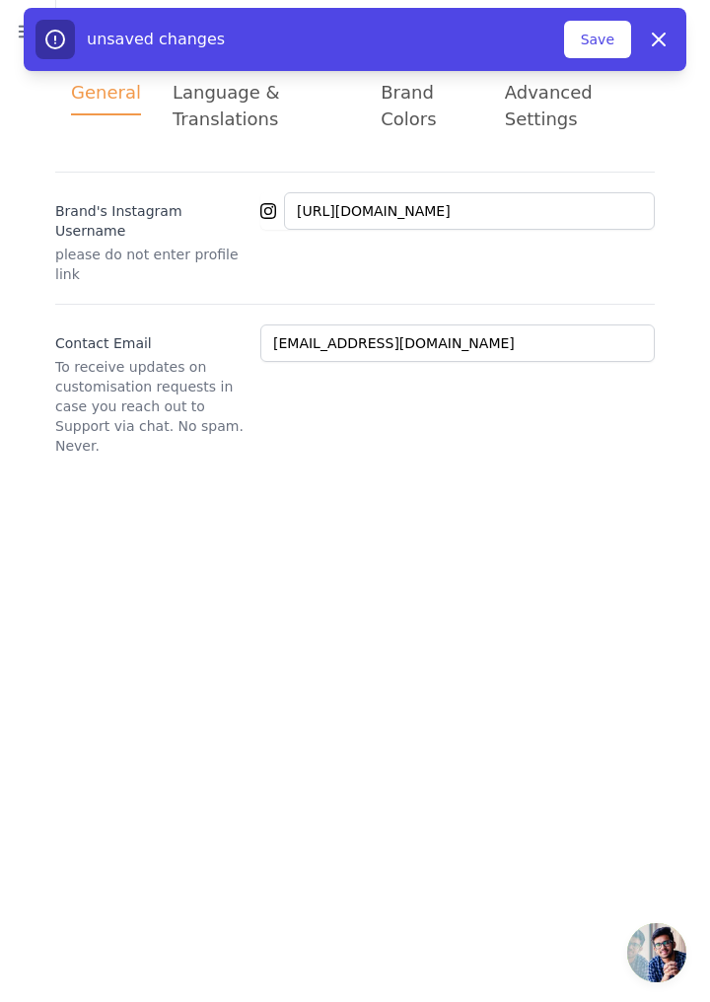
click at [603, 39] on button "Save" at bounding box center [597, 39] width 67 height 37
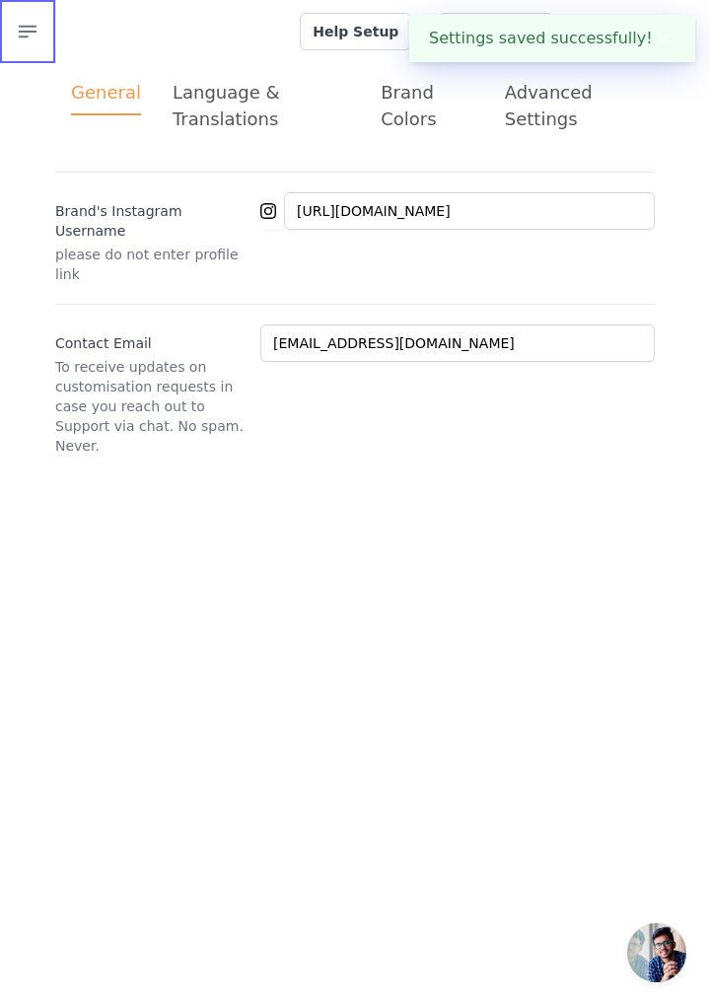
click at [18, 31] on icon "button" at bounding box center [28, 32] width 24 height 24
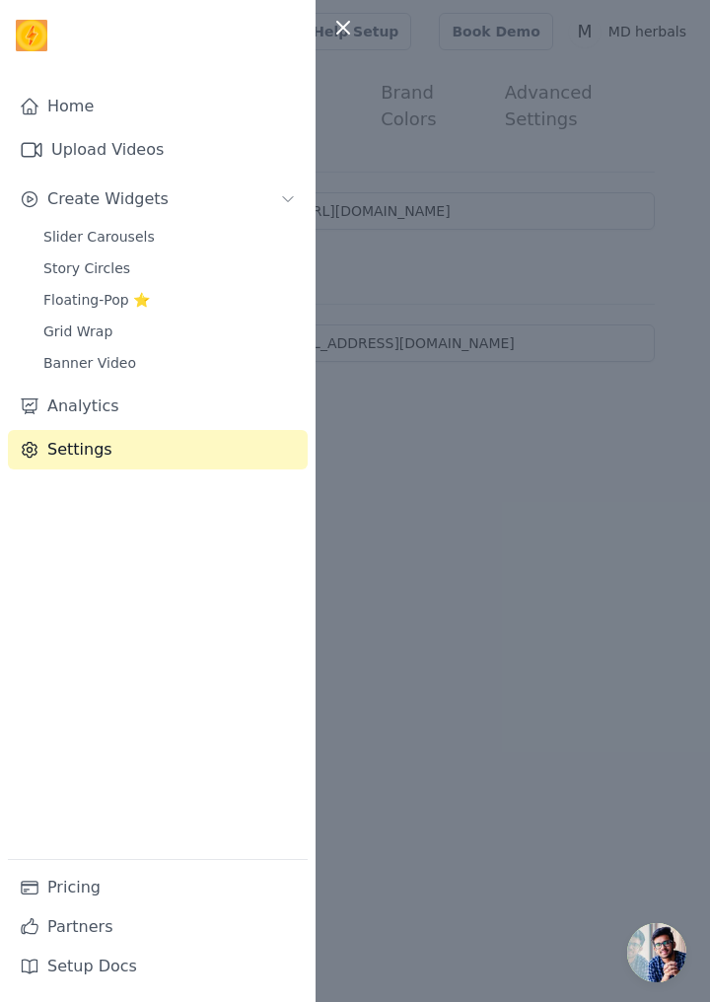
click at [118, 341] on link "Grid Wrap" at bounding box center [170, 332] width 276 height 28
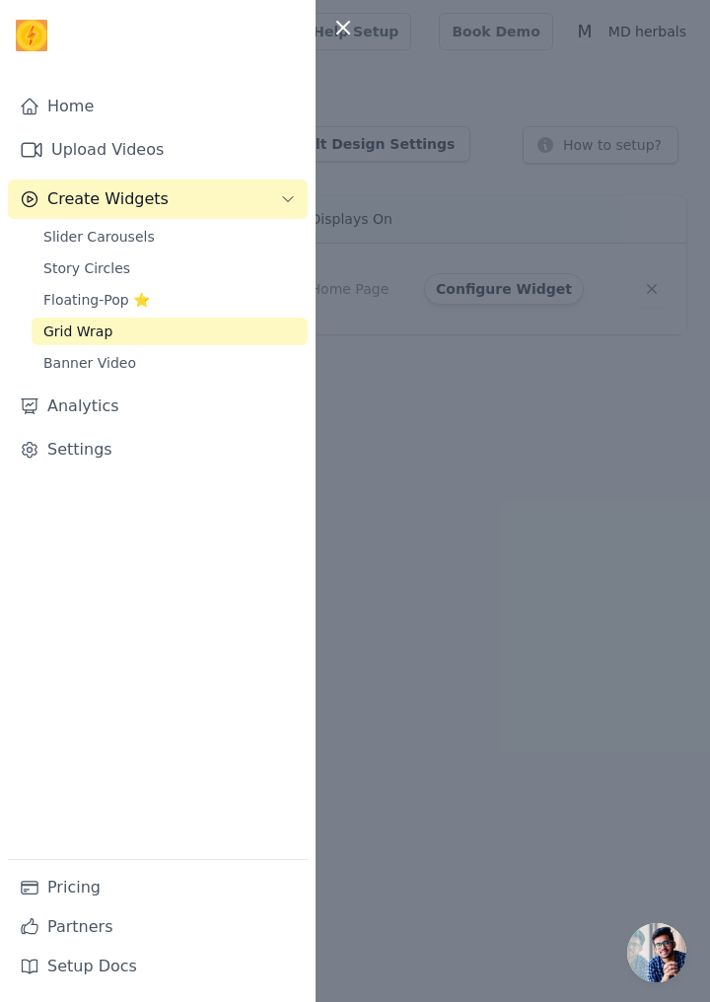
click at [606, 424] on div at bounding box center [355, 501] width 710 height 1002
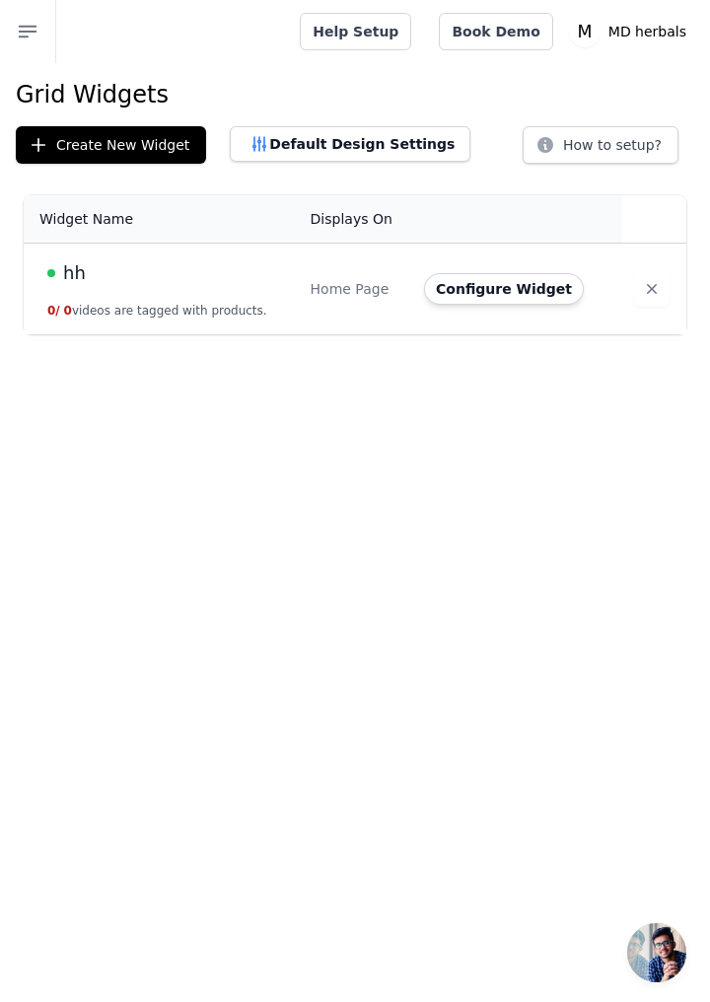
click at [512, 298] on button "Configure Widget" at bounding box center [504, 289] width 160 height 32
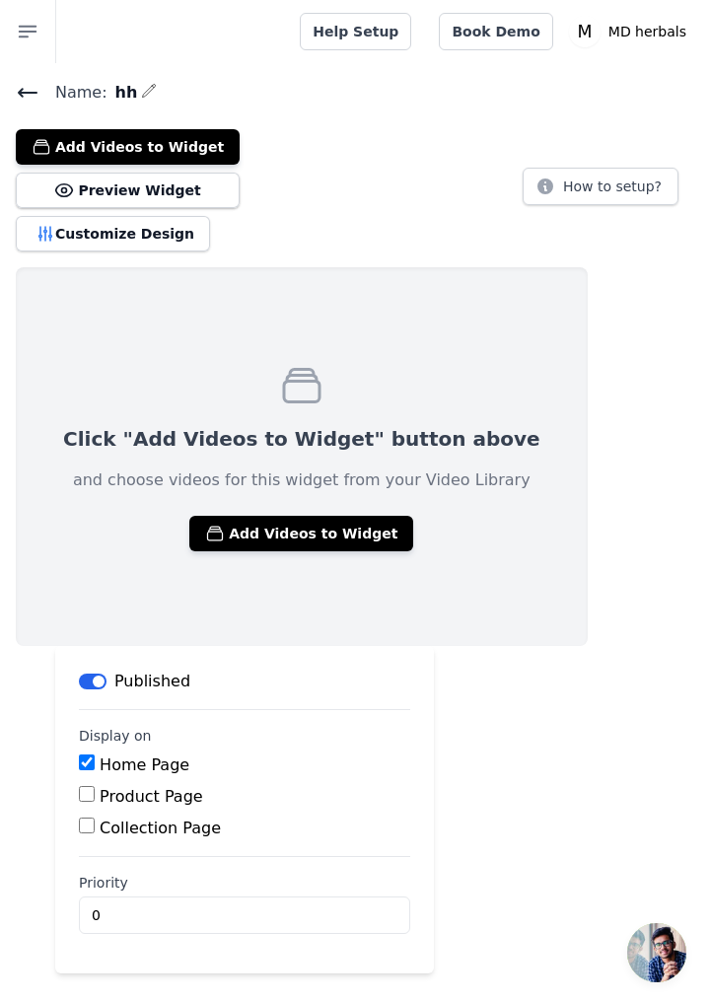
click at [310, 530] on button "Add Videos to Widget" at bounding box center [301, 534] width 224 height 36
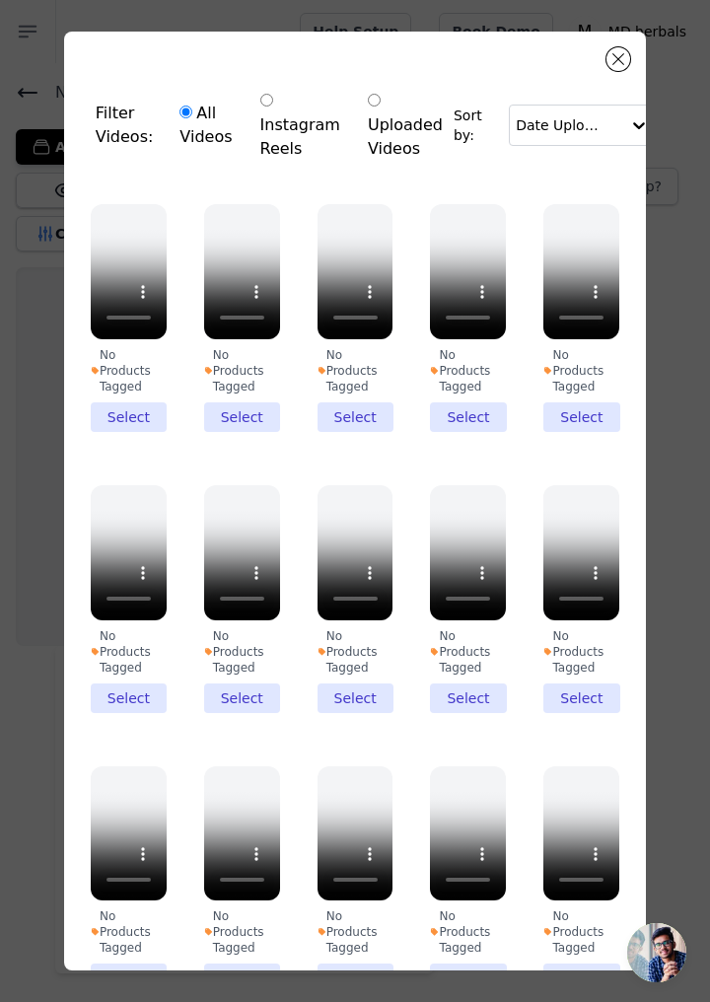
scroll to position [218, 0]
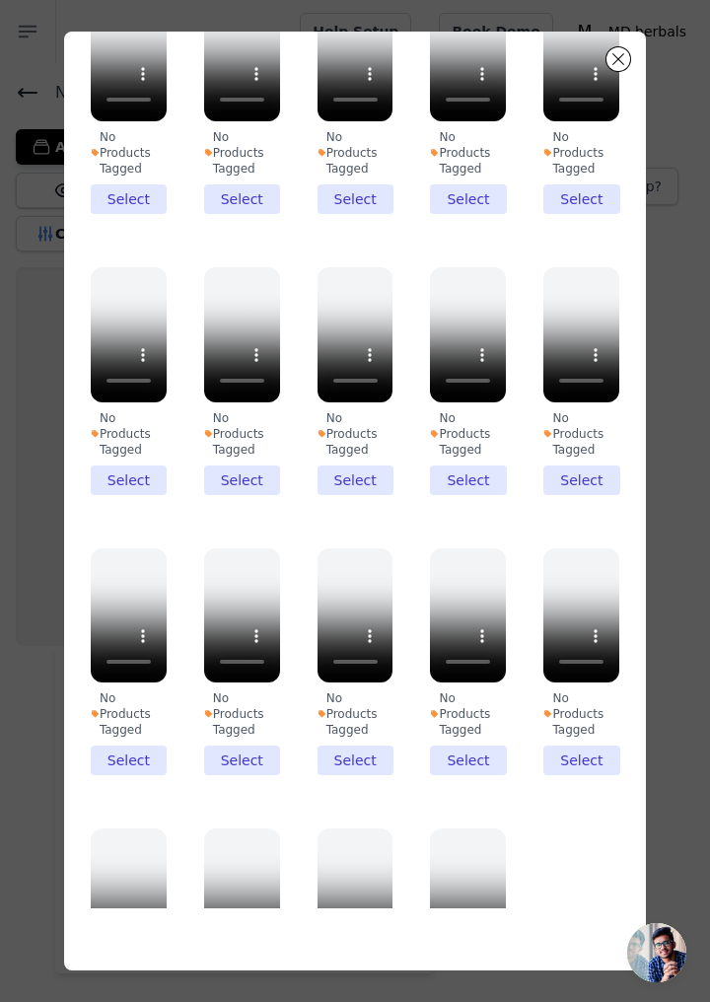
click at [593, 683] on li "No Products Tagged Select" at bounding box center [582, 662] width 76 height 228
click at [0, 0] on input "No Products Tagged Select" at bounding box center [0, 0] width 0 height 0
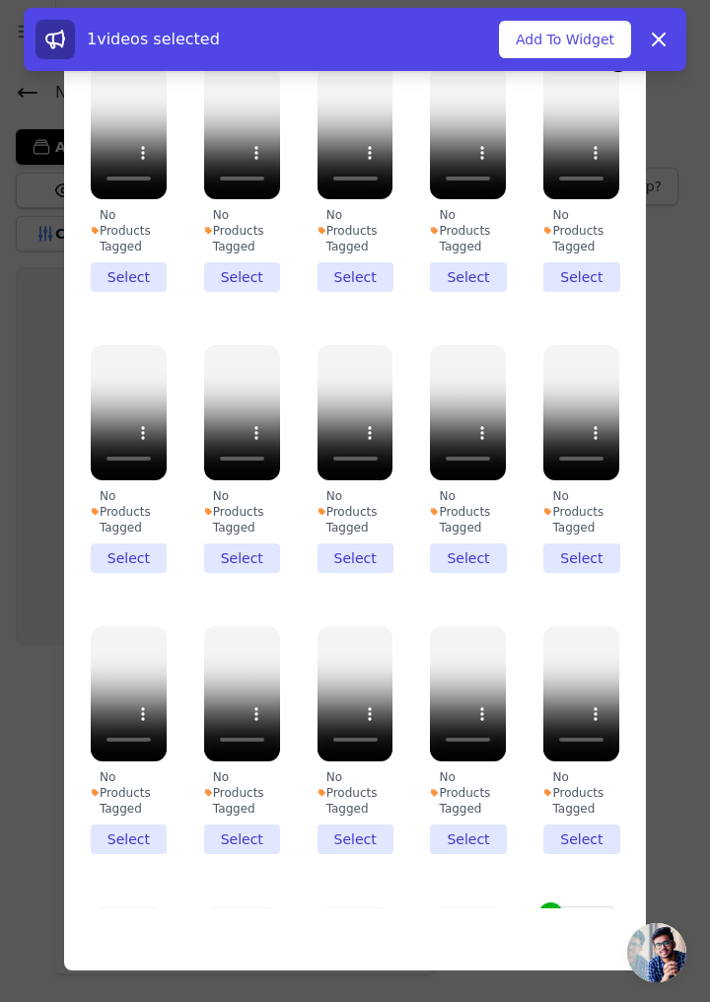
scroll to position [0, 0]
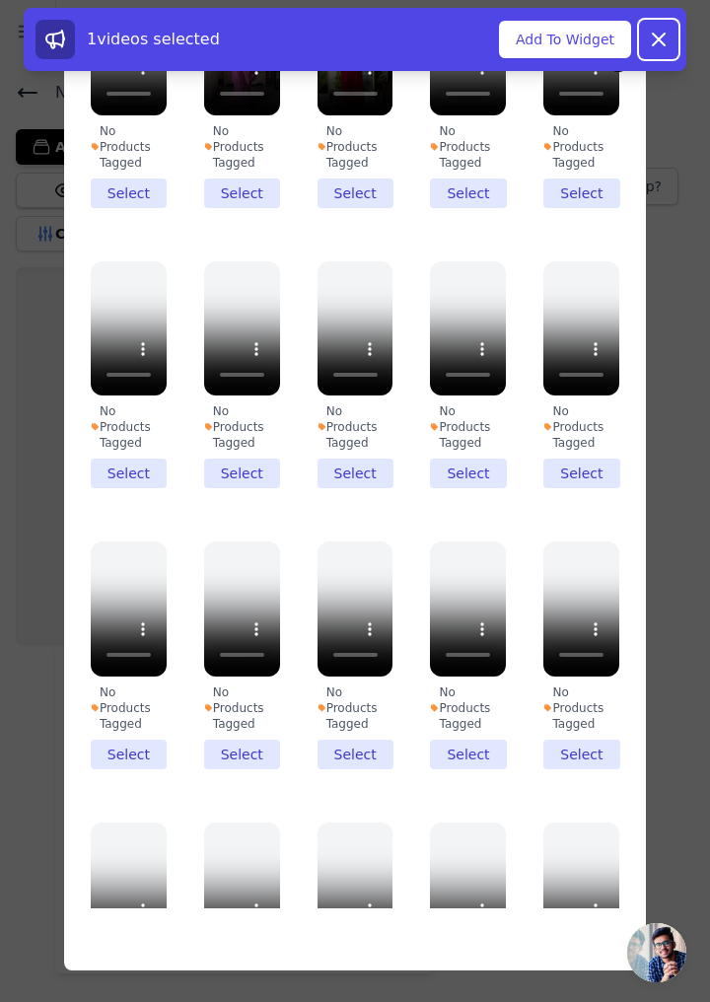
click at [665, 42] on icon at bounding box center [659, 40] width 24 height 24
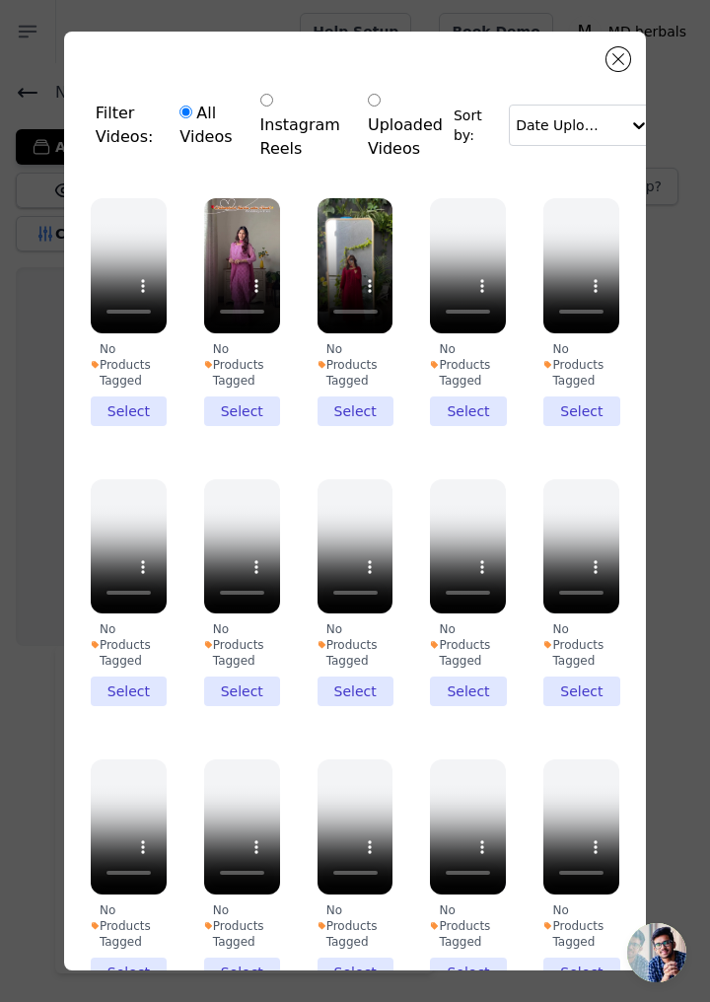
click at [260, 101] on input "Instagram Reels" at bounding box center [266, 100] width 13 height 13
radio input "true"
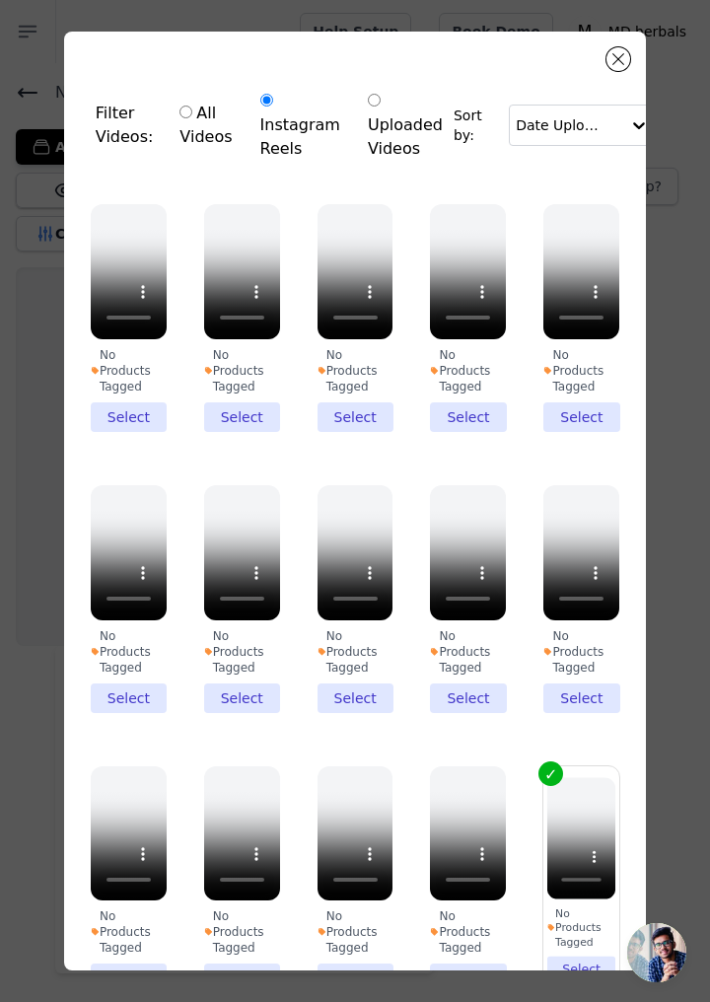
scroll to position [218, 0]
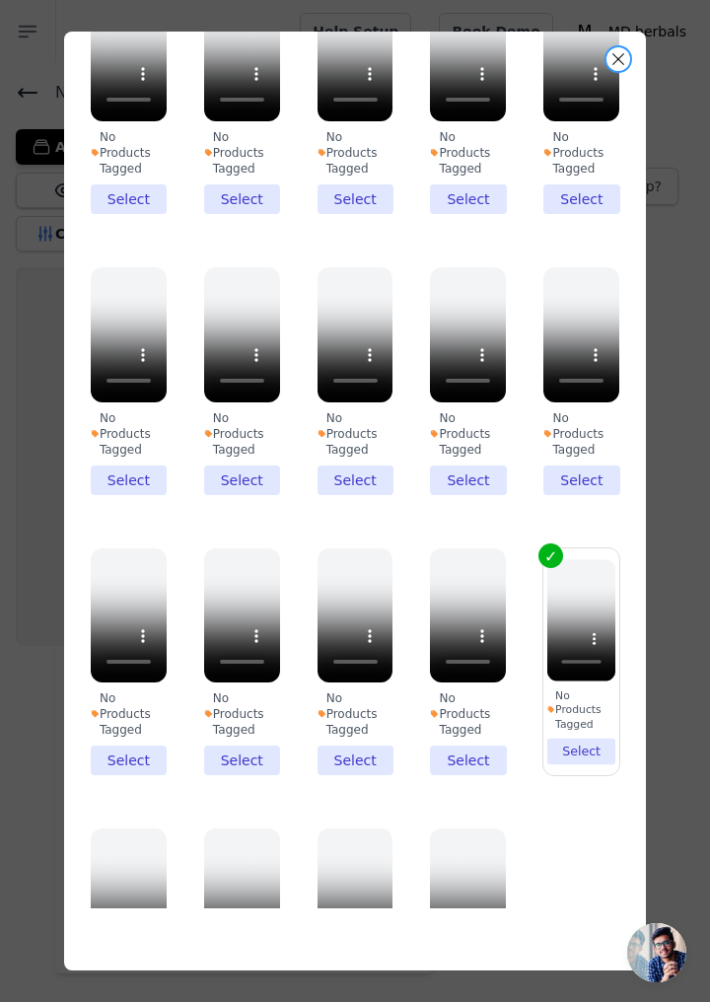
click at [619, 59] on button "Close modal" at bounding box center [619, 59] width 24 height 24
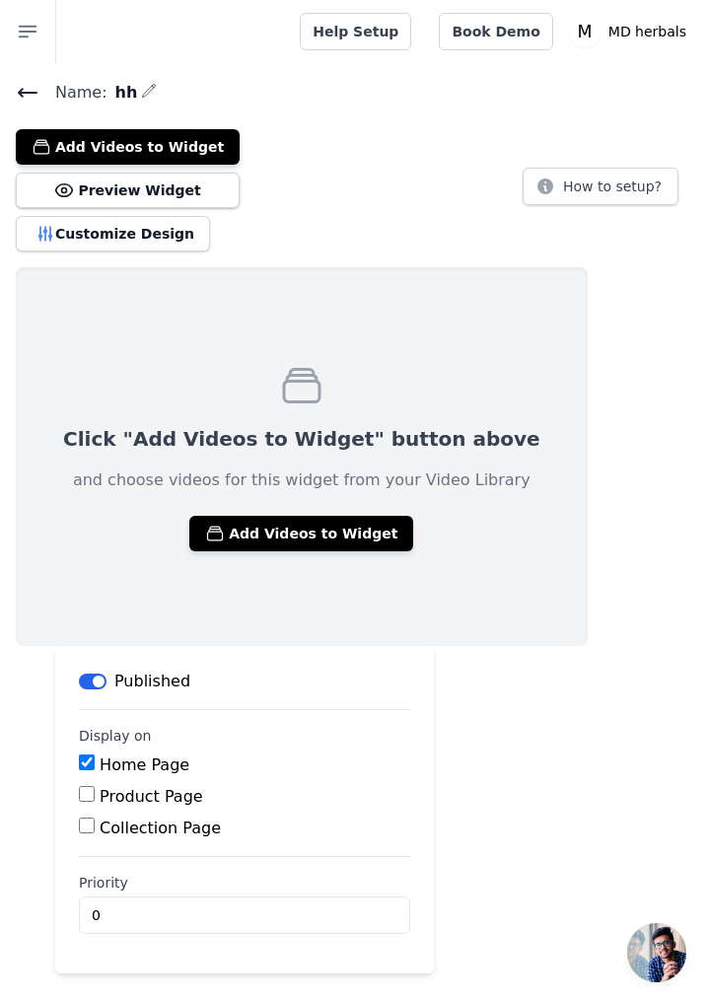
click at [24, 81] on icon at bounding box center [28, 93] width 24 height 24
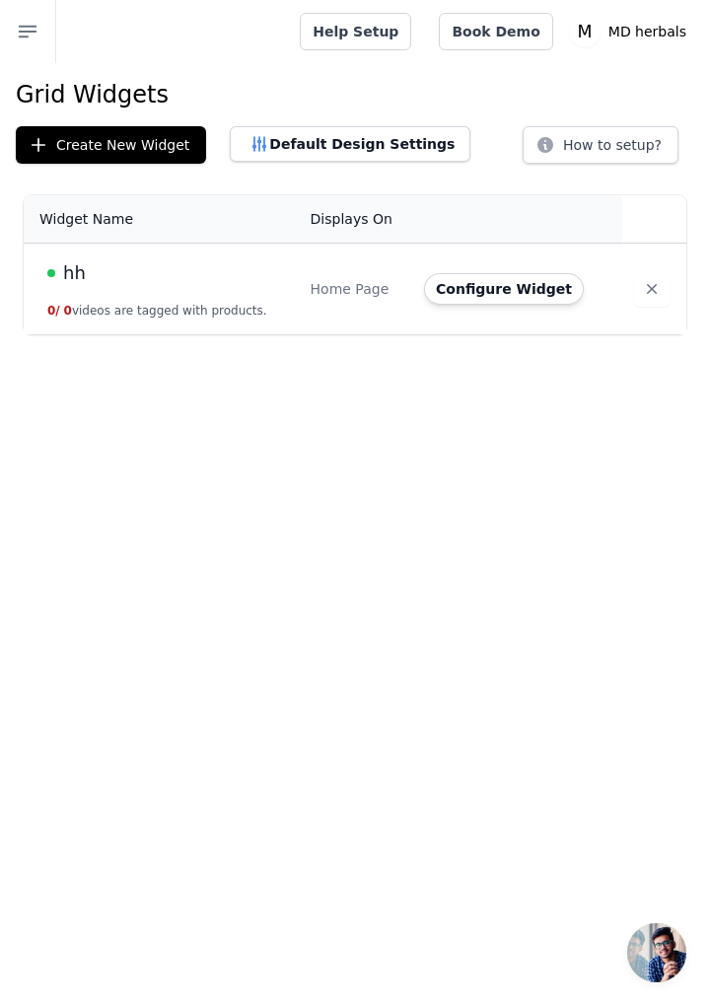
click at [647, 286] on icon "button" at bounding box center [652, 289] width 10 height 10
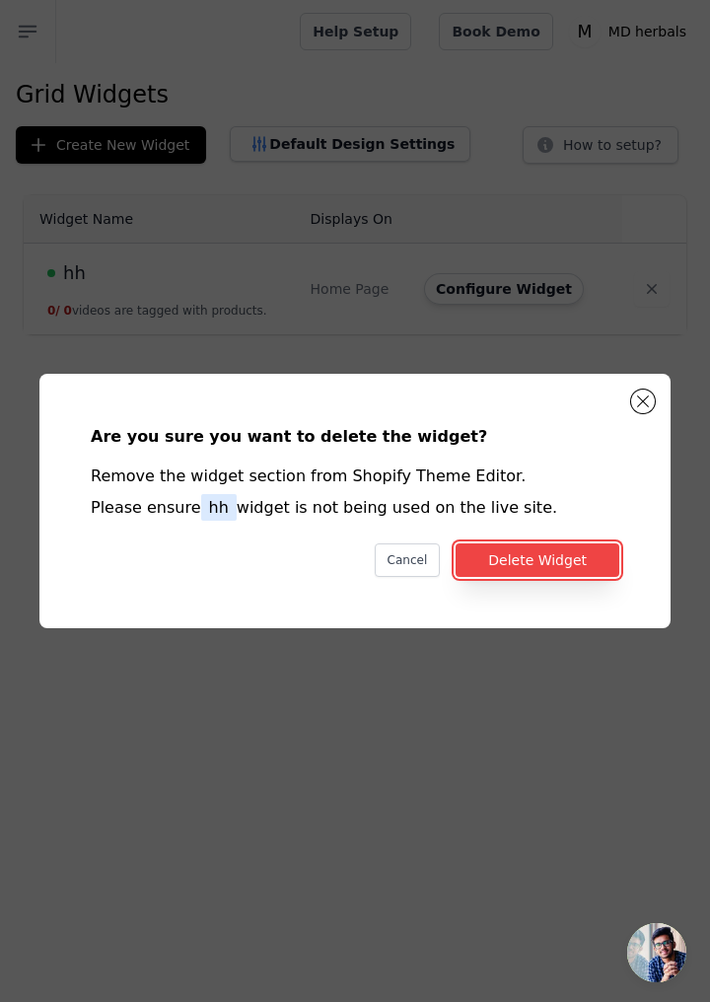
click at [578, 577] on button "Delete Widget" at bounding box center [538, 561] width 164 height 34
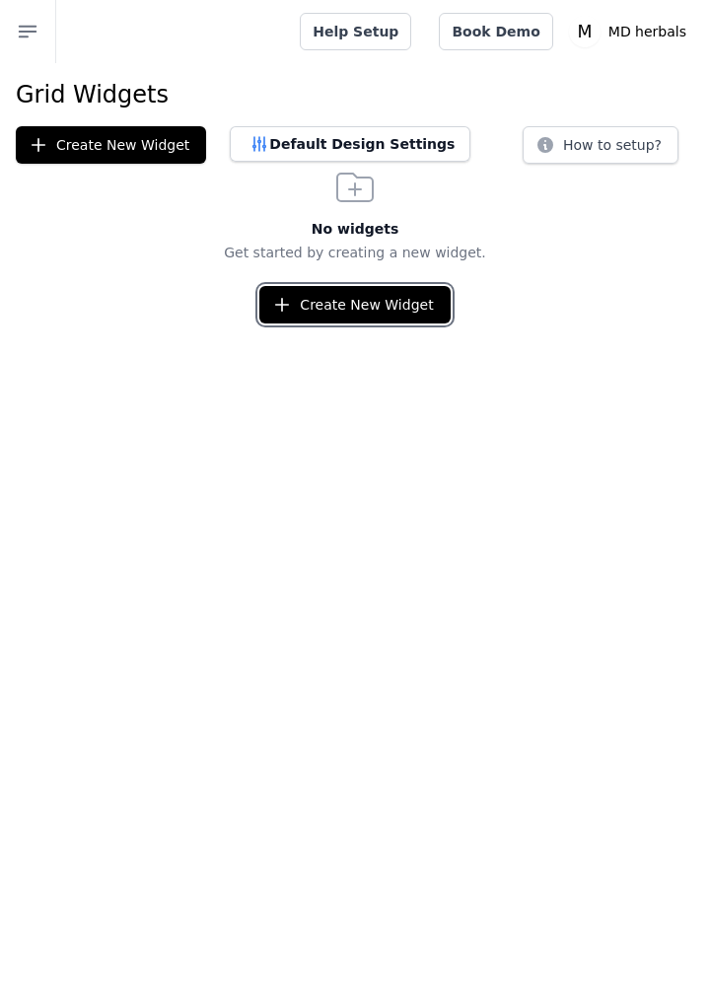
click at [389, 299] on button "Create New Widget" at bounding box center [354, 304] width 190 height 37
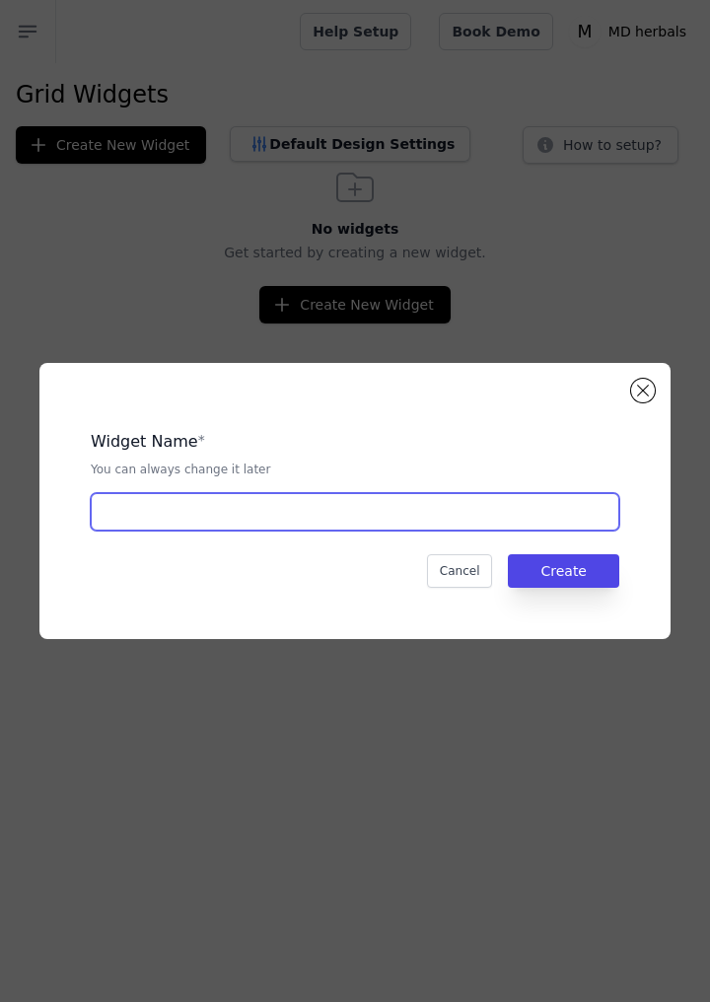
click at [511, 531] on input "text" at bounding box center [355, 511] width 529 height 37
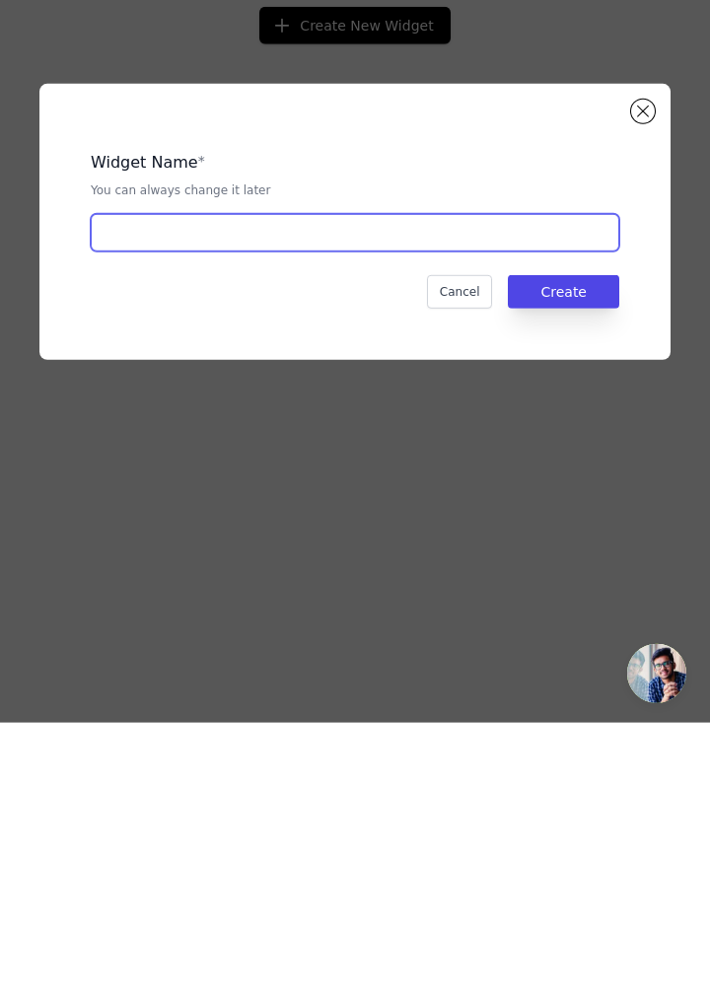
type input "Mehndi"
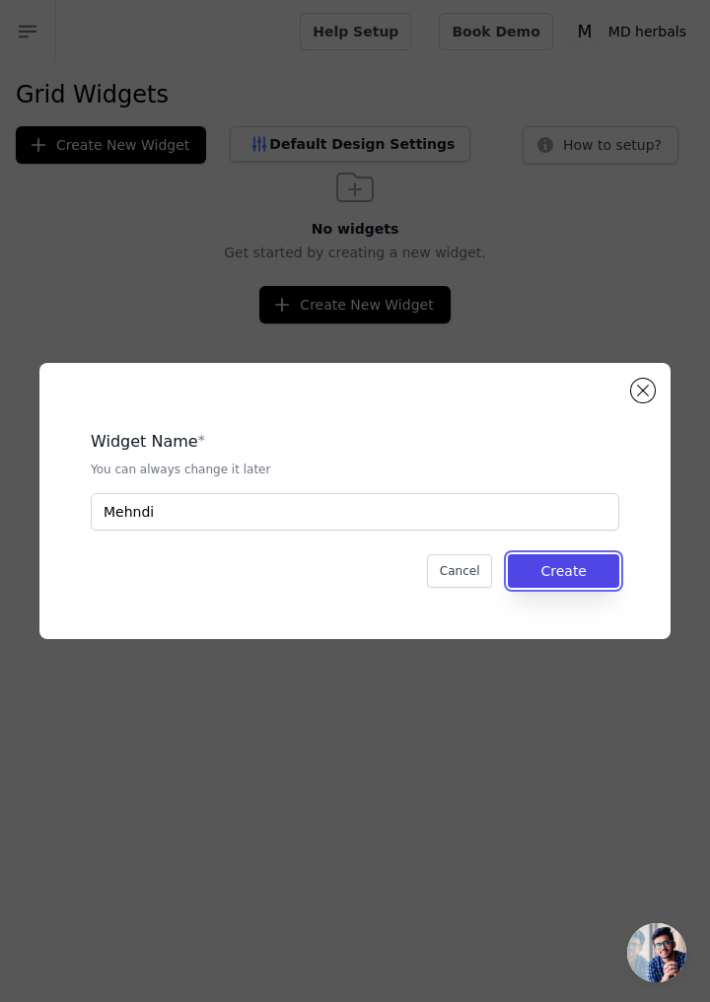
click at [582, 588] on button "Create" at bounding box center [563, 571] width 111 height 34
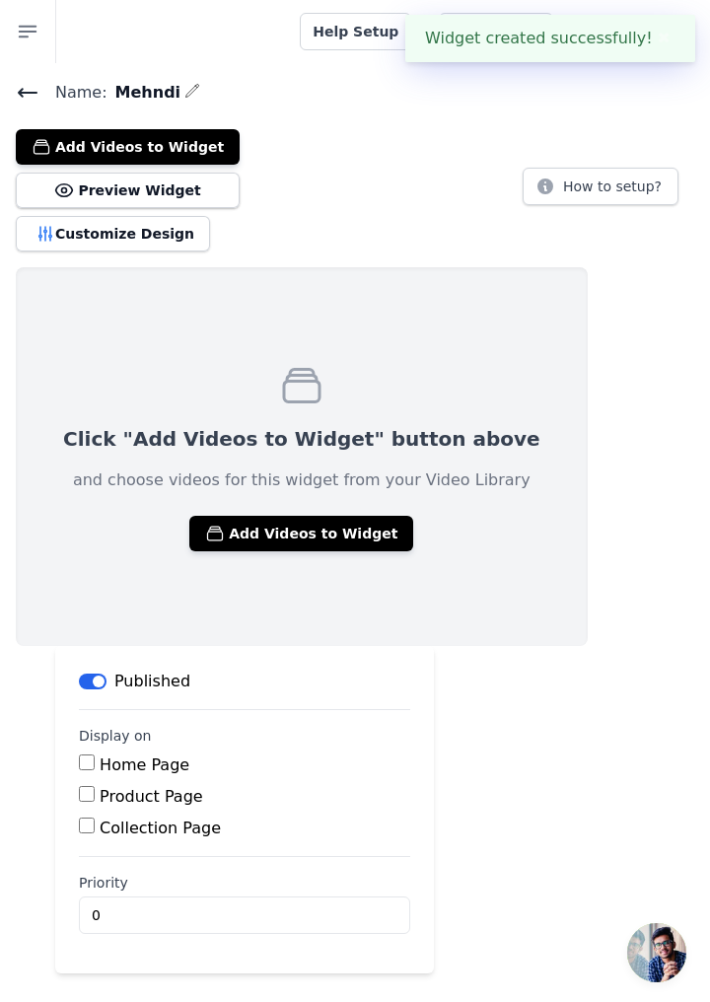
click at [288, 525] on button "Add Videos to Widget" at bounding box center [301, 534] width 224 height 36
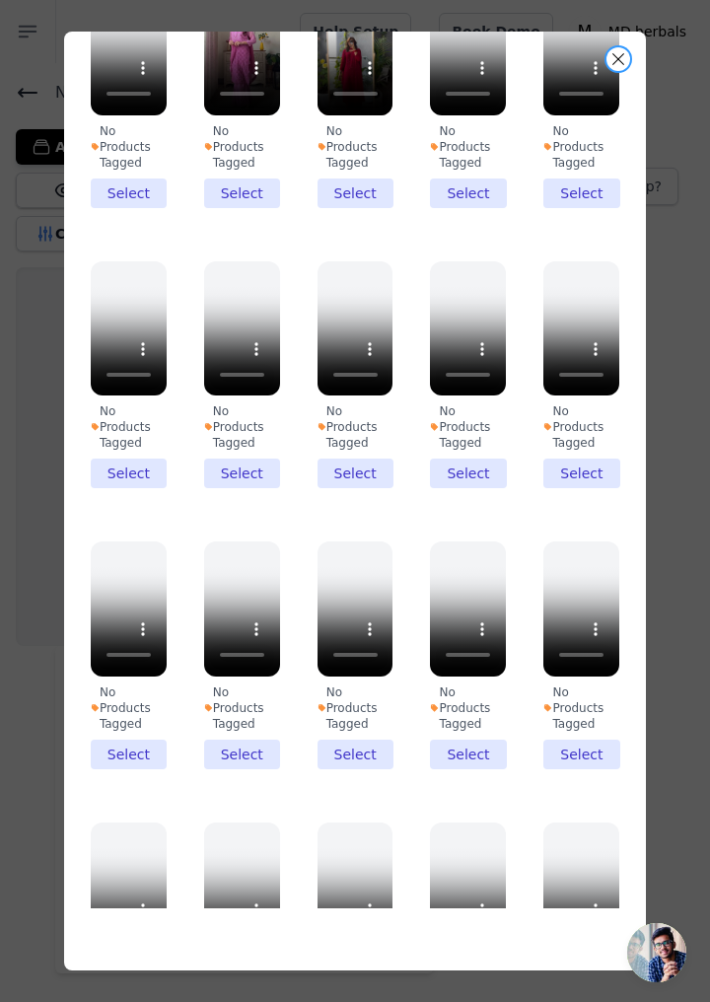
click at [619, 59] on button "Close modal" at bounding box center [619, 59] width 24 height 24
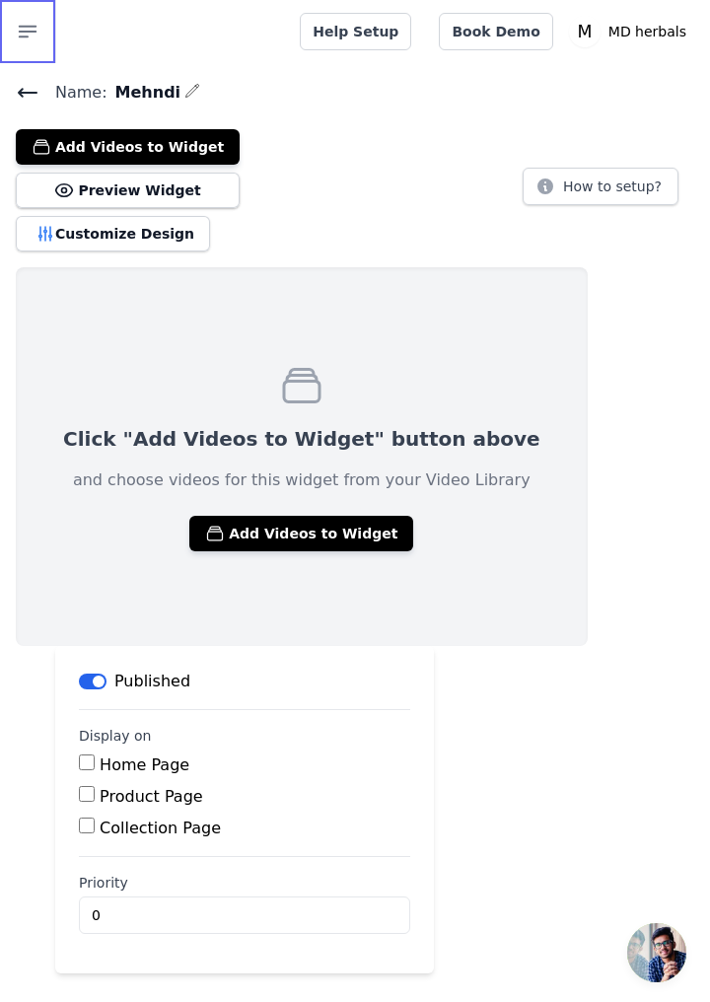
click at [27, 24] on icon "button" at bounding box center [28, 32] width 24 height 24
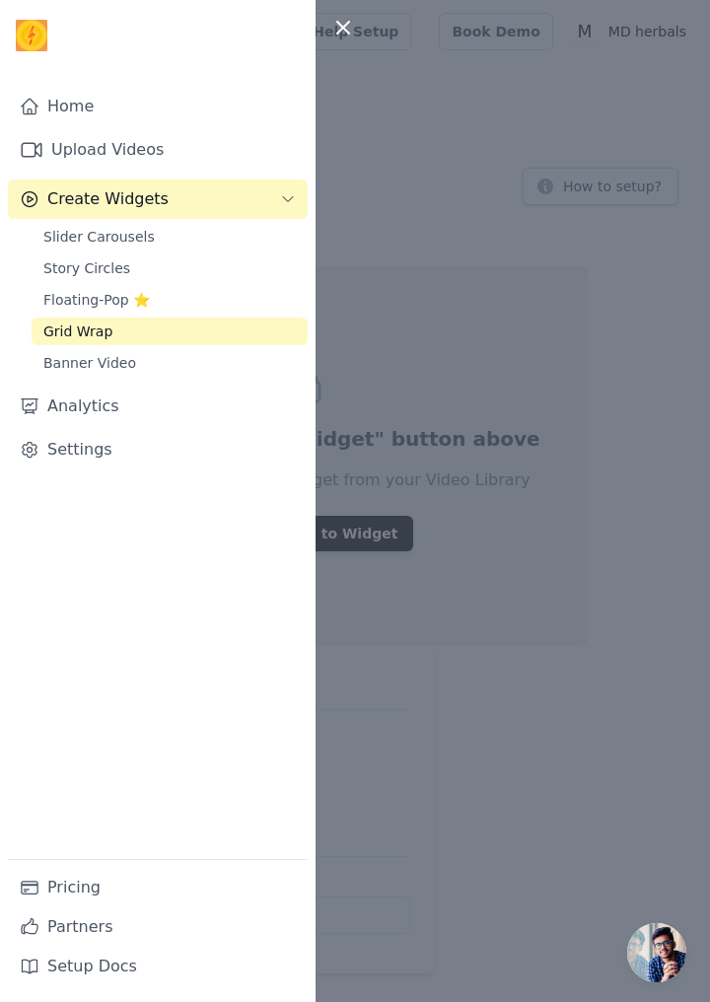
click at [122, 457] on link "Settings" at bounding box center [158, 449] width 300 height 39
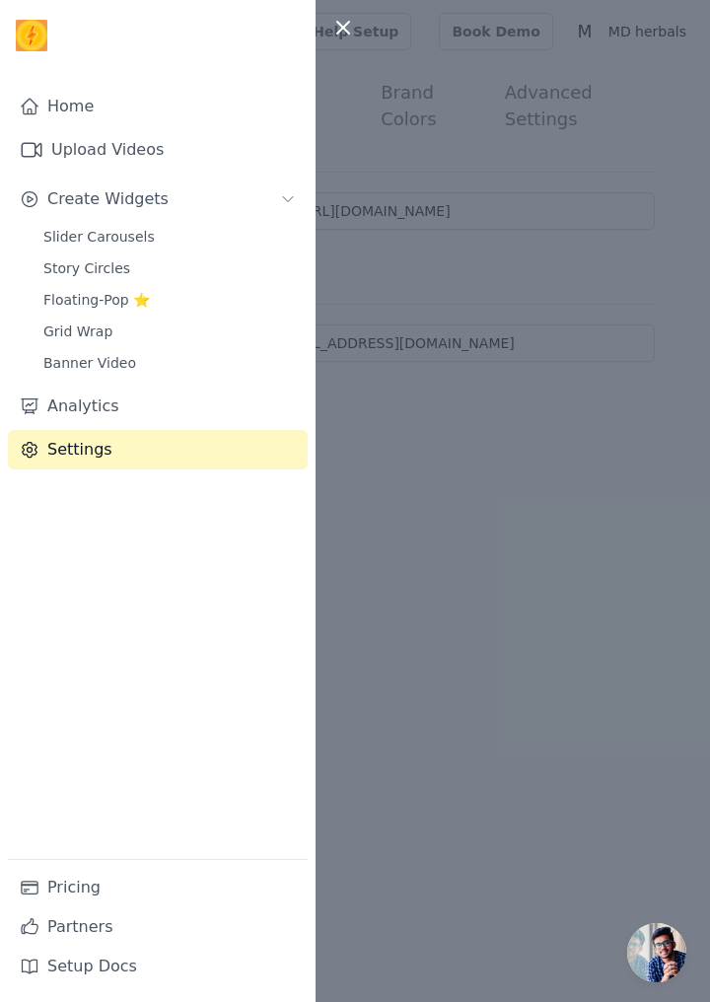
click at [532, 472] on div at bounding box center [355, 501] width 710 height 1002
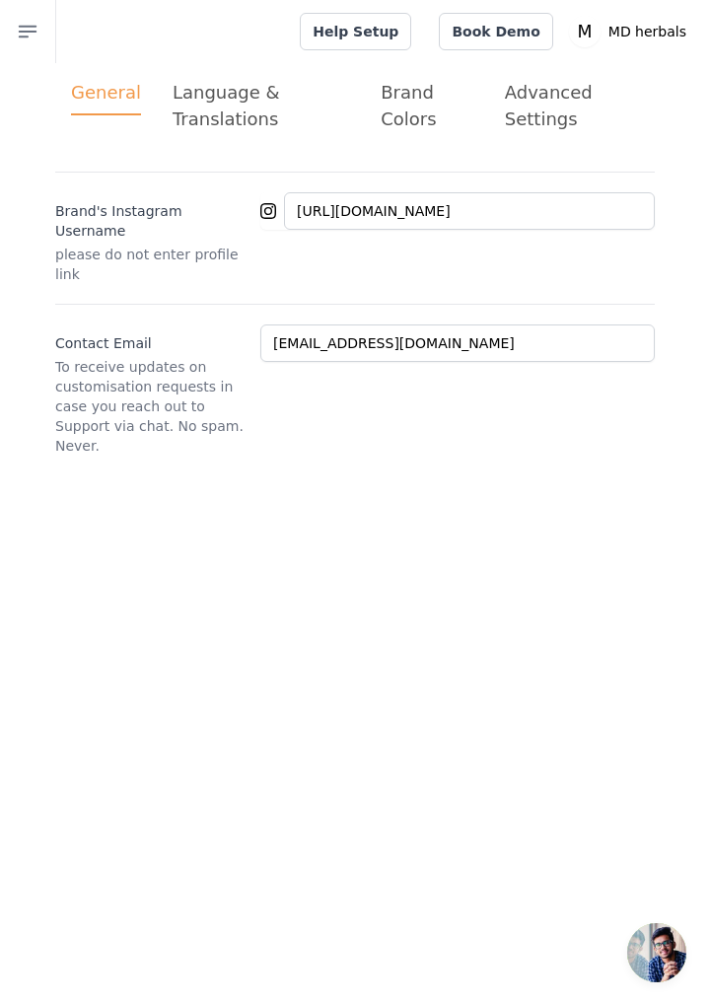
click at [548, 122] on div "Advanced Settings" at bounding box center [572, 105] width 134 height 53
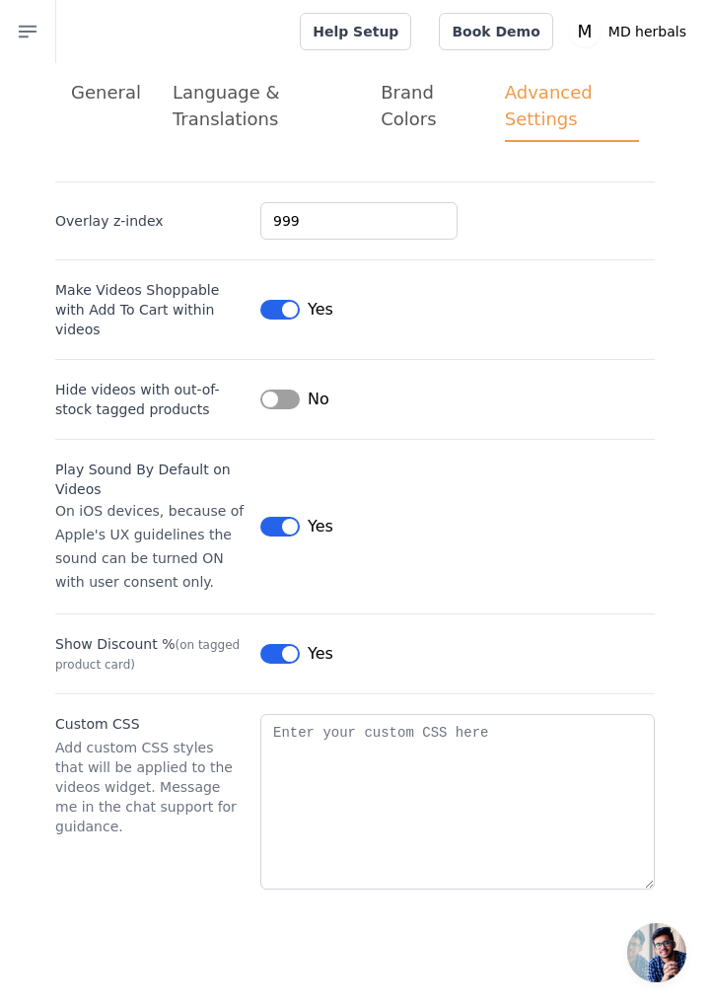
click at [406, 121] on div "Brand Colors" at bounding box center [427, 105] width 93 height 53
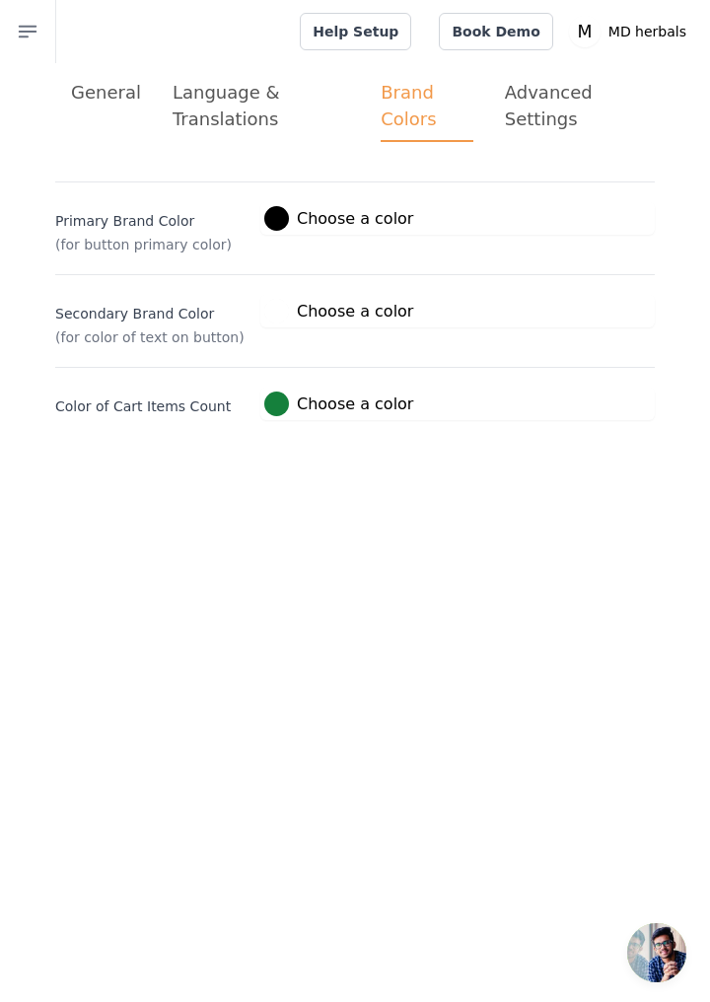
click at [223, 109] on div "Language & Translations" at bounding box center [261, 105] width 177 height 53
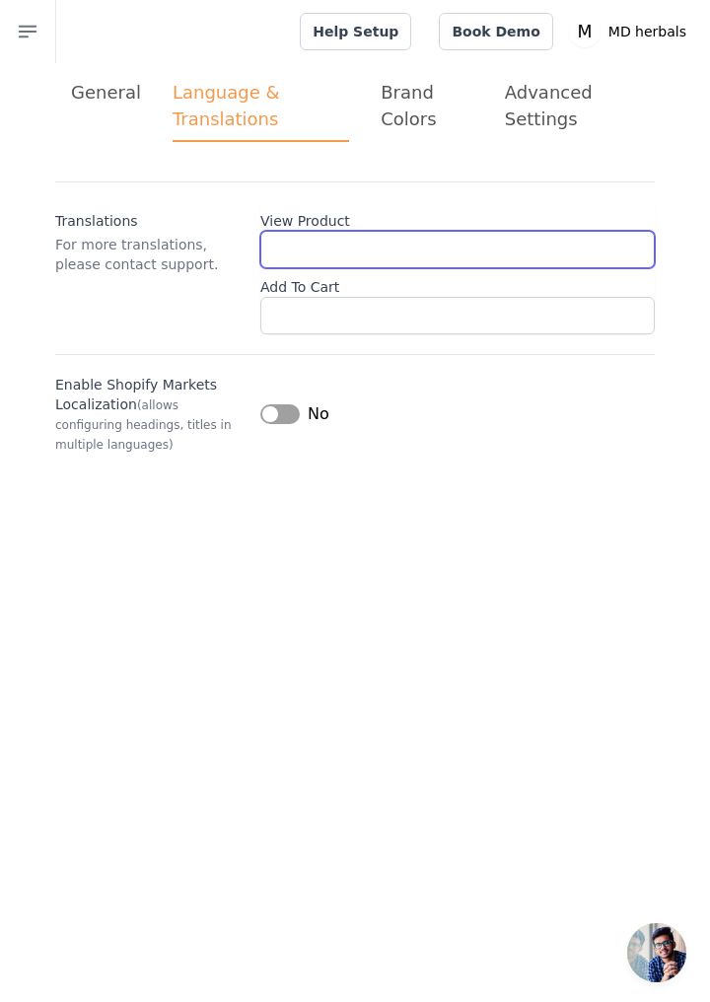
click at [554, 249] on input "View Product" at bounding box center [457, 249] width 395 height 37
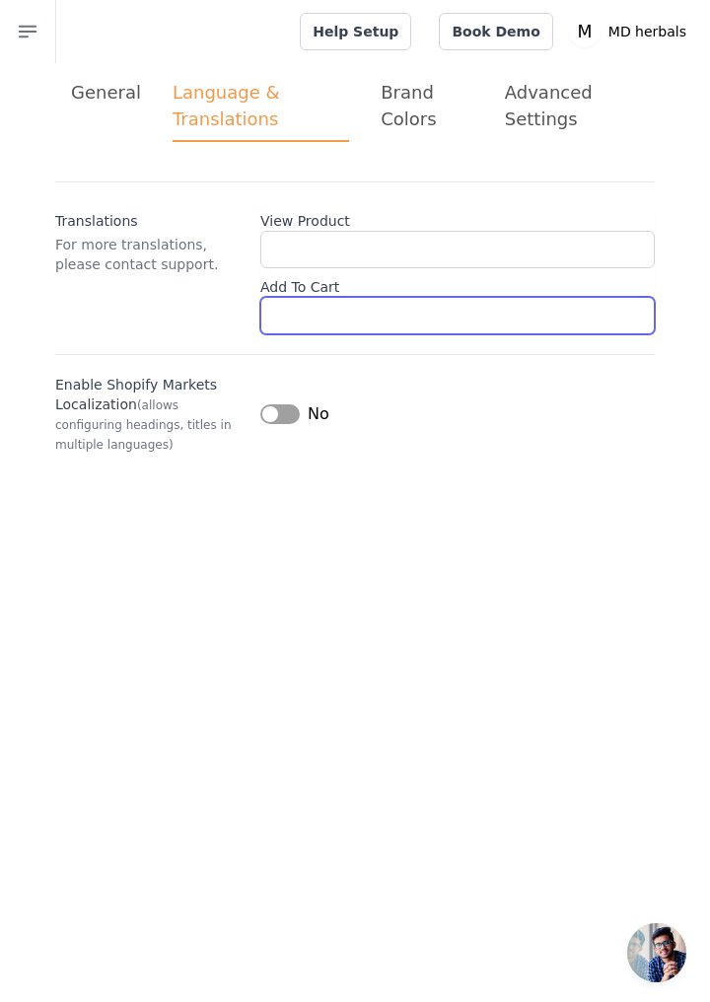
click at [599, 319] on input "Add To Cart" at bounding box center [457, 315] width 395 height 37
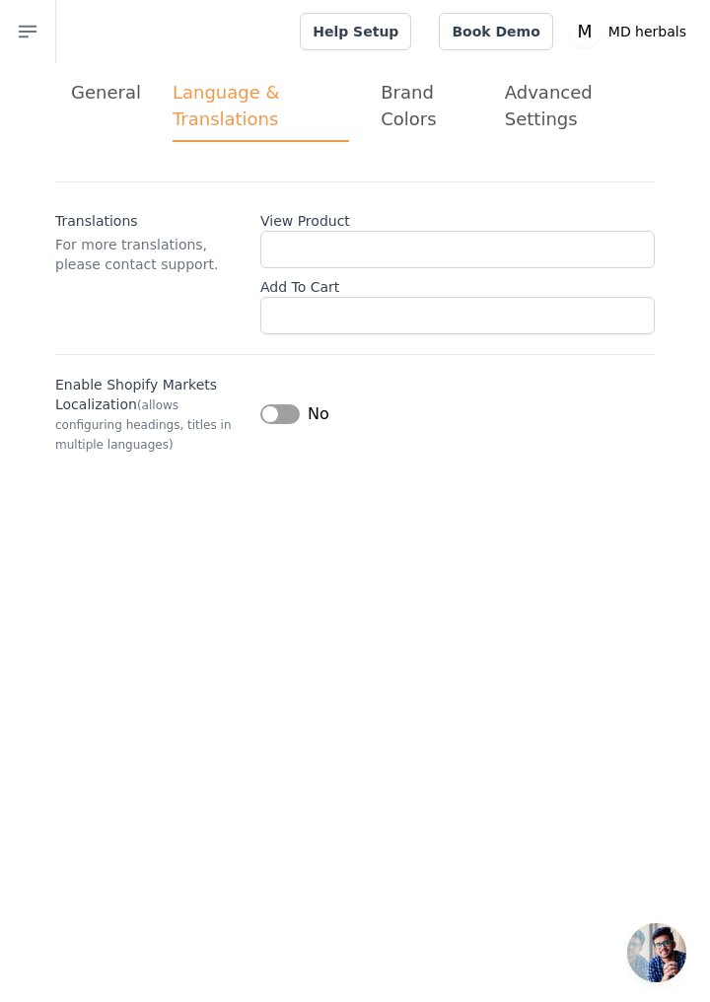
click at [108, 92] on div "General" at bounding box center [106, 92] width 70 height 27
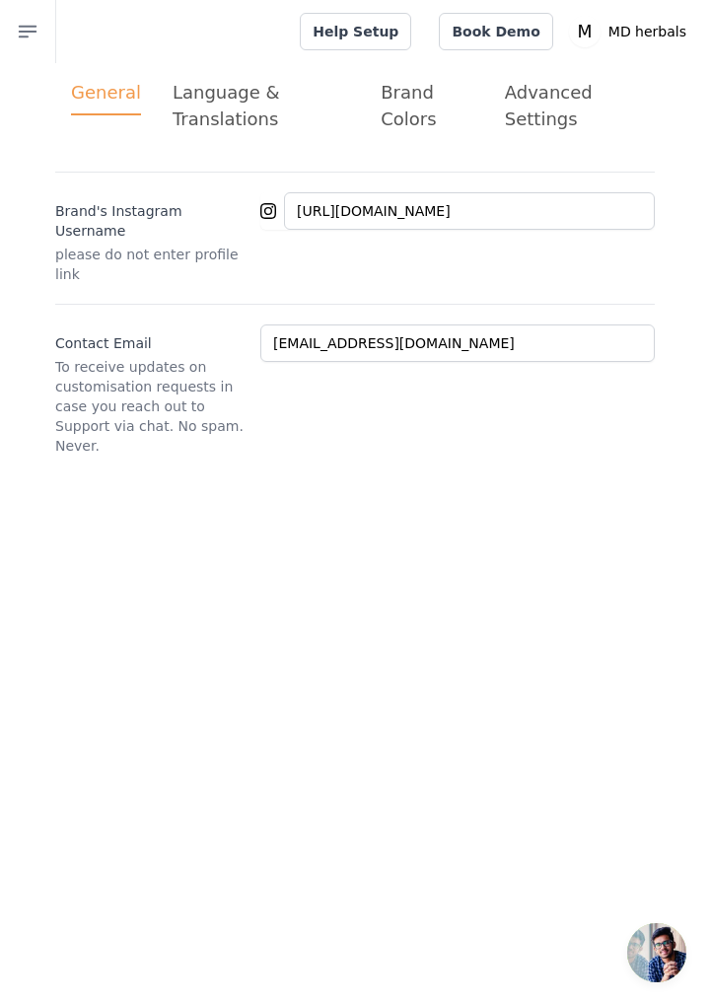
click at [259, 210] on div "Brand's Instagram Username please do not enter profile link https://www.instagr…" at bounding box center [355, 228] width 600 height 112
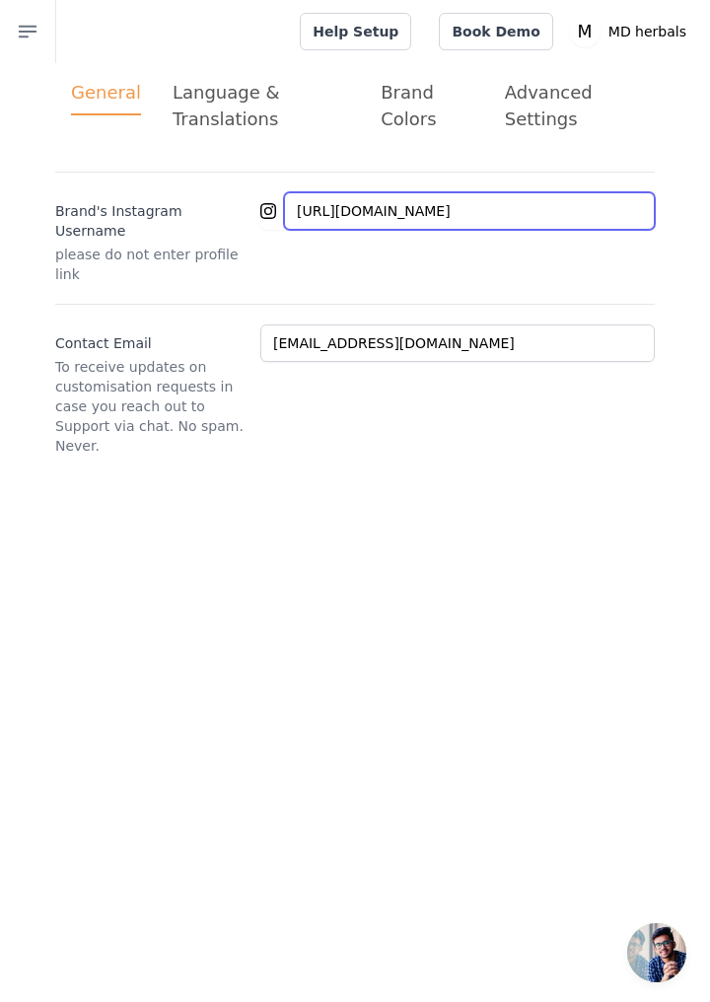
click at [389, 209] on input "https://www.instagram.com/_raunaque_mehndi?igsh=mxz6a3hvnwh6adhocw==" at bounding box center [469, 210] width 371 height 37
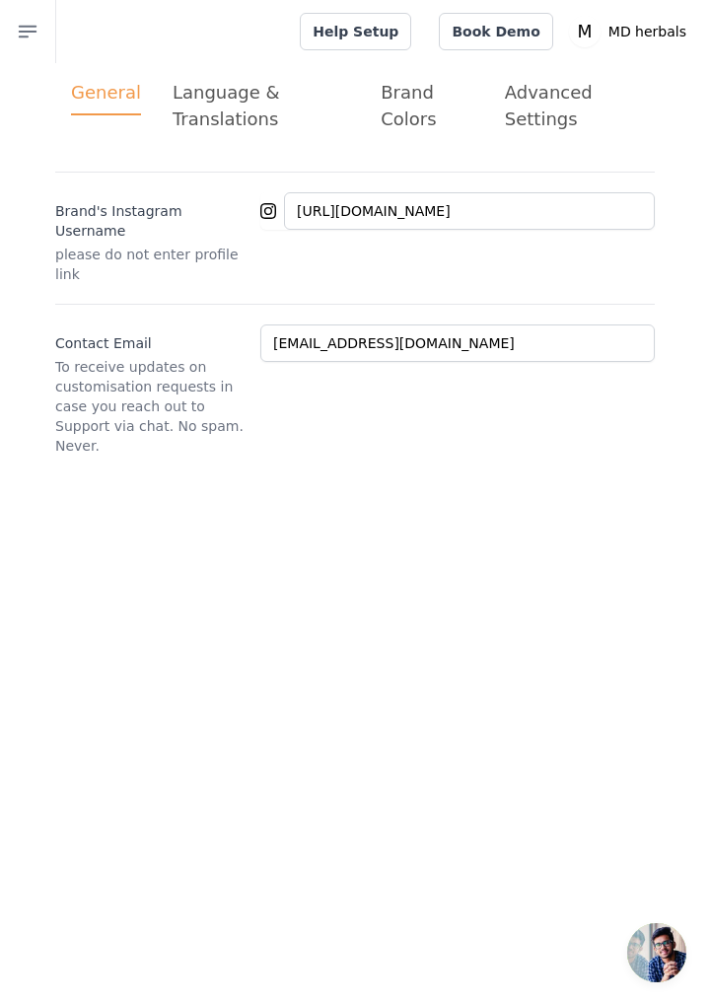
click at [191, 245] on p "please do not enter profile link" at bounding box center [149, 264] width 189 height 39
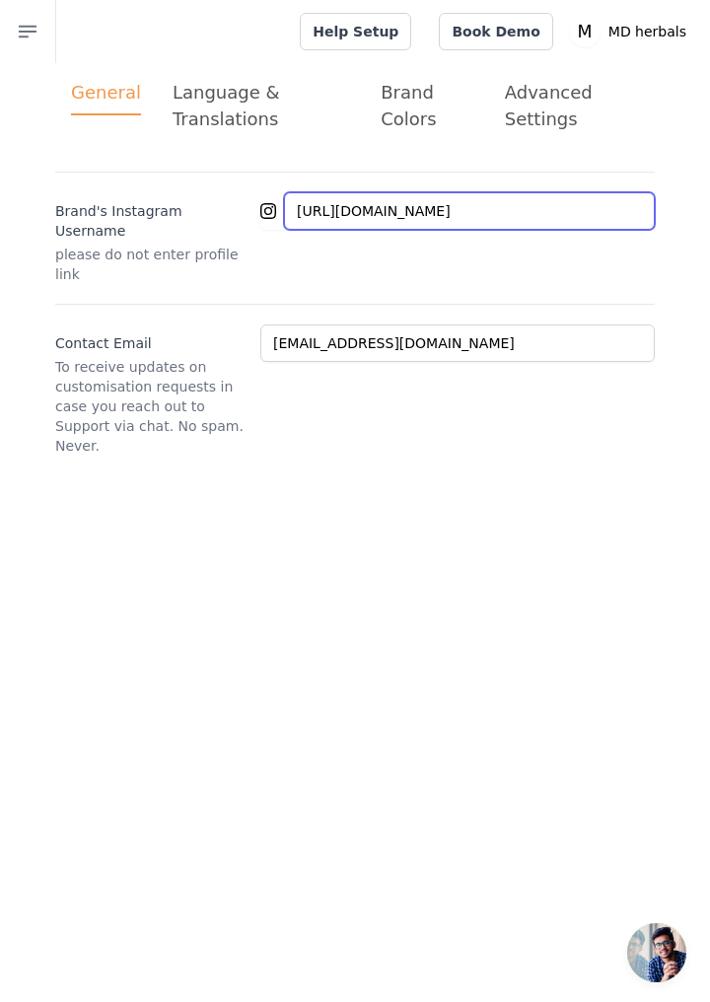
click at [445, 216] on input "https://www.instagram.com/_raunaque_mehndi?igsh=mxz6a3hvnwh6adhocw==" at bounding box center [469, 210] width 371 height 37
click at [476, 216] on input "https://www.instagram.com/_raunaque_mehndi?igsh=mxz6a3hvnwh6adhocw==" at bounding box center [469, 210] width 371 height 37
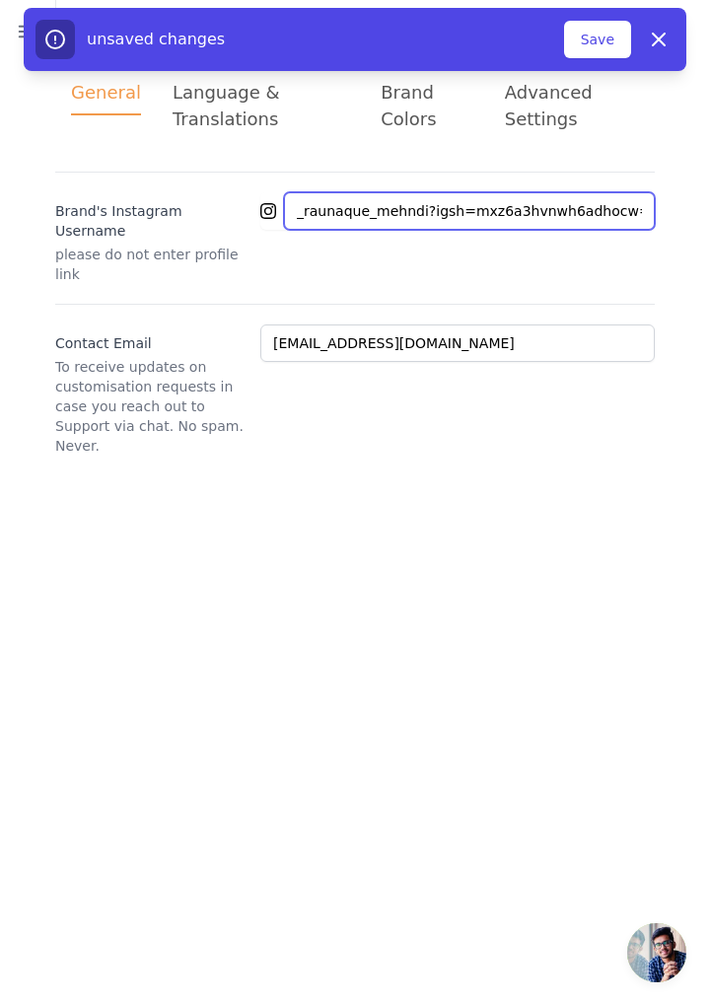
click at [593, 213] on input "_raunaque_mehndi?igsh=mxz6a3hvnwh6adhocw==" at bounding box center [469, 210] width 371 height 37
click at [548, 206] on input "_raunaque_mehndi?igsh=mxz==" at bounding box center [469, 210] width 371 height 37
type input "_raunaque_mehndi"
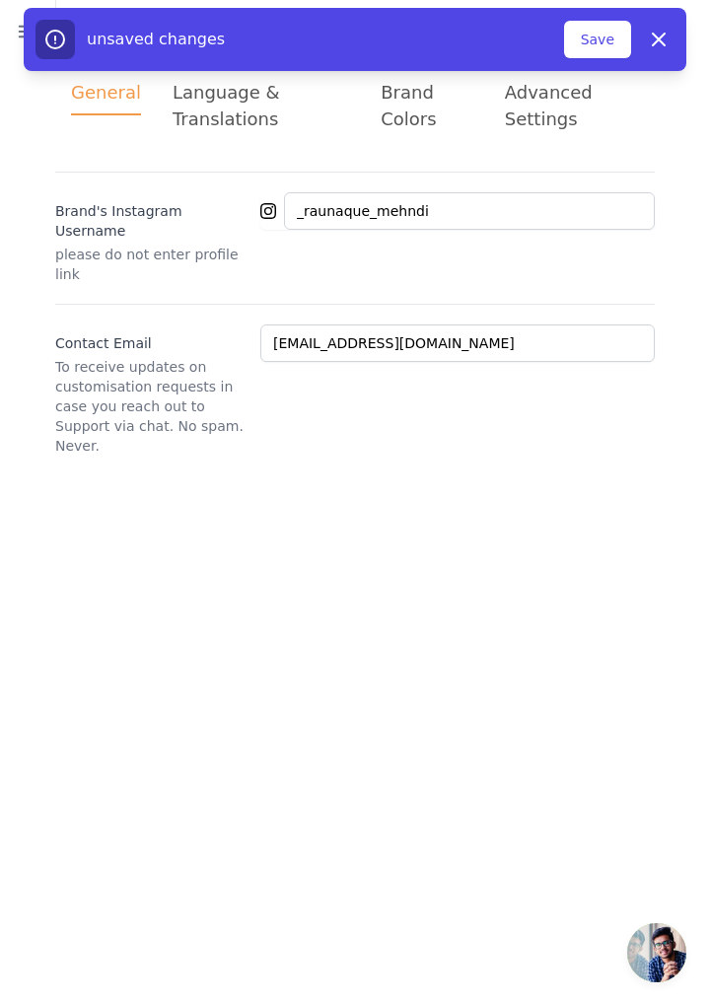
click at [594, 46] on button "Save" at bounding box center [597, 39] width 67 height 37
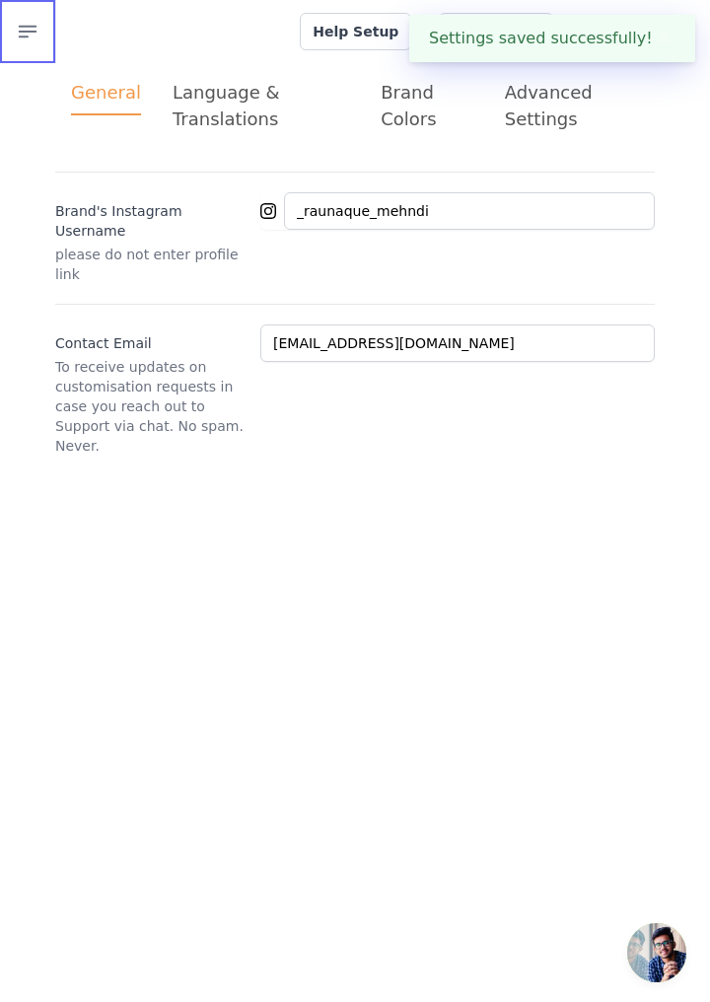
click at [21, 28] on icon "button" at bounding box center [28, 32] width 24 height 24
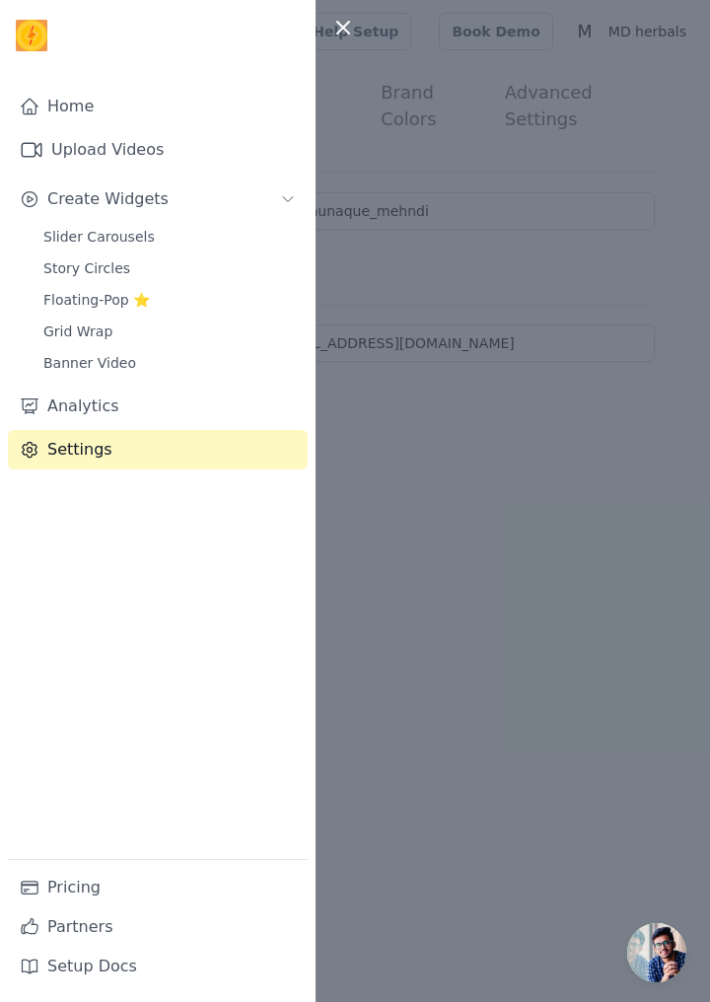
click at [112, 329] on link "Grid Wrap" at bounding box center [170, 332] width 276 height 28
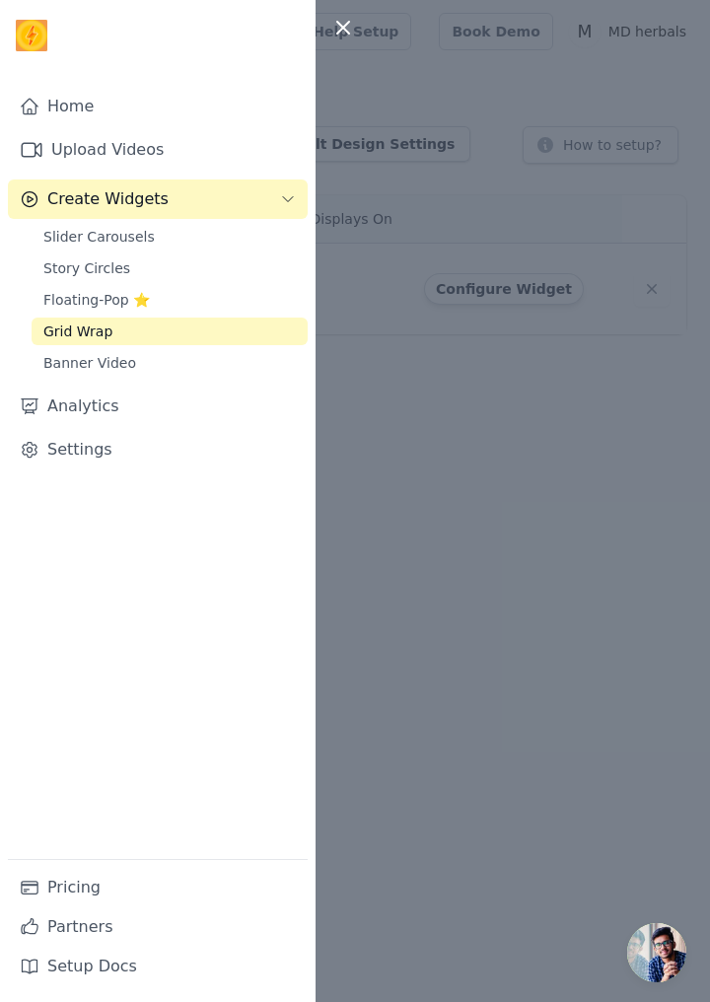
click at [546, 409] on div at bounding box center [355, 501] width 710 height 1002
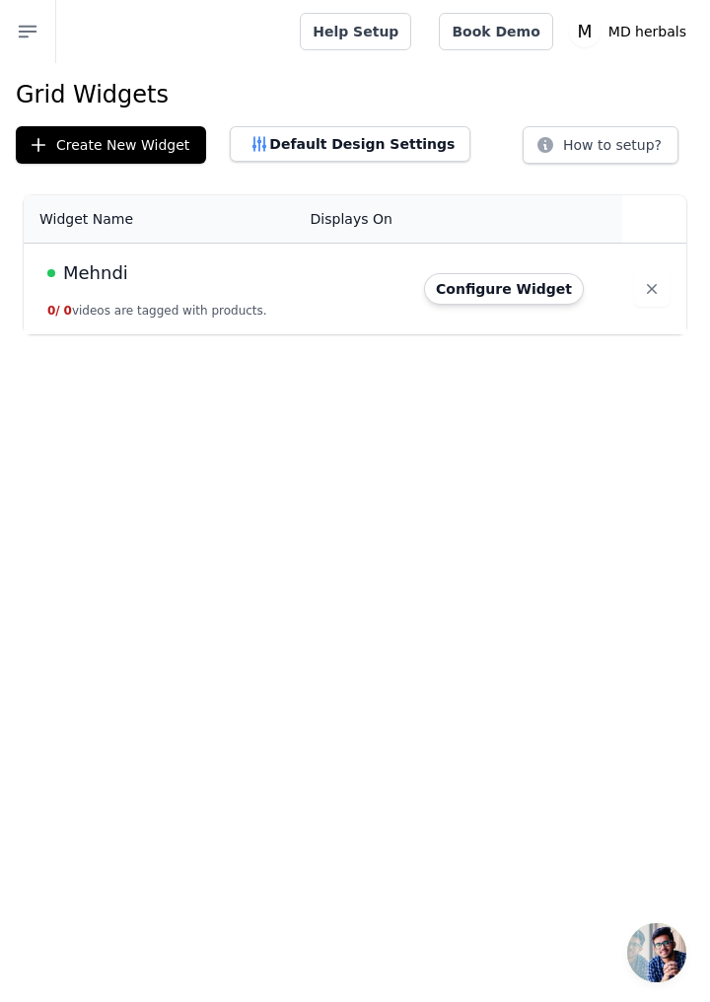
click at [511, 291] on button "Configure Widget" at bounding box center [504, 289] width 160 height 32
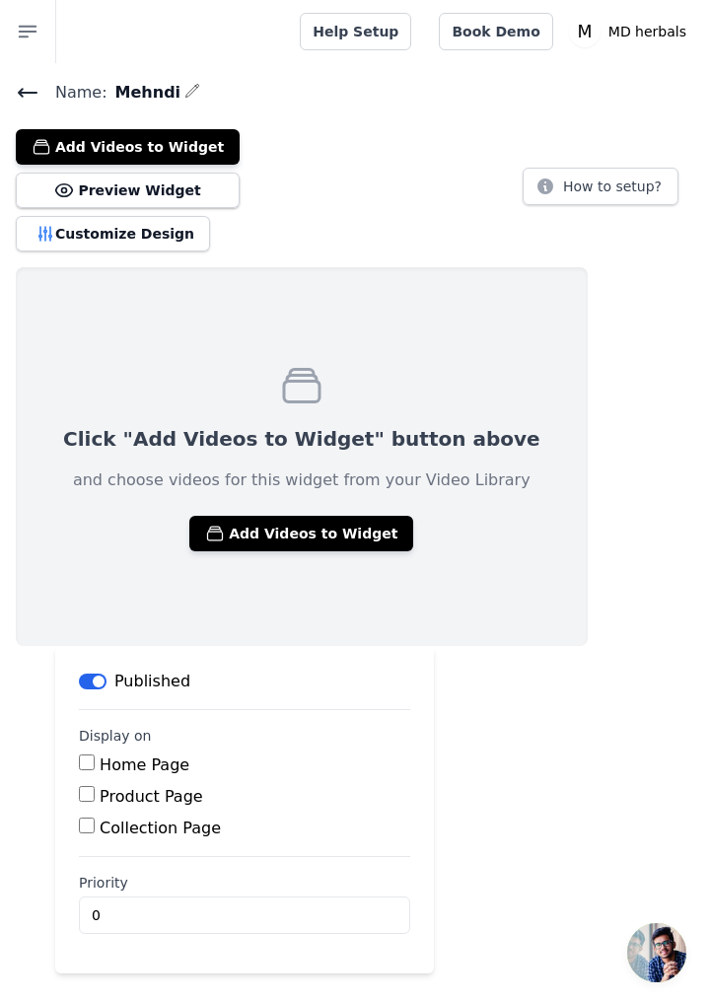
click at [342, 541] on button "Add Videos to Widget" at bounding box center [301, 534] width 224 height 36
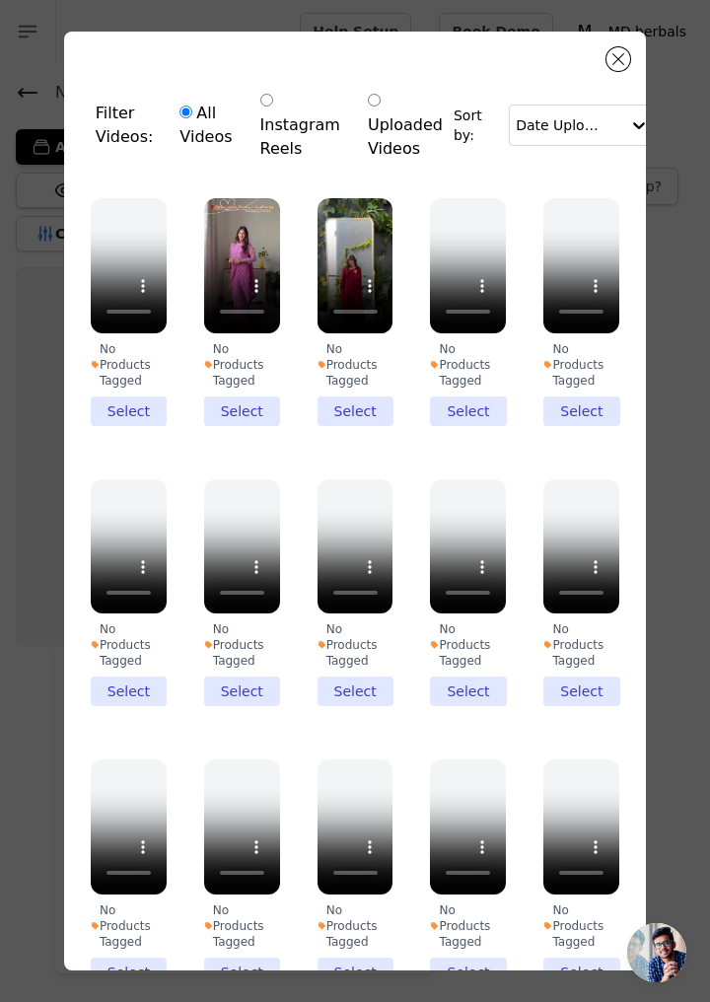
click at [260, 99] on input "Instagram Reels" at bounding box center [266, 100] width 13 height 13
radio input "true"
click at [619, 59] on button "Close modal" at bounding box center [619, 59] width 24 height 24
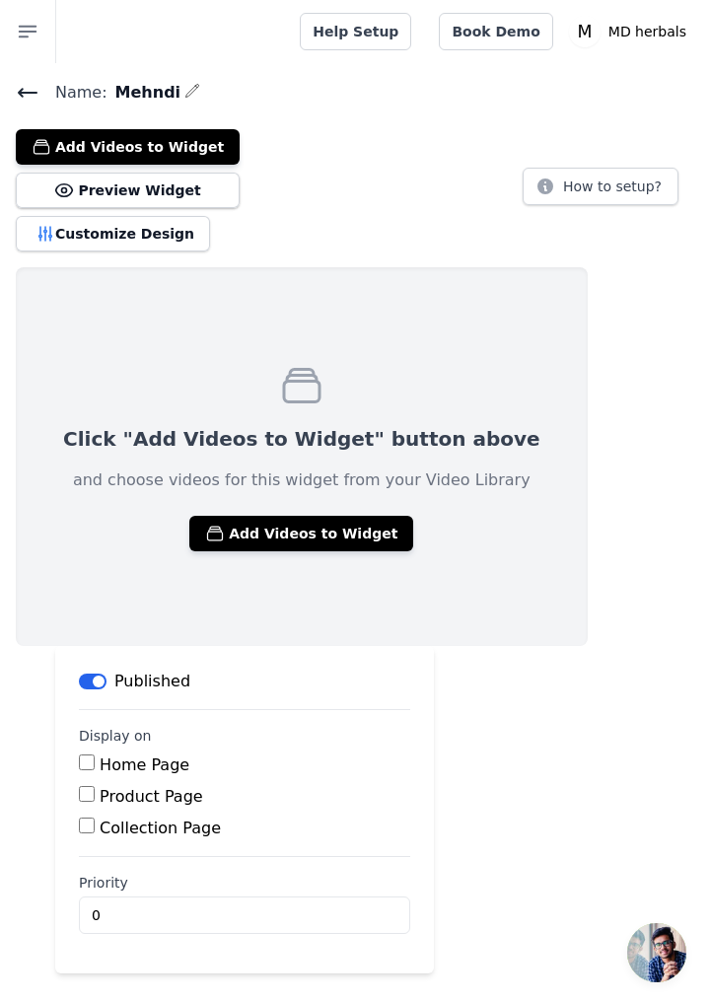
click at [159, 188] on button "Preview Widget" at bounding box center [128, 191] width 224 height 36
click at [154, 194] on button "Preview Widget" at bounding box center [128, 191] width 224 height 36
click at [125, 238] on button "Customize Design" at bounding box center [113, 234] width 194 height 36
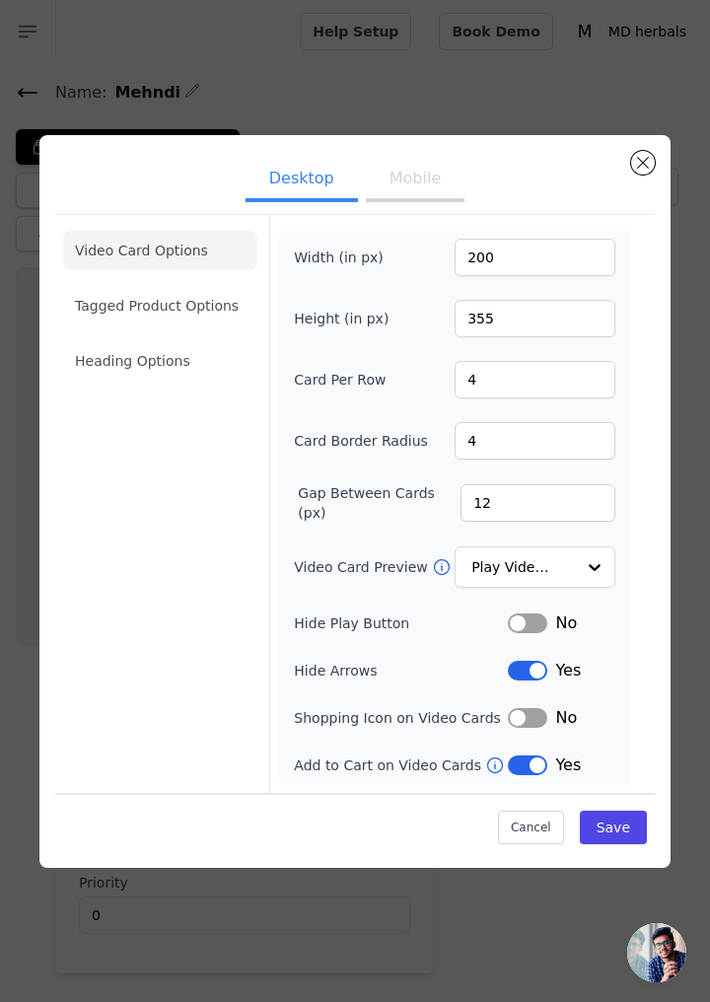
click at [598, 587] on div at bounding box center [594, 567] width 39 height 39
click at [596, 587] on div at bounding box center [594, 567] width 39 height 39
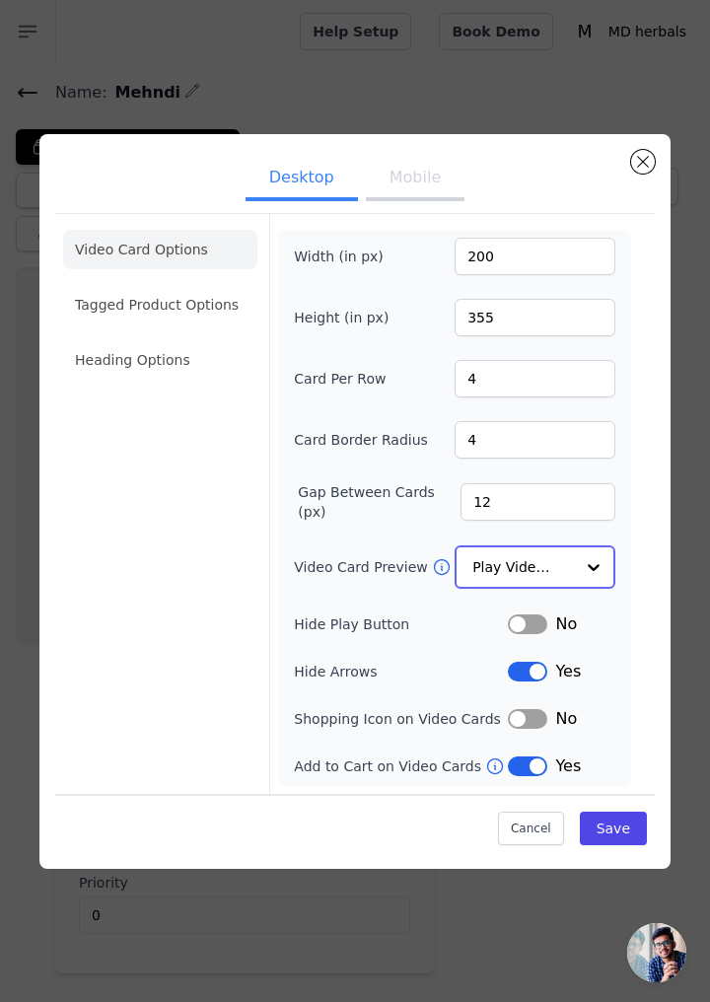
click at [505, 587] on input "Video Card Preview" at bounding box center [524, 567] width 102 height 39
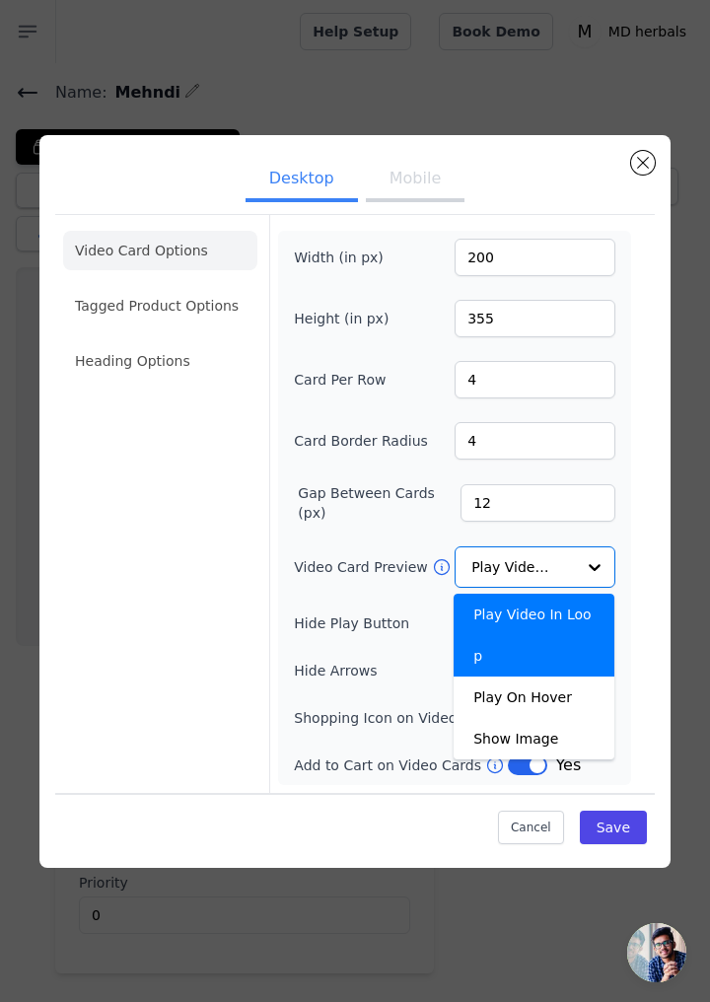
click at [398, 202] on button "Mobile" at bounding box center [415, 180] width 99 height 43
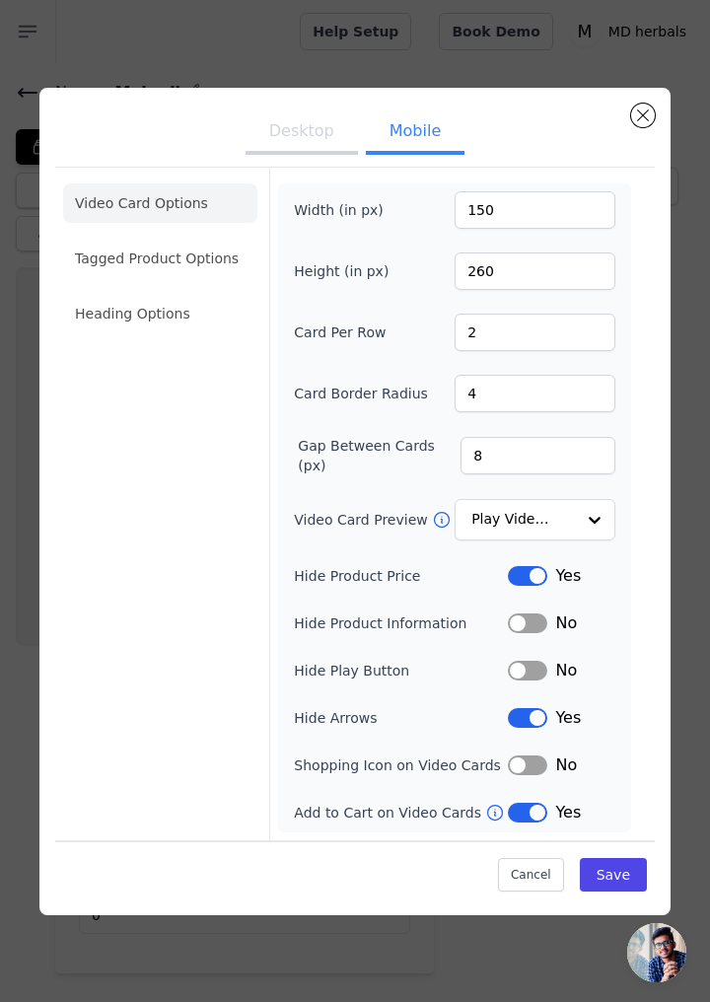
click at [176, 278] on li "Tagged Product Options" at bounding box center [160, 258] width 194 height 39
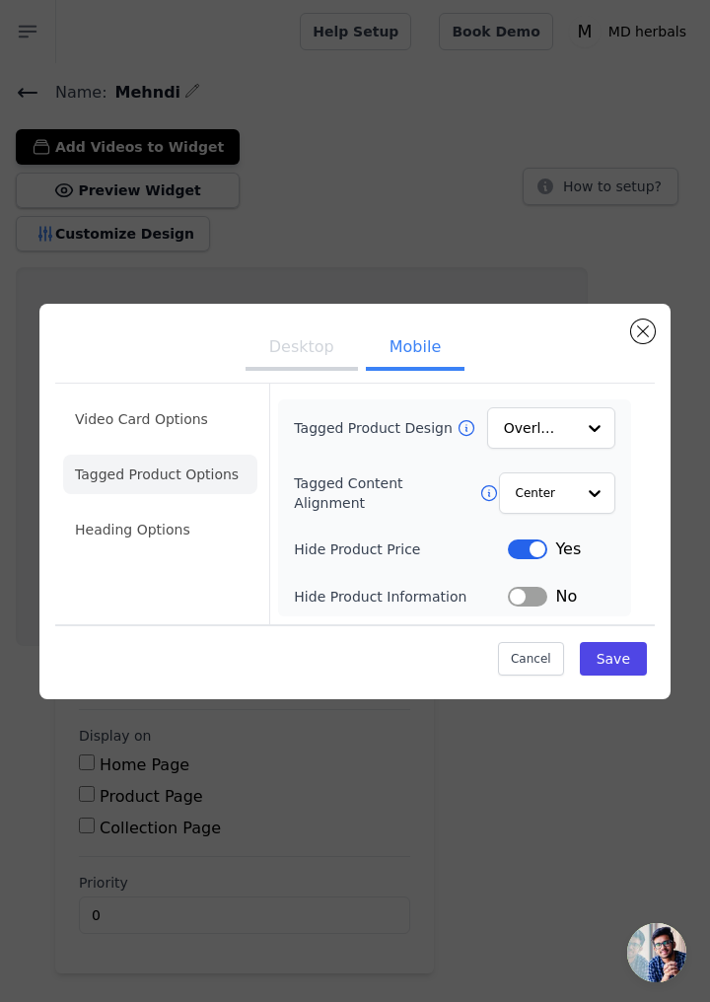
click at [143, 549] on li "Heading Options" at bounding box center [160, 529] width 194 height 39
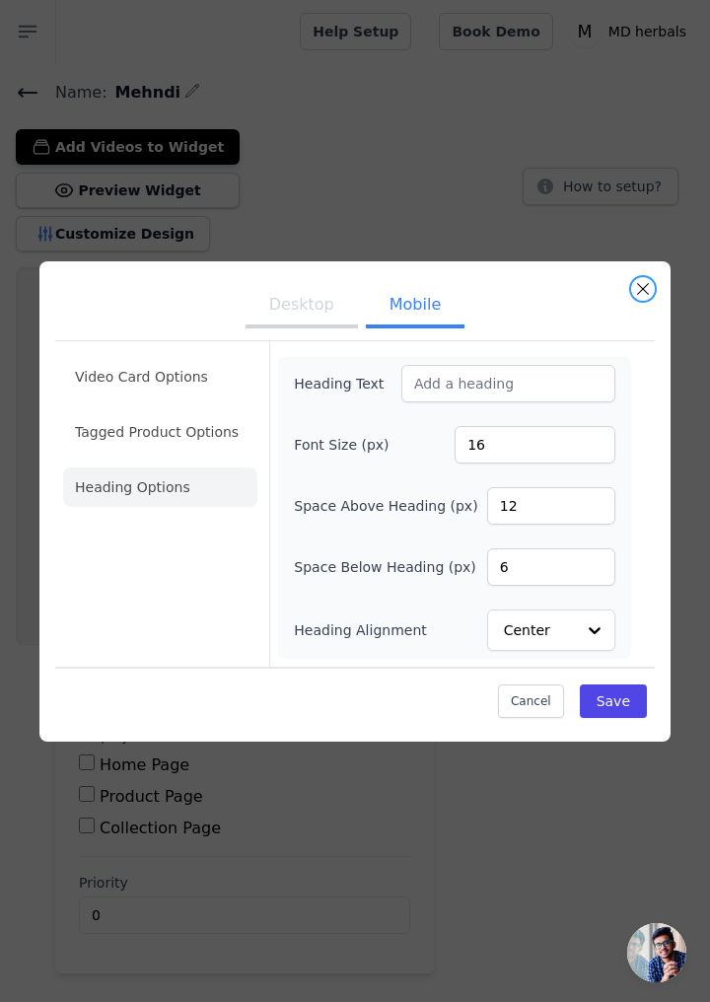
click at [643, 301] on button "Close modal" at bounding box center [643, 289] width 24 height 24
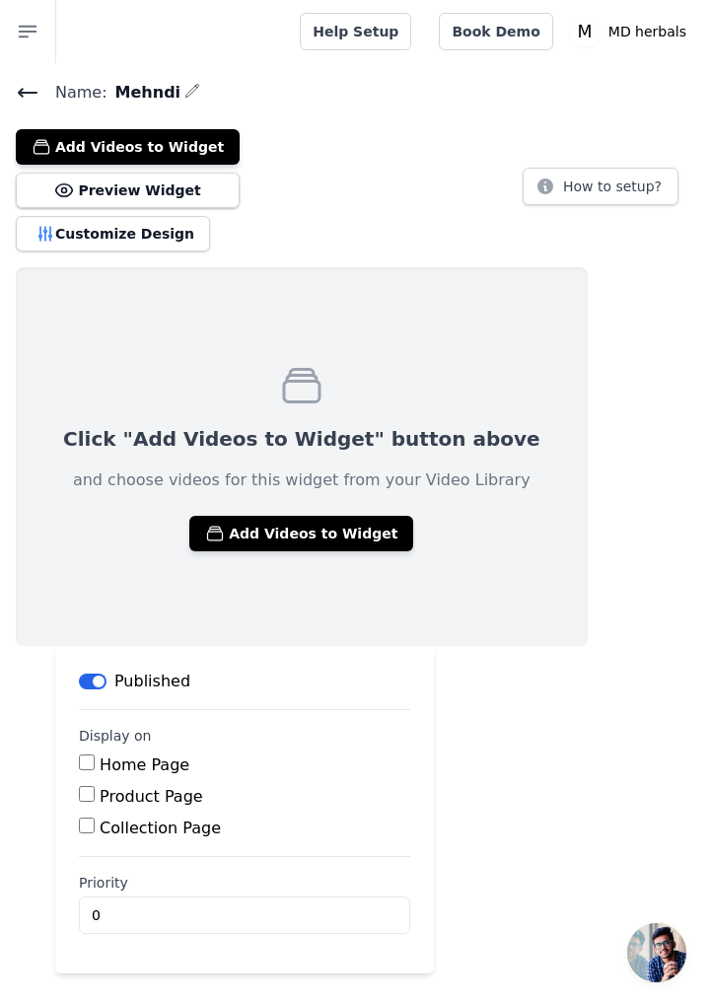
click at [290, 527] on button "Add Videos to Widget" at bounding box center [301, 534] width 224 height 36
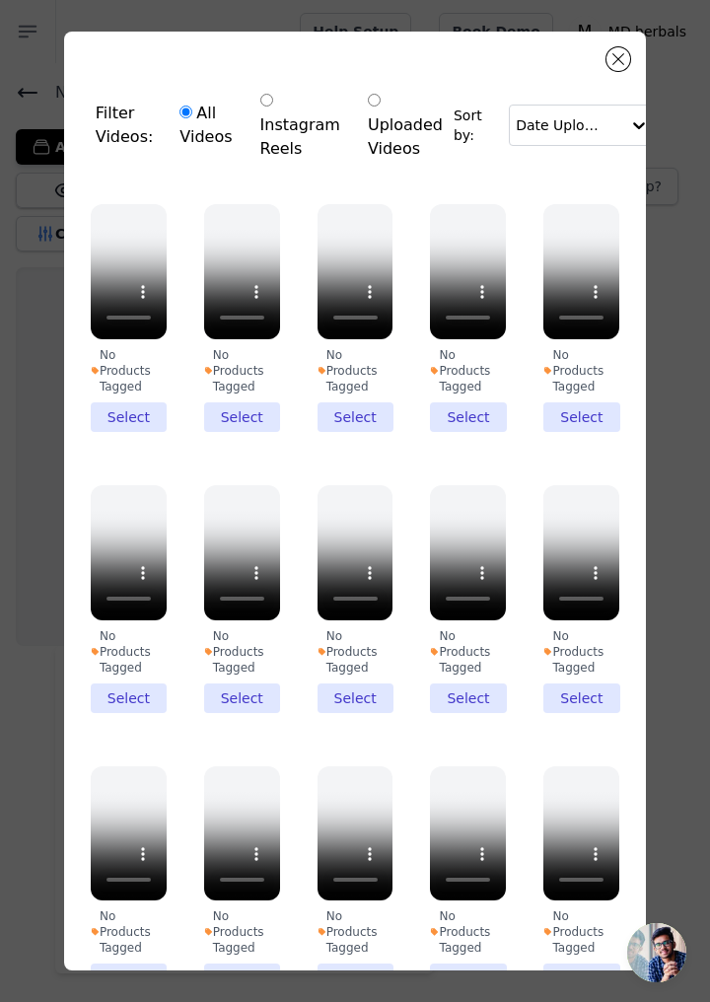
scroll to position [218, 0]
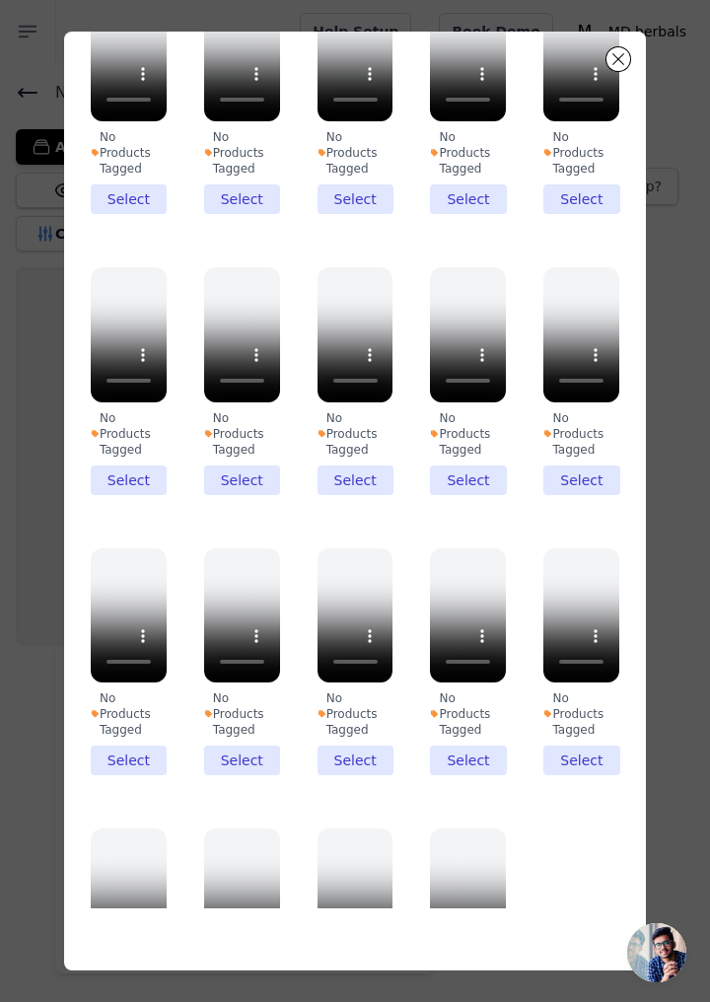
click at [584, 679] on li "No Products Tagged Select" at bounding box center [582, 662] width 76 height 228
click at [0, 0] on input "No Products Tagged Select" at bounding box center [0, 0] width 0 height 0
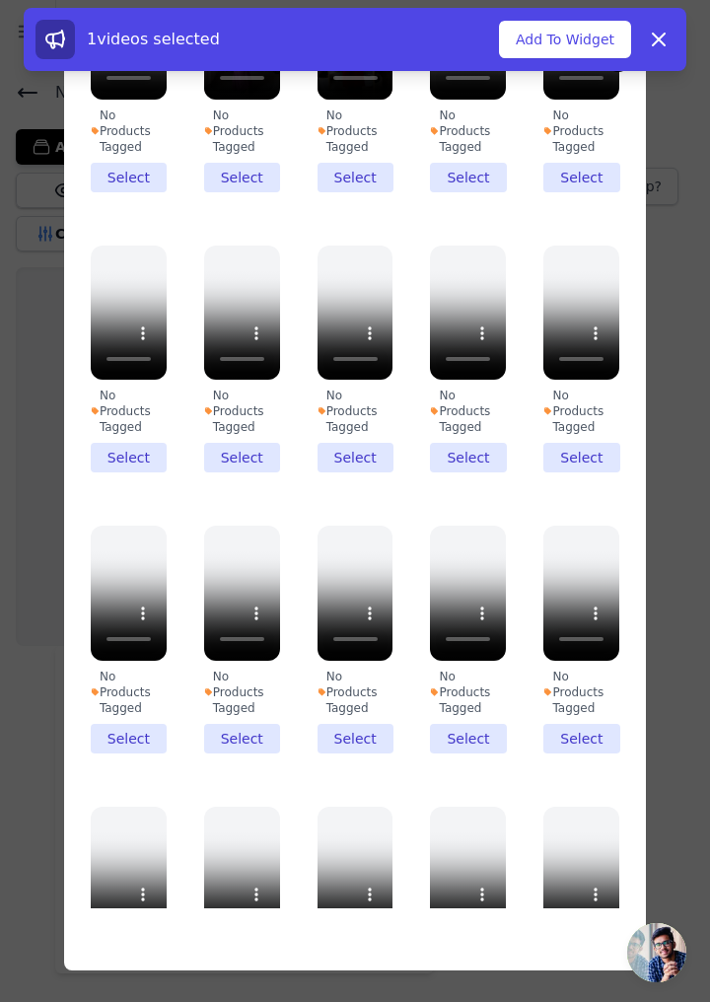
scroll to position [0, 0]
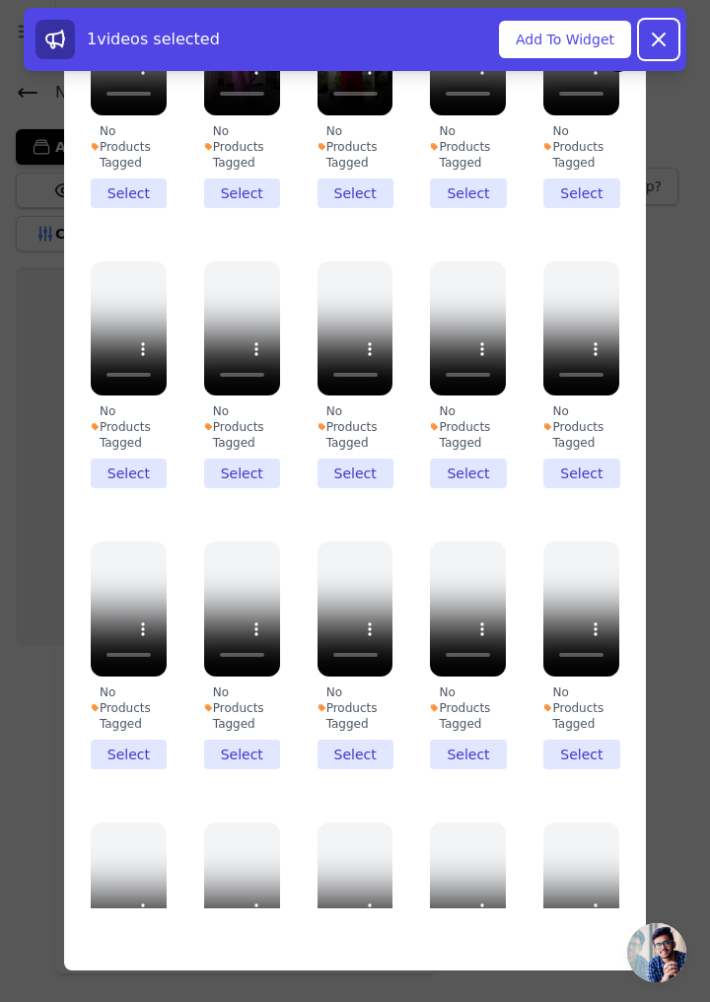
click at [667, 41] on icon at bounding box center [659, 40] width 24 height 24
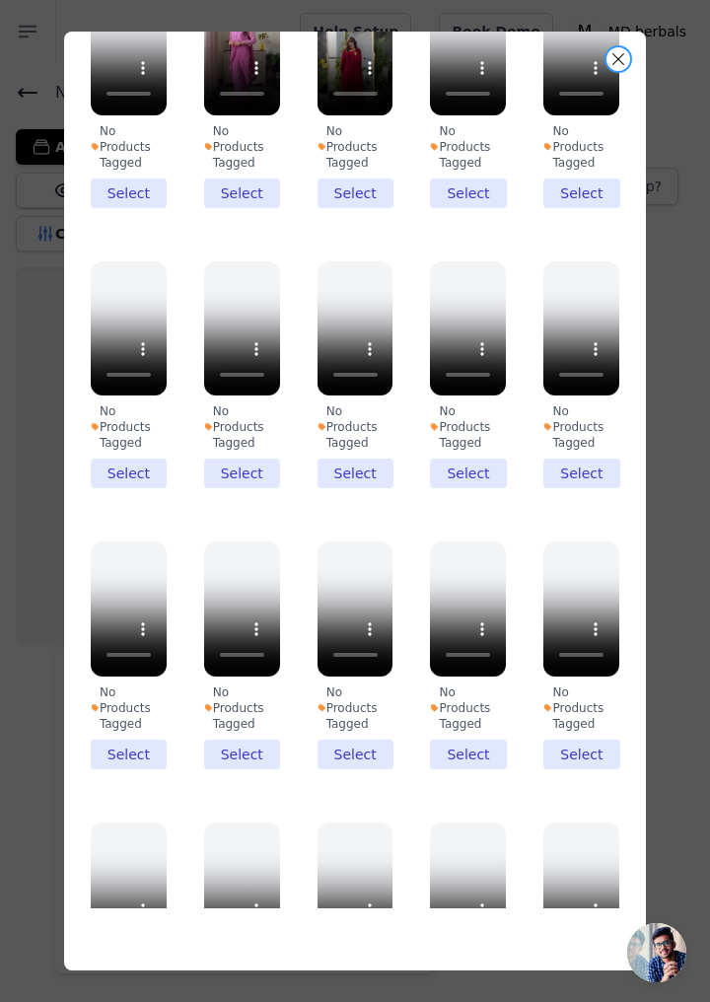
click at [619, 59] on button "Close modal" at bounding box center [619, 59] width 24 height 24
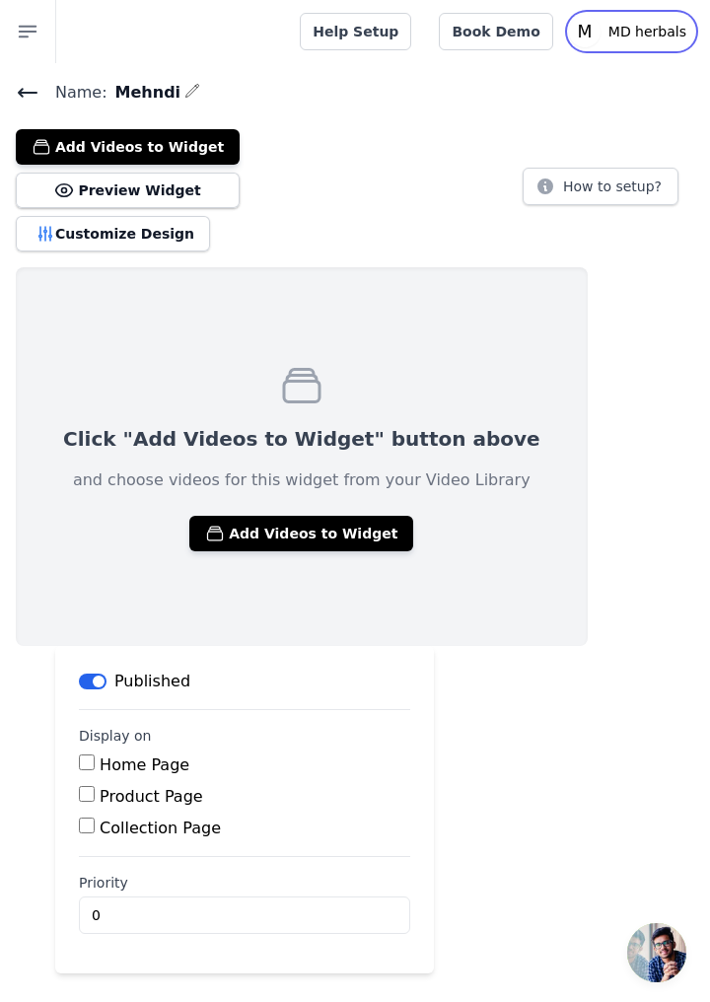
click at [659, 28] on p "MD herbals" at bounding box center [648, 32] width 94 height 36
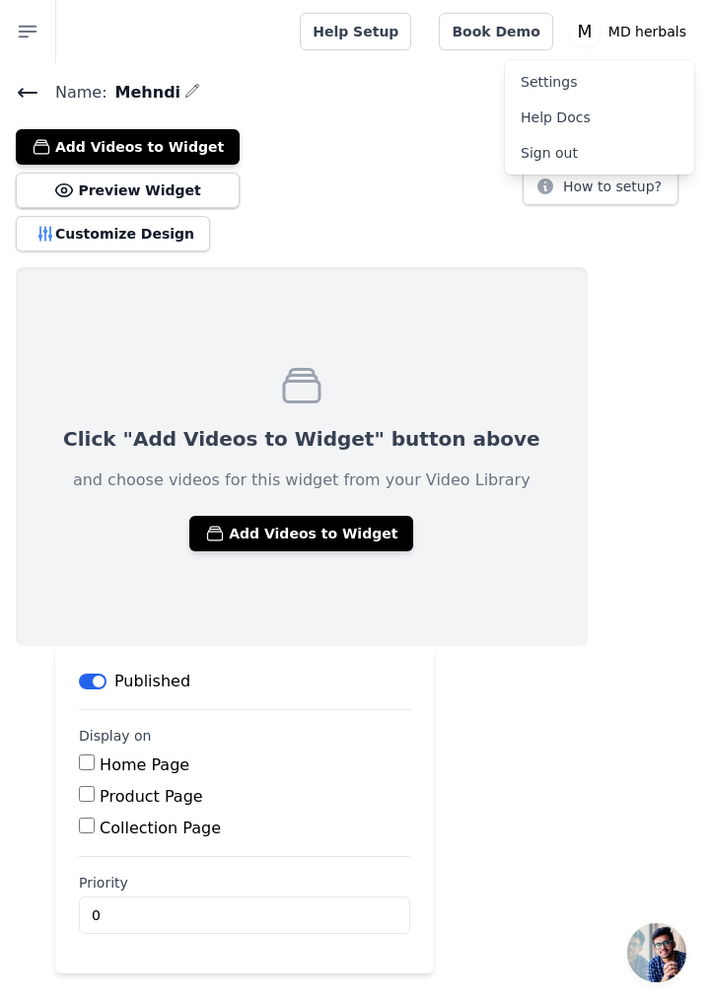
click at [570, 80] on link "Settings" at bounding box center [599, 82] width 189 height 36
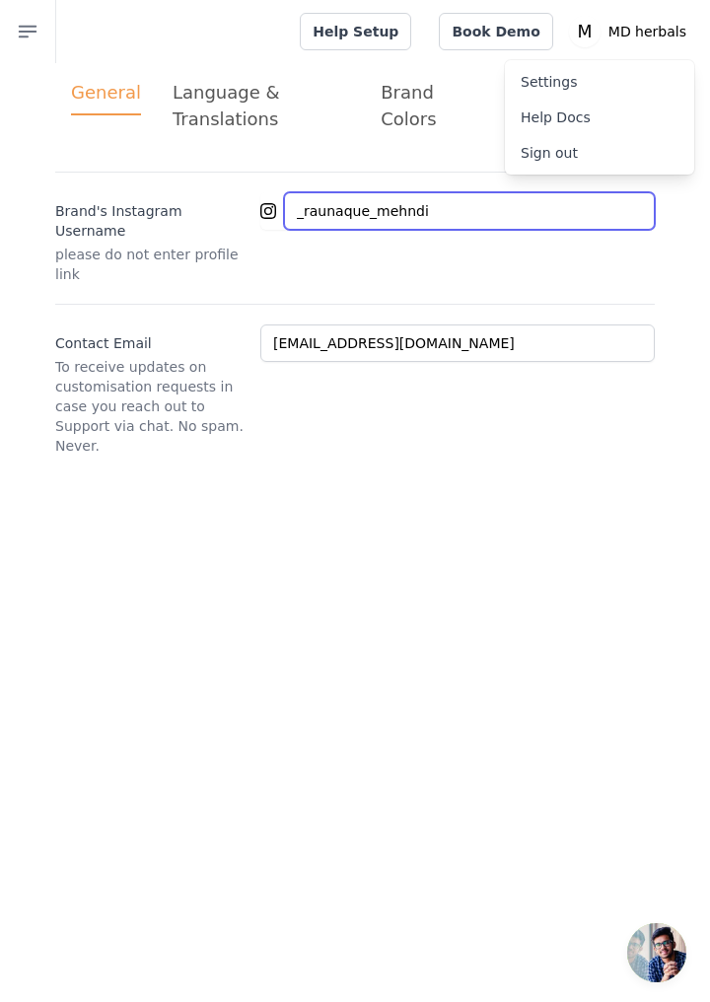
click at [529, 219] on input "_raunaque_mehndi" at bounding box center [469, 210] width 371 height 37
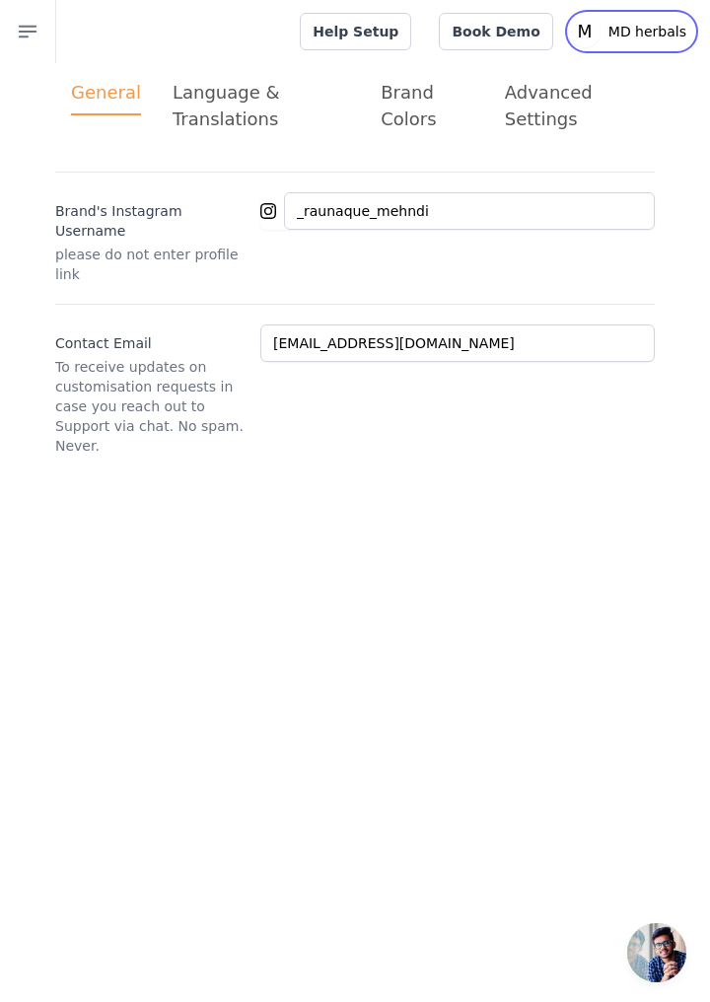
click at [662, 45] on p "MD herbals" at bounding box center [648, 32] width 94 height 36
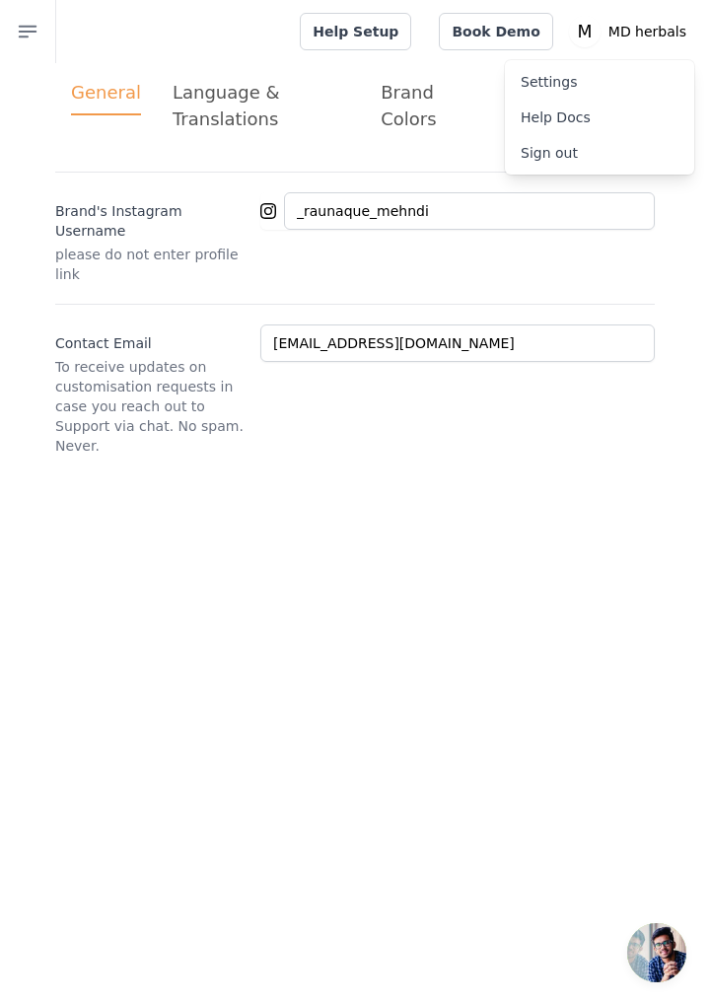
click at [590, 156] on link "Sign out" at bounding box center [599, 153] width 189 height 36
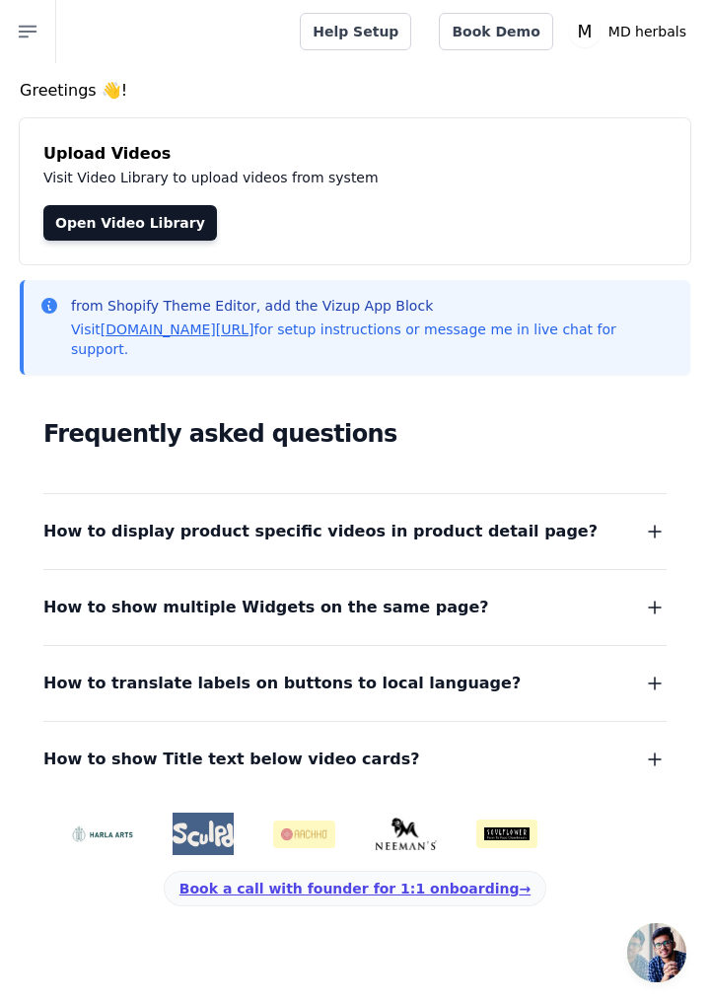
click at [135, 207] on link "Open Video Library" at bounding box center [130, 223] width 174 height 36
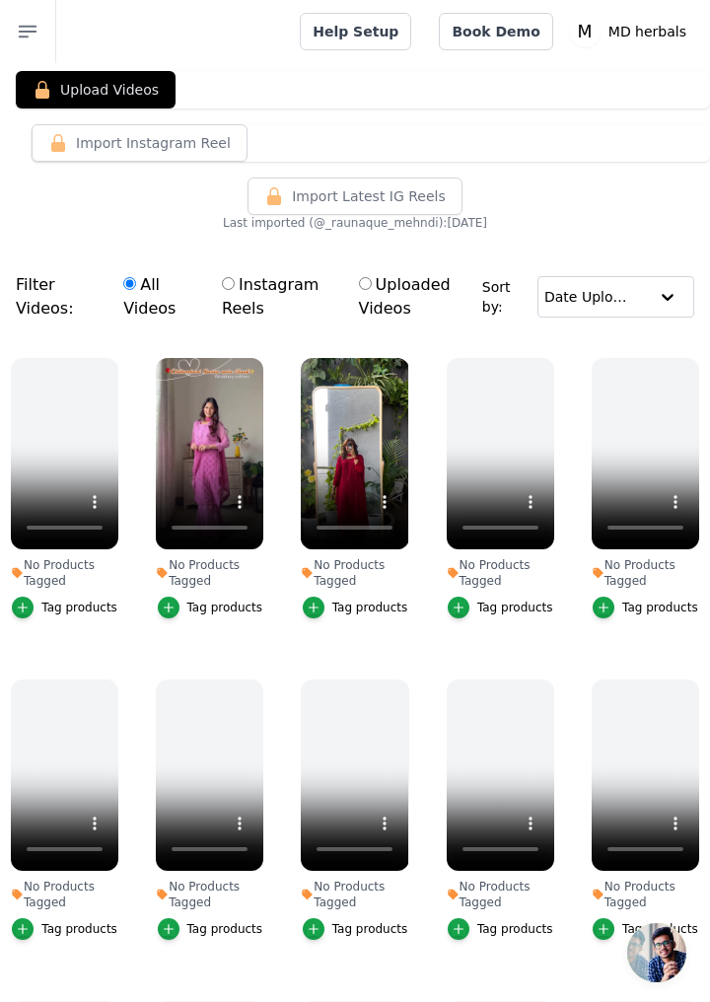
click at [235, 279] on input "Instagram Reels" at bounding box center [228, 283] width 13 height 13
radio input "true"
click at [152, 279] on label "All Videos" at bounding box center [158, 296] width 73 height 49
click at [136, 279] on input "All Videos" at bounding box center [129, 283] width 13 height 13
radio input "true"
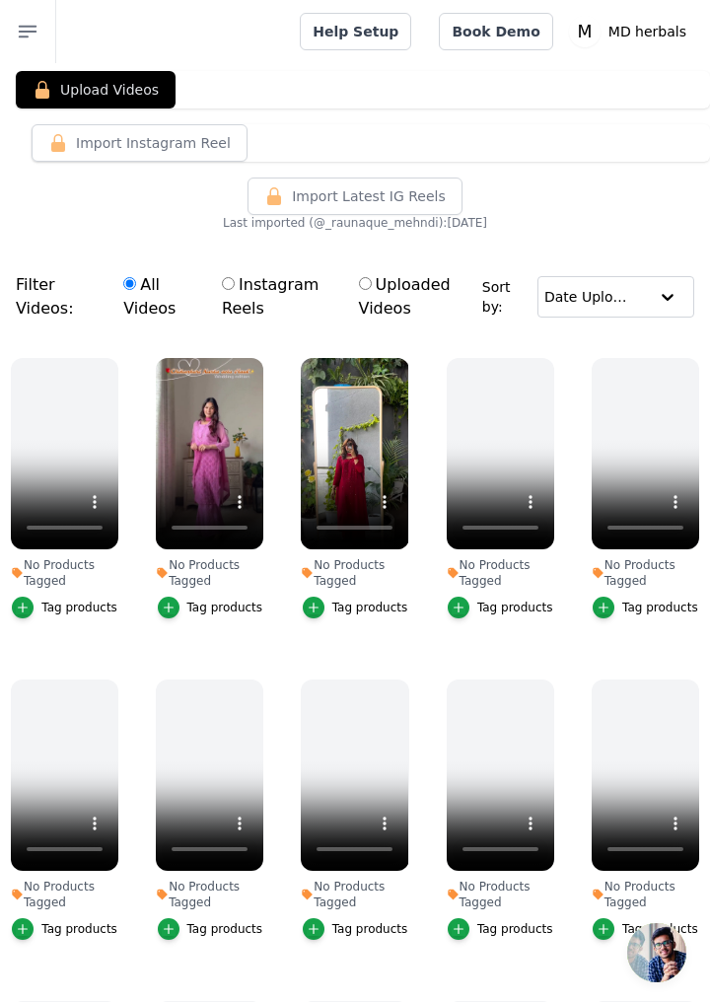
click at [171, 138] on button "Import Instagram Reel" at bounding box center [140, 142] width 216 height 37
click at [119, 91] on button "Upload Videos" at bounding box center [96, 89] width 160 height 37
click at [107, 93] on button "Upload Videos" at bounding box center [96, 89] width 160 height 37
click at [120, 88] on button "Upload Videos" at bounding box center [96, 89] width 160 height 37
click at [115, 93] on button "Upload Videos" at bounding box center [96, 89] width 160 height 37
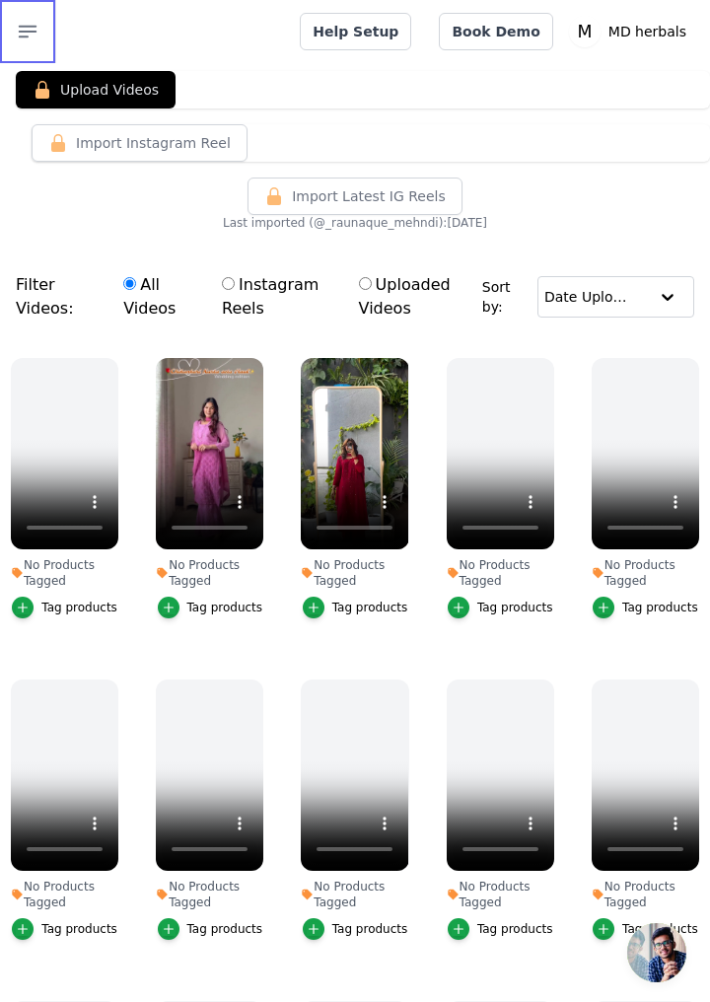
click at [25, 31] on icon "button" at bounding box center [28, 32] width 17 height 11
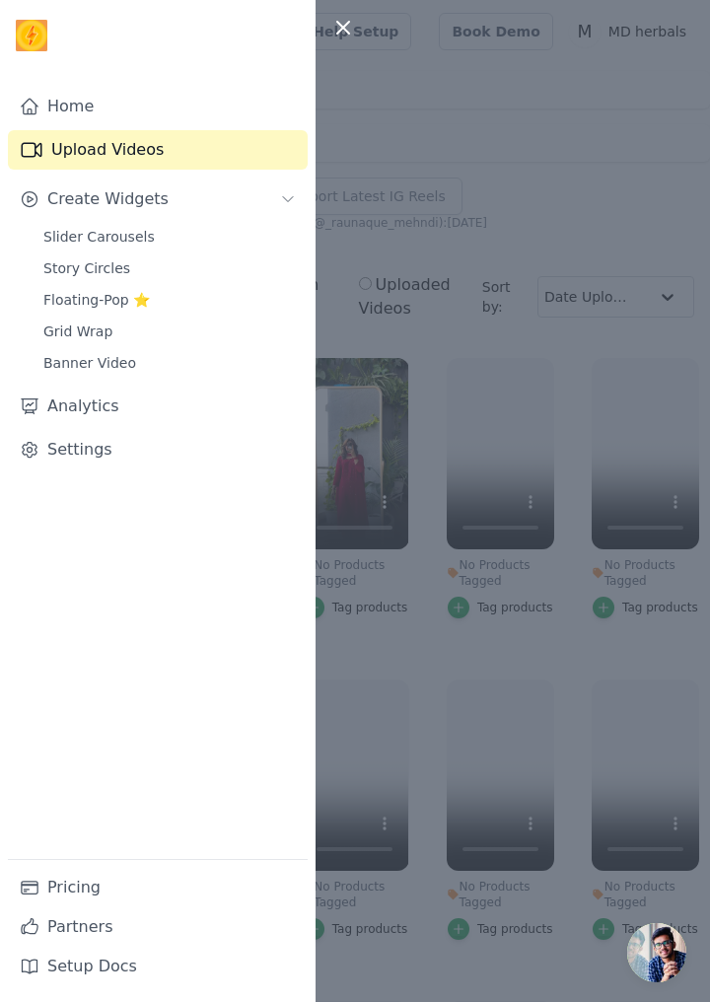
click at [87, 462] on link "Settings" at bounding box center [158, 449] width 300 height 39
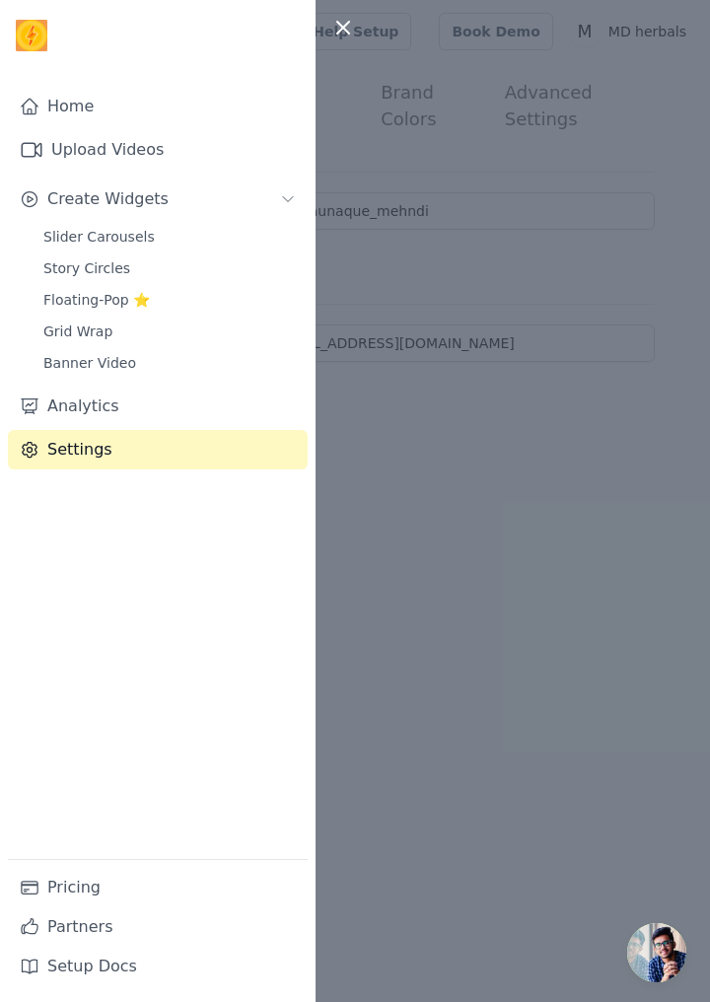
click at [591, 401] on div at bounding box center [355, 501] width 710 height 1002
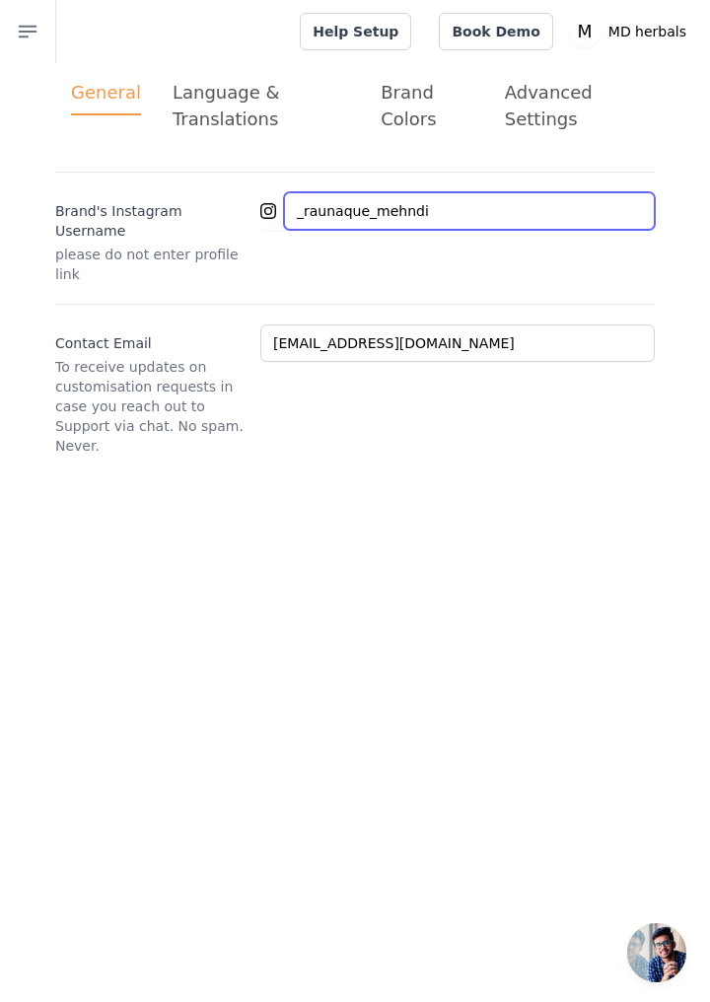
click at [505, 209] on input "_raunaque_mehndi" at bounding box center [469, 210] width 371 height 37
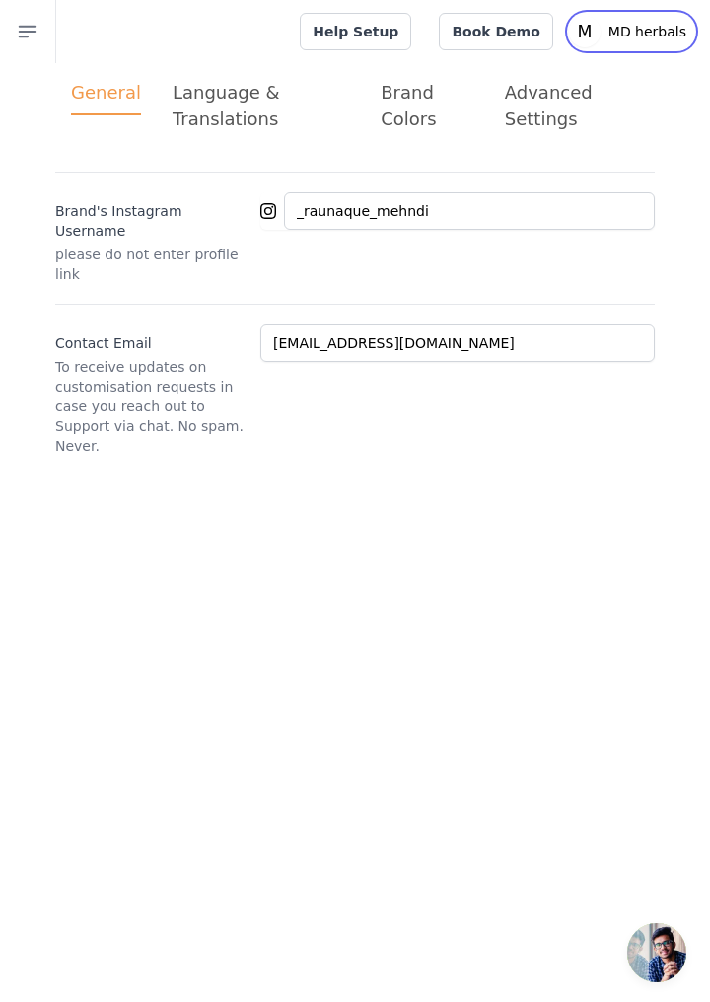
click at [586, 31] on text "M" at bounding box center [584, 32] width 15 height 20
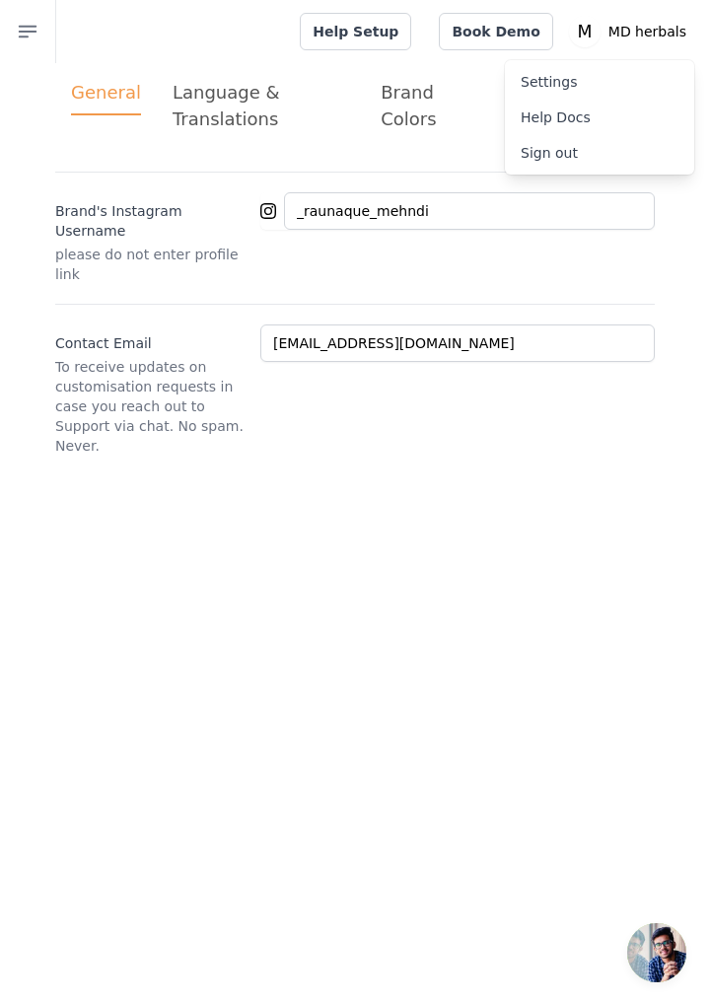
click at [587, 87] on link "Settings" at bounding box center [599, 82] width 189 height 36
click at [579, 81] on link "Settings" at bounding box center [599, 82] width 189 height 36
click at [558, 81] on link "Settings" at bounding box center [599, 82] width 189 height 36
click at [572, 78] on link "Settings" at bounding box center [599, 82] width 189 height 36
click at [582, 114] on link "Help Docs" at bounding box center [599, 118] width 189 height 36
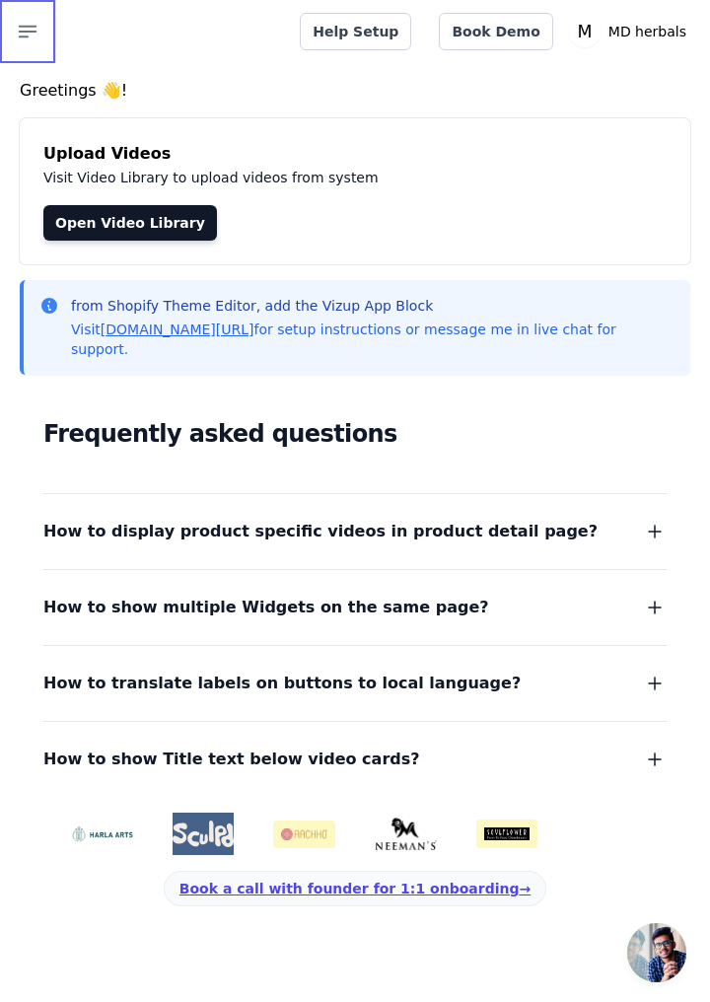
click at [24, 36] on icon "button" at bounding box center [28, 32] width 24 height 24
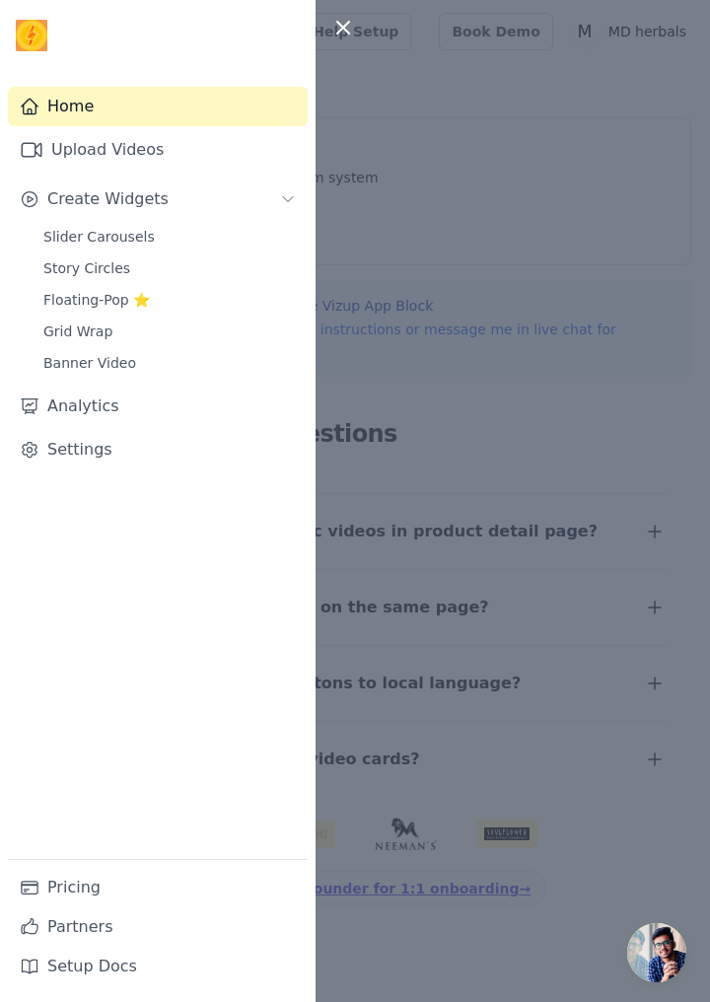
click at [87, 917] on link "Partners" at bounding box center [158, 927] width 300 height 39
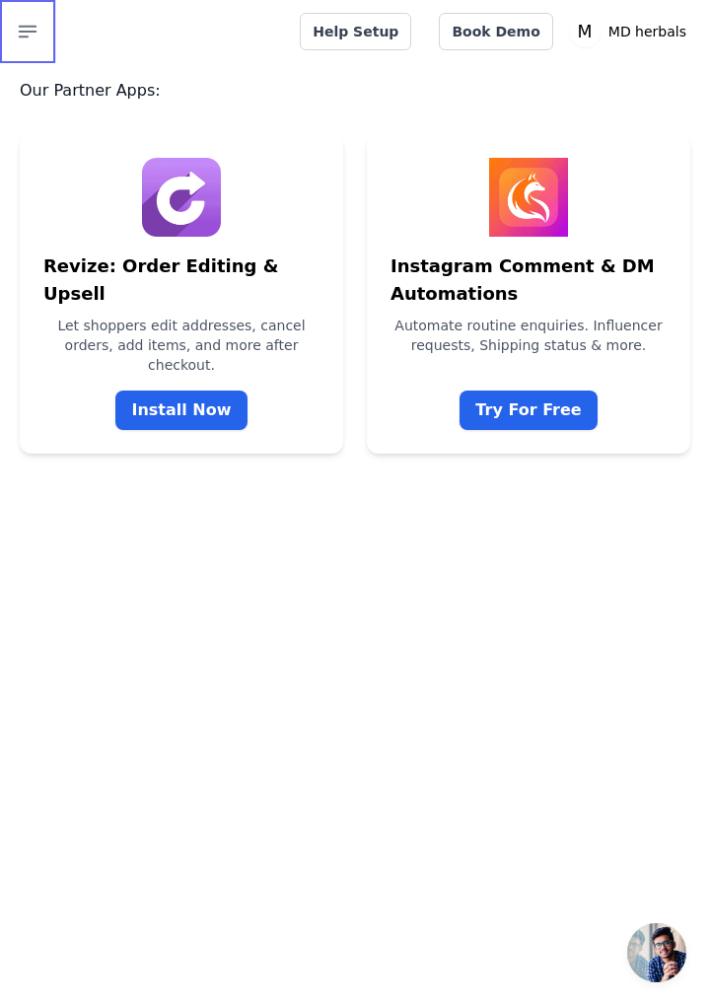
click at [10, 22] on button "Open sidebar" at bounding box center [28, 31] width 56 height 63
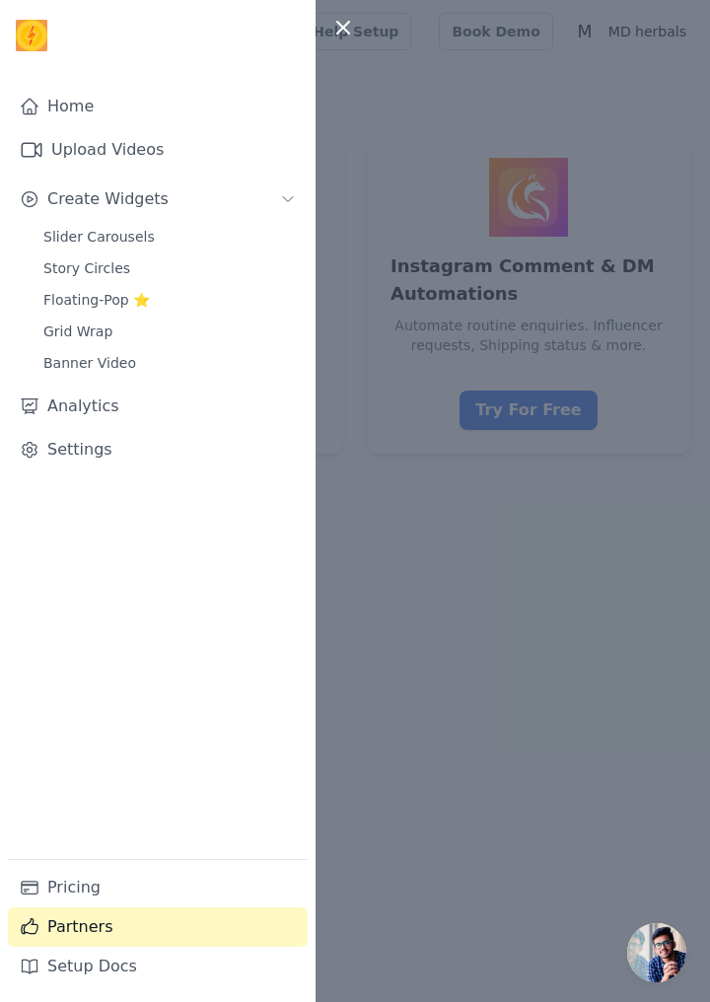
click at [80, 902] on link "Pricing" at bounding box center [158, 887] width 300 height 39
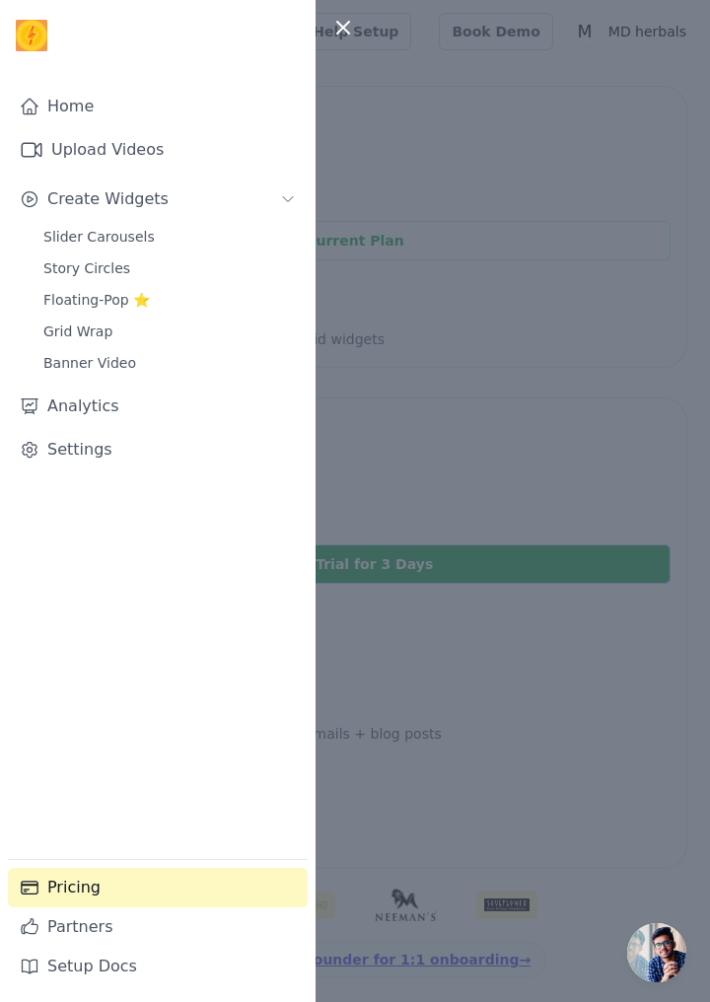
click at [457, 566] on div at bounding box center [355, 501] width 710 height 1002
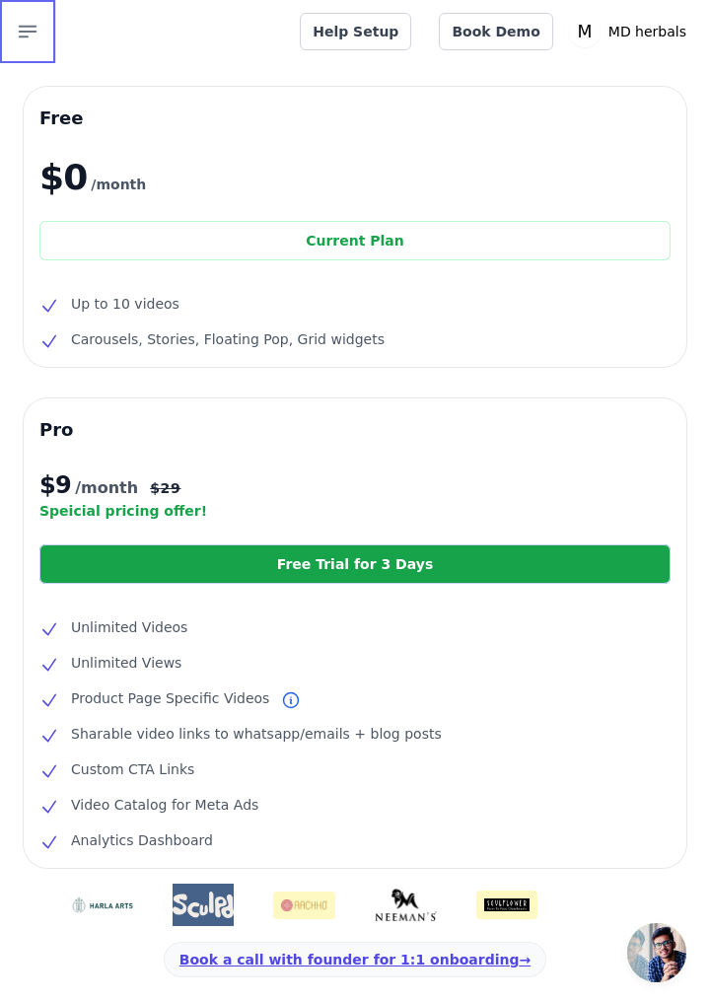
click at [18, 30] on icon "button" at bounding box center [28, 32] width 24 height 24
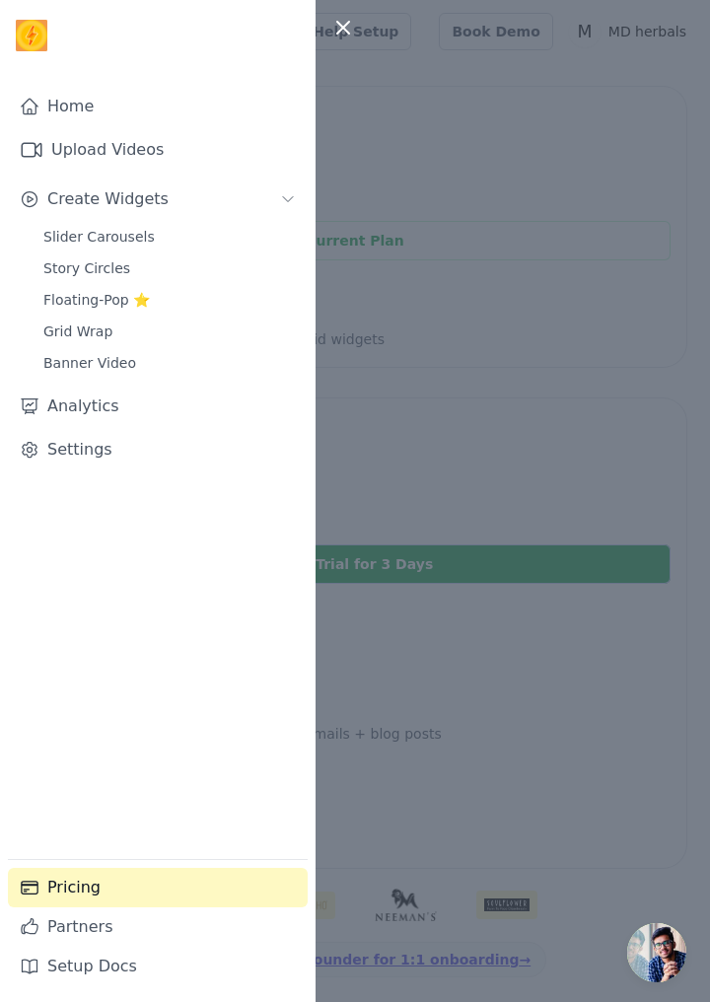
click at [124, 375] on link "Banner Video" at bounding box center [170, 363] width 276 height 28
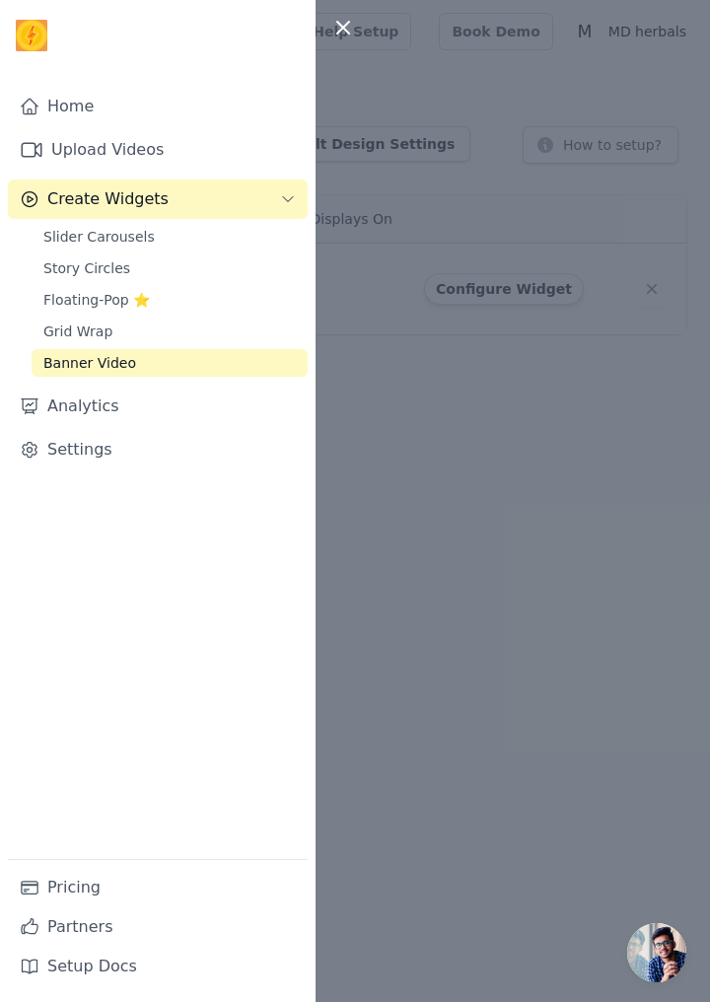
click at [619, 468] on div at bounding box center [355, 501] width 710 height 1002
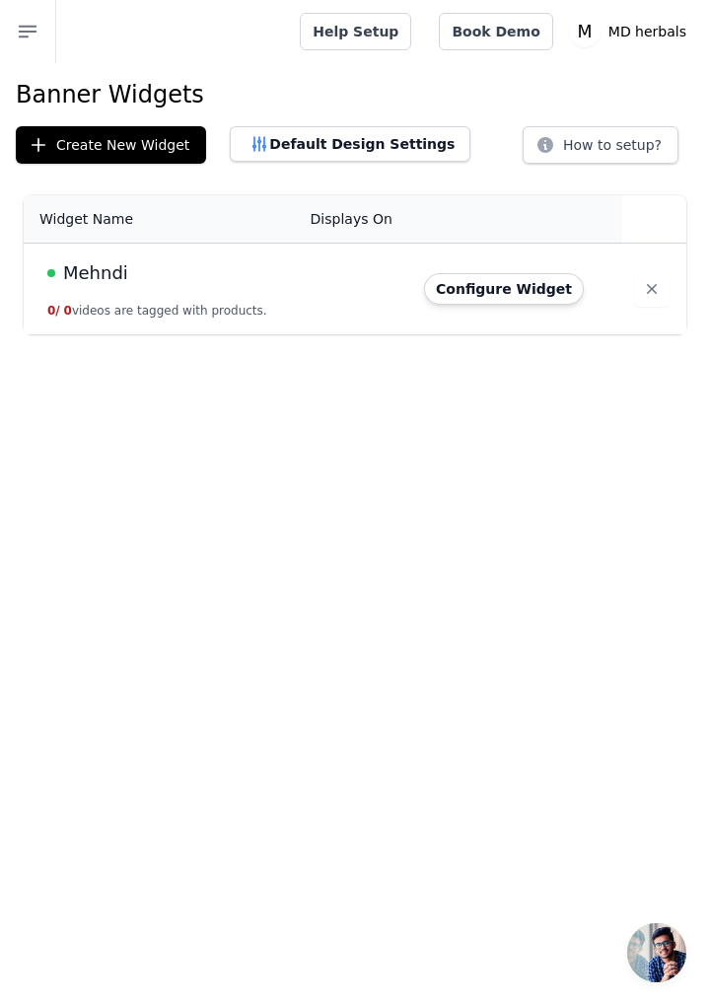
click at [503, 276] on button "Configure Widget" at bounding box center [504, 289] width 160 height 32
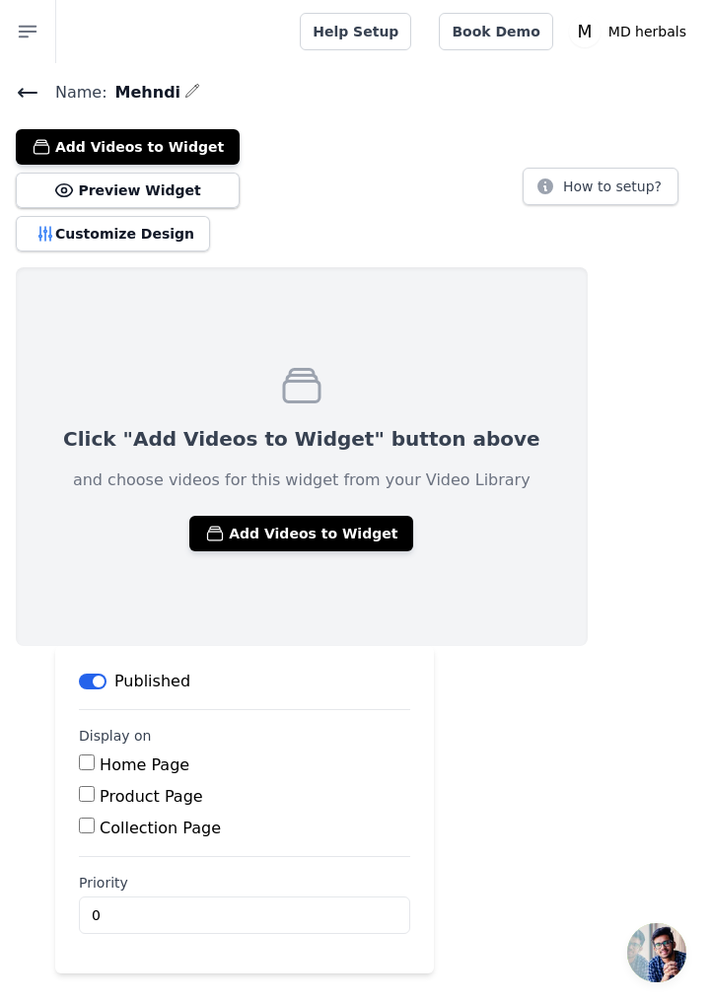
click at [293, 522] on button "Add Videos to Widget" at bounding box center [301, 534] width 224 height 36
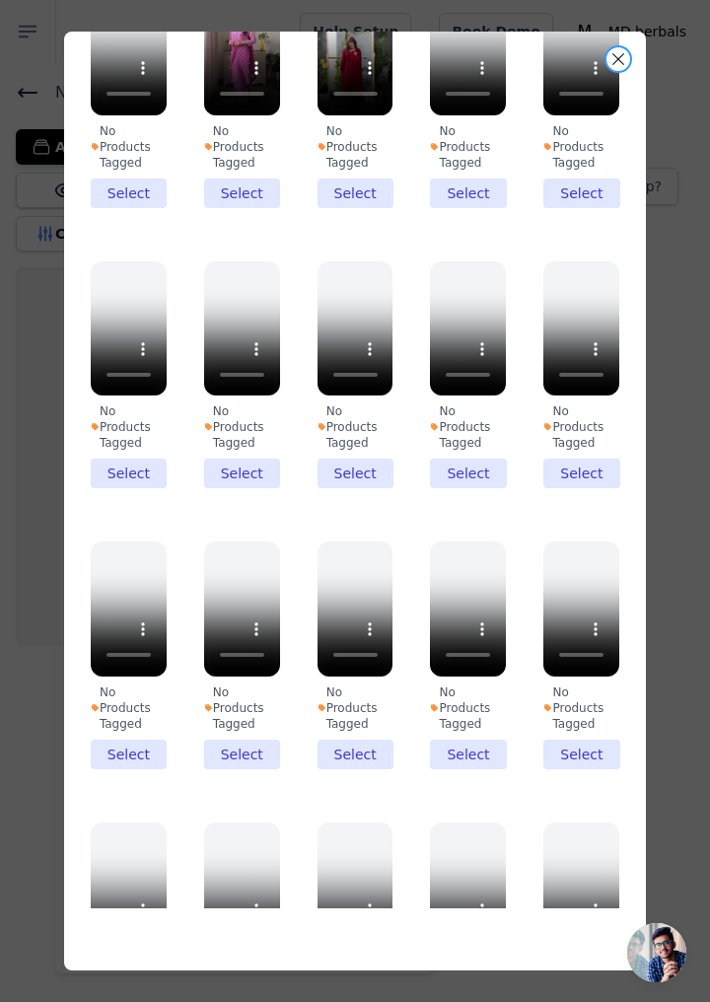
click at [619, 59] on button "Close modal" at bounding box center [619, 59] width 24 height 24
